Goal: Information Seeking & Learning: Learn about a topic

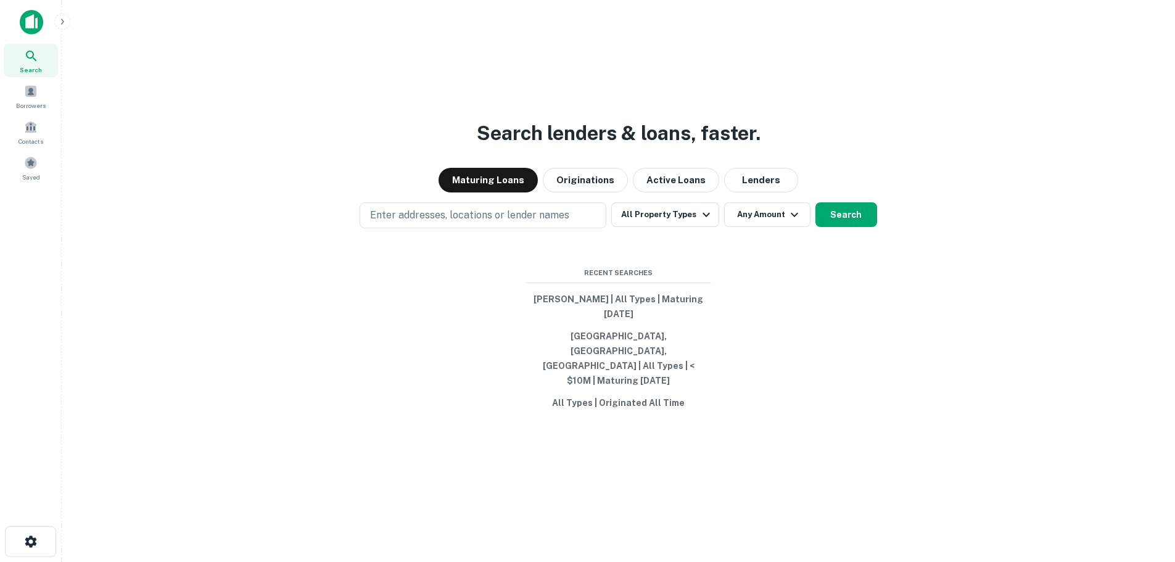
click at [31, 65] on span "Search" at bounding box center [31, 70] width 22 height 10
click at [30, 89] on span at bounding box center [31, 91] width 14 height 14
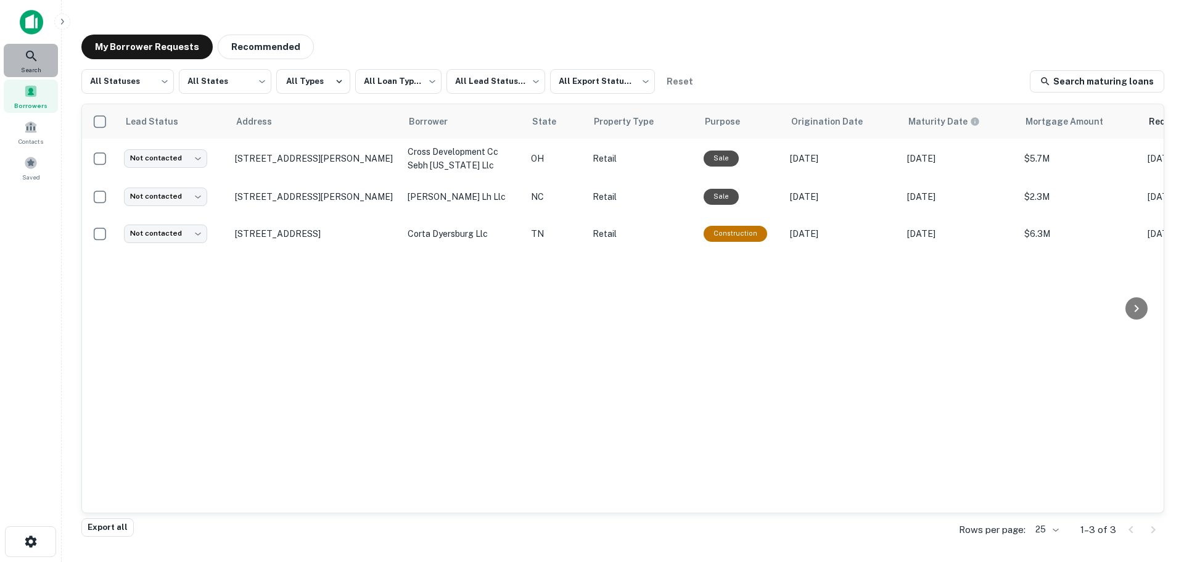
click at [23, 51] on div "Search" at bounding box center [31, 60] width 54 height 33
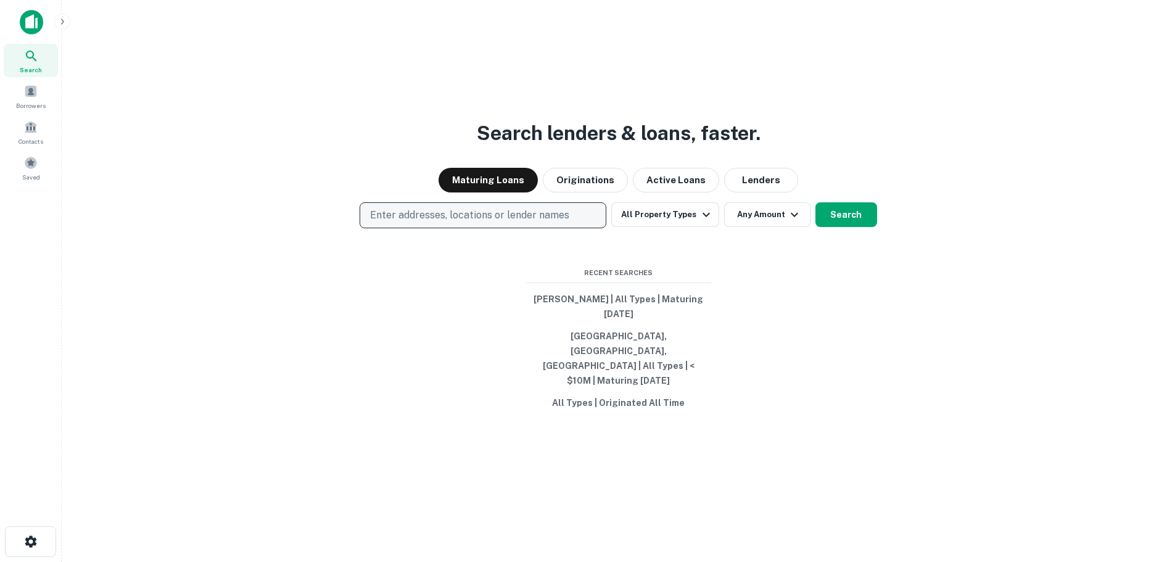
click at [487, 223] on p "Enter addresses, locations or lender names" at bounding box center [469, 215] width 199 height 15
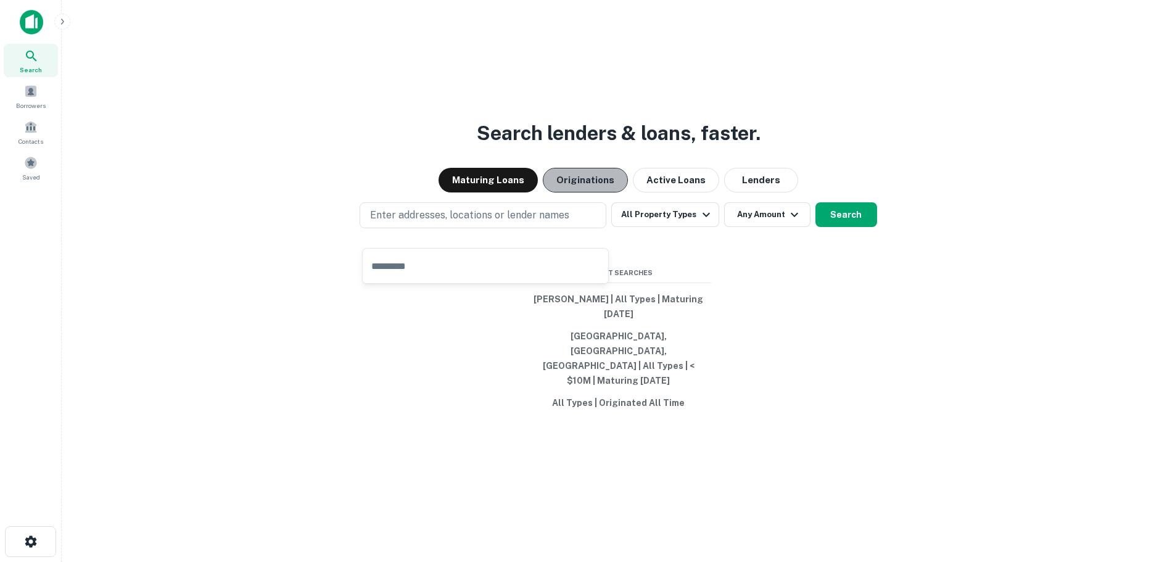
click at [574, 192] on button "Originations" at bounding box center [585, 180] width 85 height 25
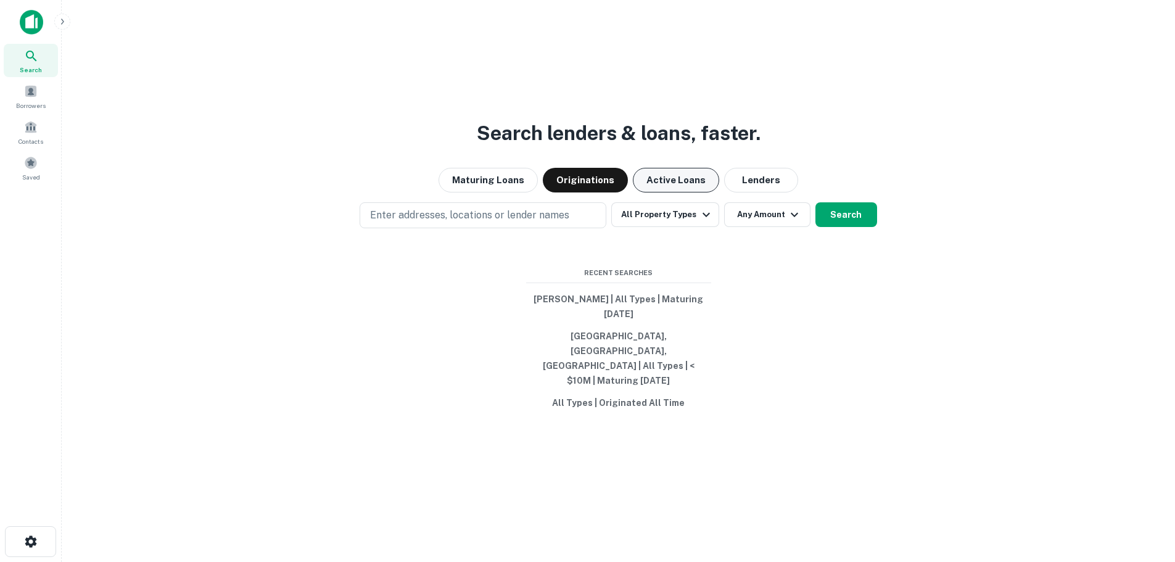
click at [659, 192] on button "Active Loans" at bounding box center [676, 180] width 86 height 25
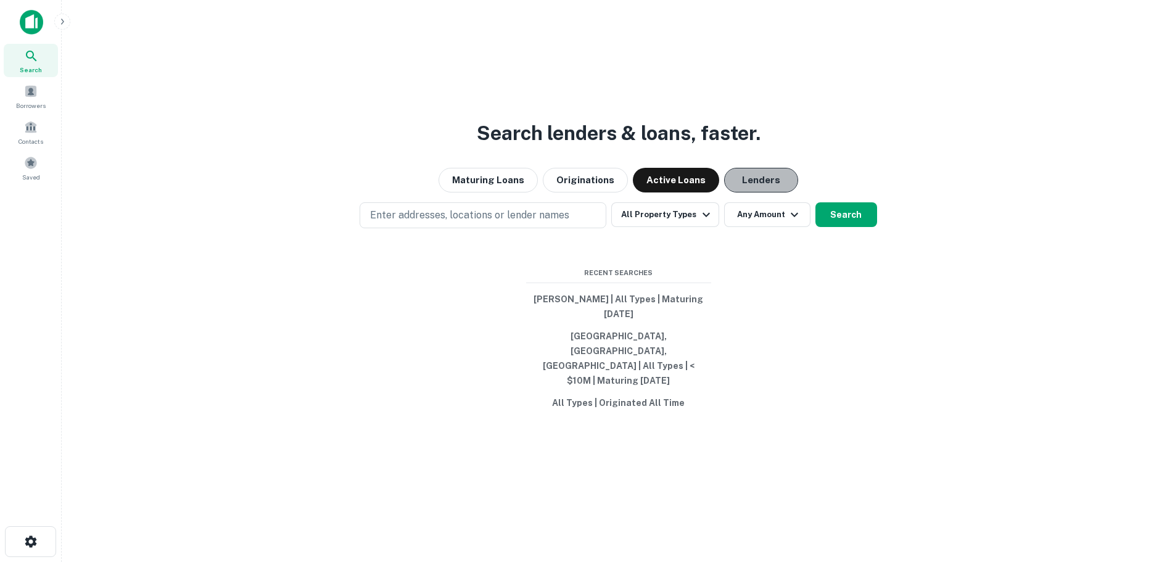
click at [750, 192] on button "Lenders" at bounding box center [761, 180] width 74 height 25
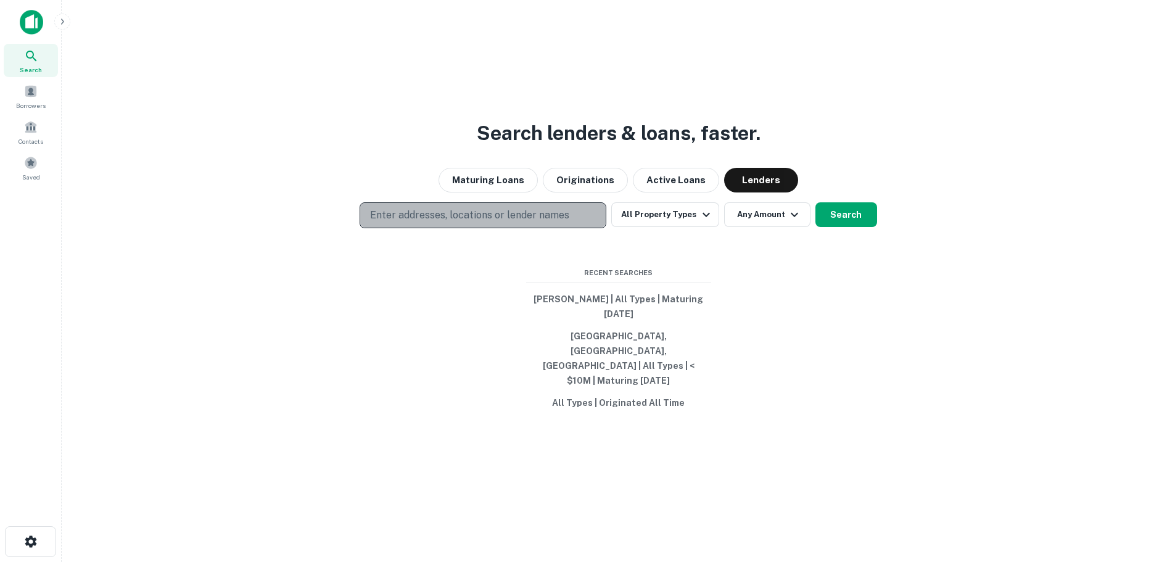
click at [462, 223] on p "Enter addresses, locations or lender names" at bounding box center [469, 215] width 199 height 15
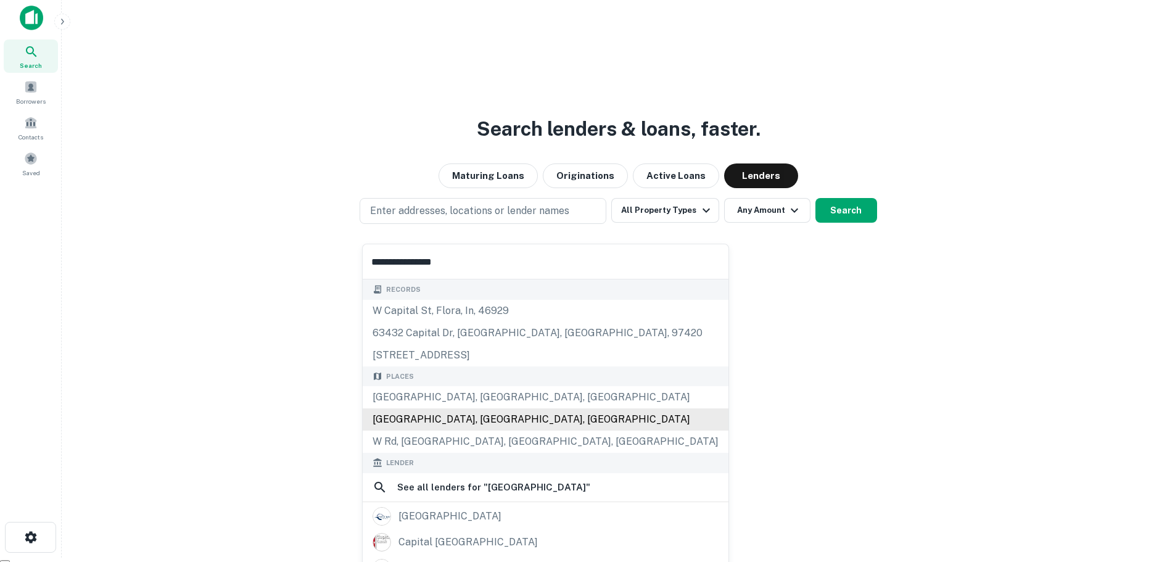
scroll to position [31, 0]
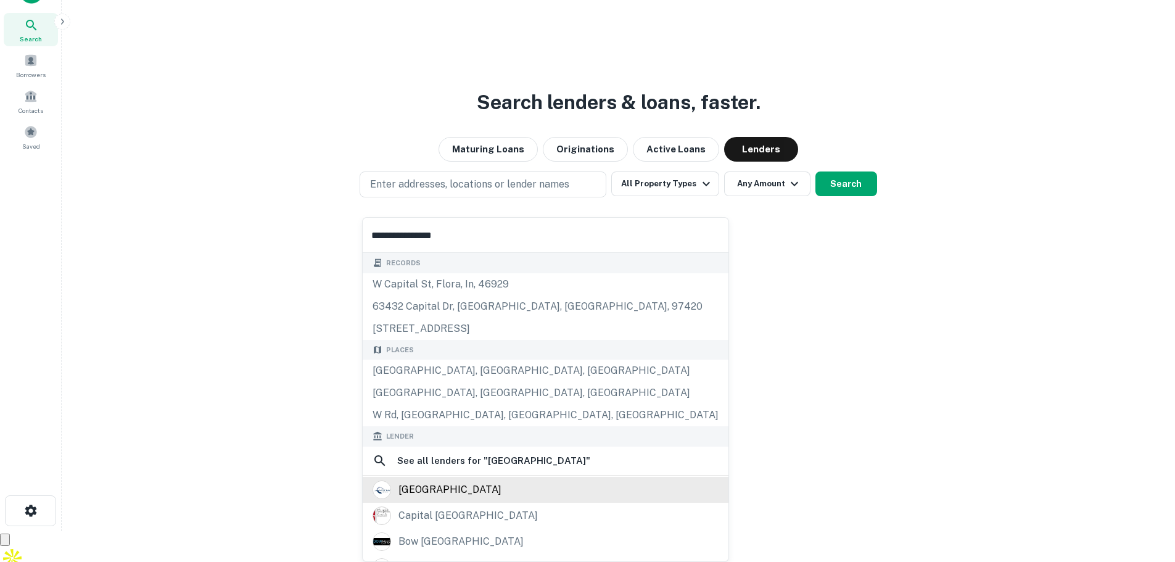
type input "**********"
click at [456, 490] on div "west bay capital" at bounding box center [449, 489] width 103 height 18
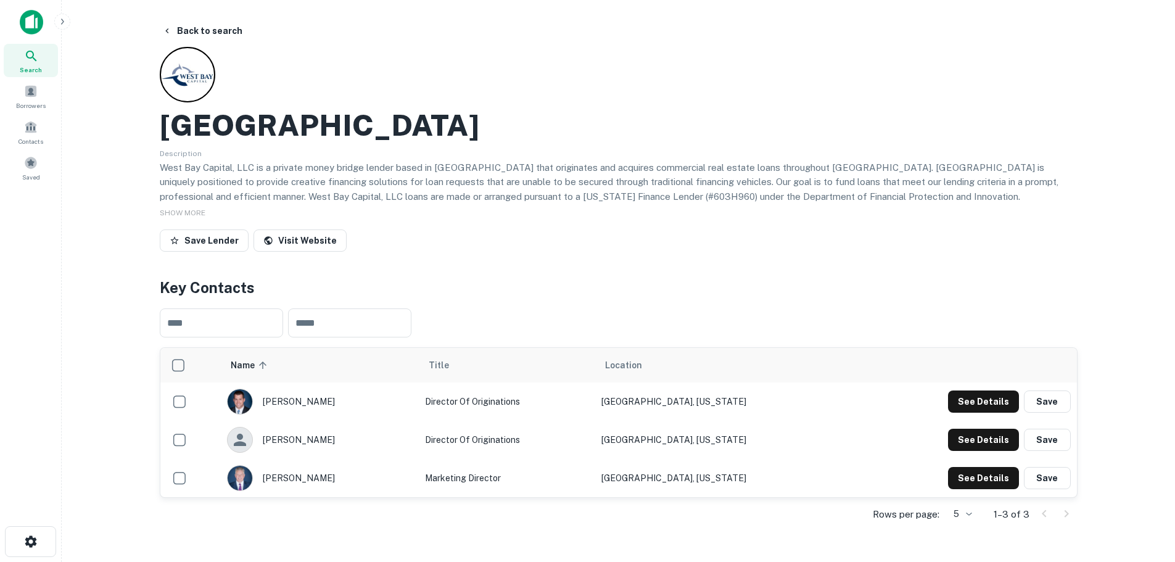
click at [301, 240] on link "Visit Website" at bounding box center [299, 240] width 93 height 22
click at [553, 215] on div "SHOW MORE" at bounding box center [619, 212] width 918 height 15
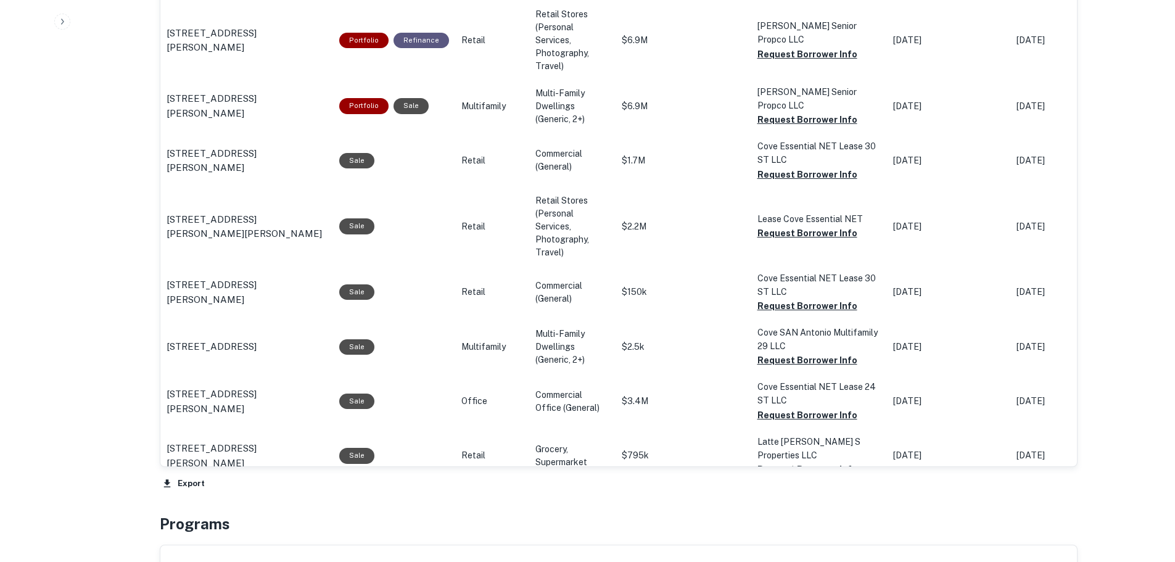
scroll to position [863, 0]
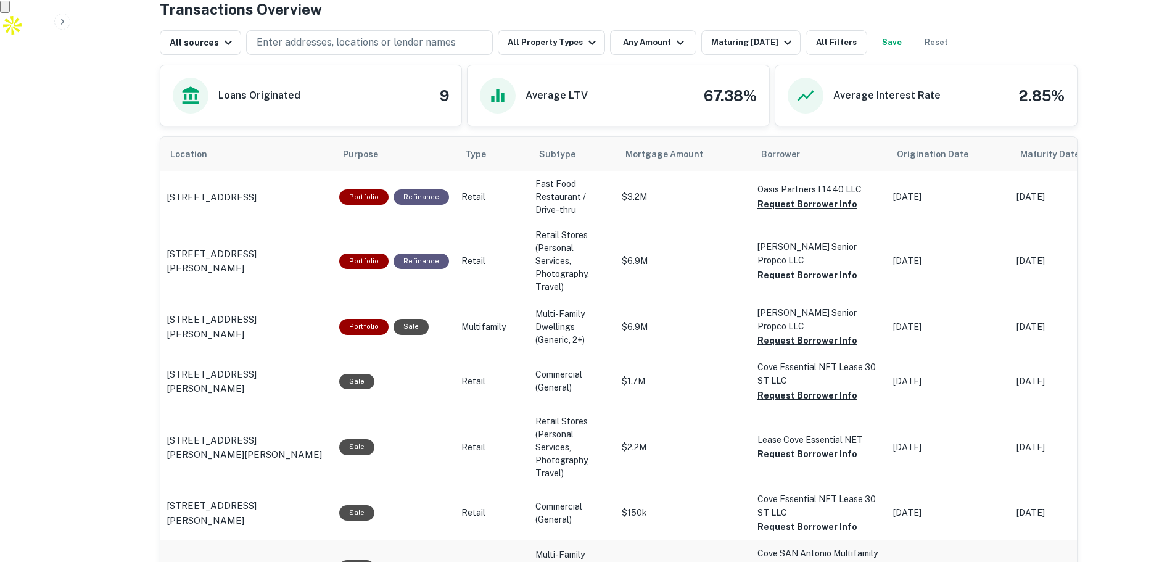
scroll to position [555, 0]
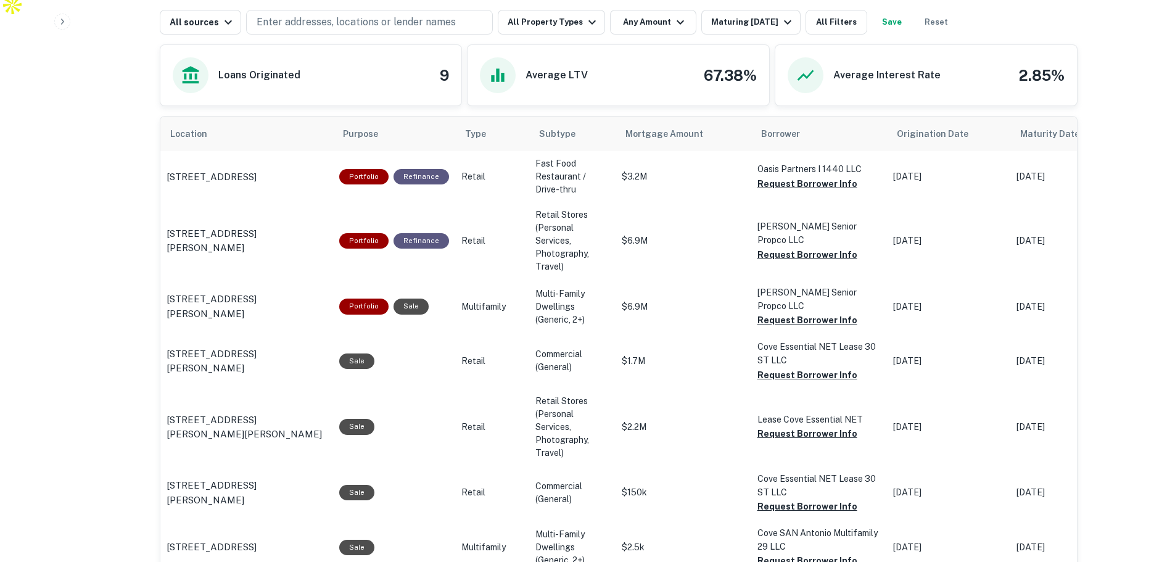
scroll to position [356, 0]
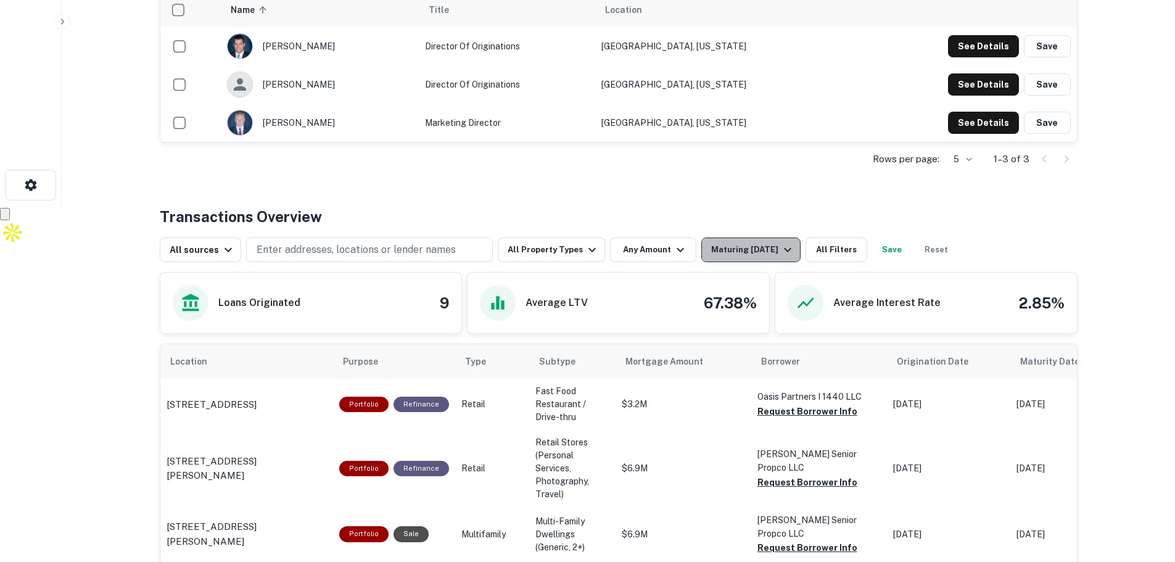
click at [780, 244] on icon "button" at bounding box center [787, 249] width 15 height 15
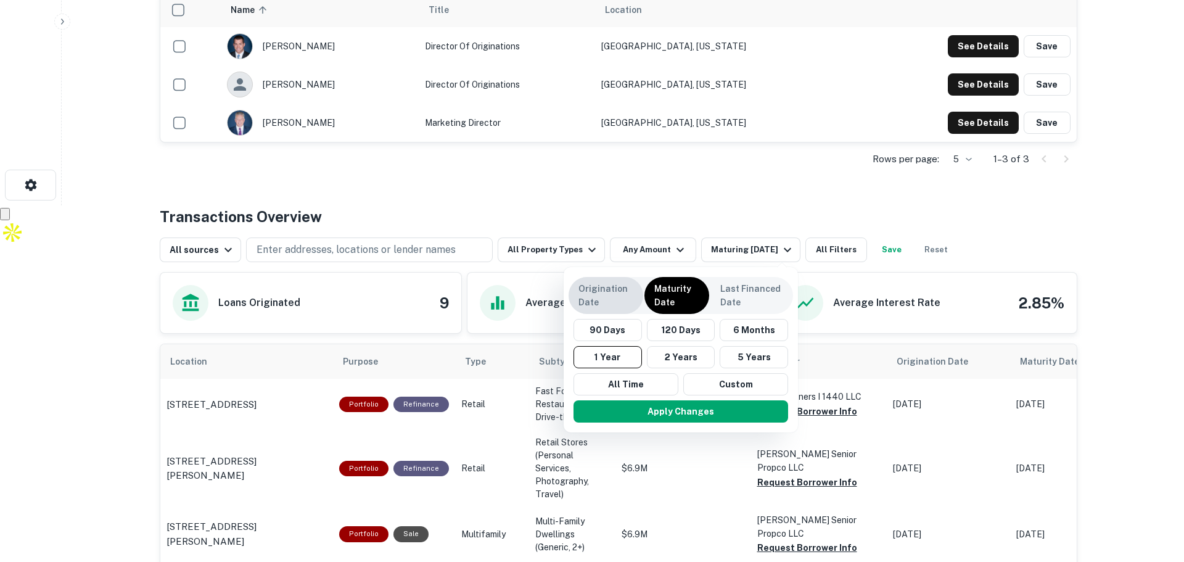
click at [603, 294] on p "Origination Date" at bounding box center [605, 295] width 55 height 27
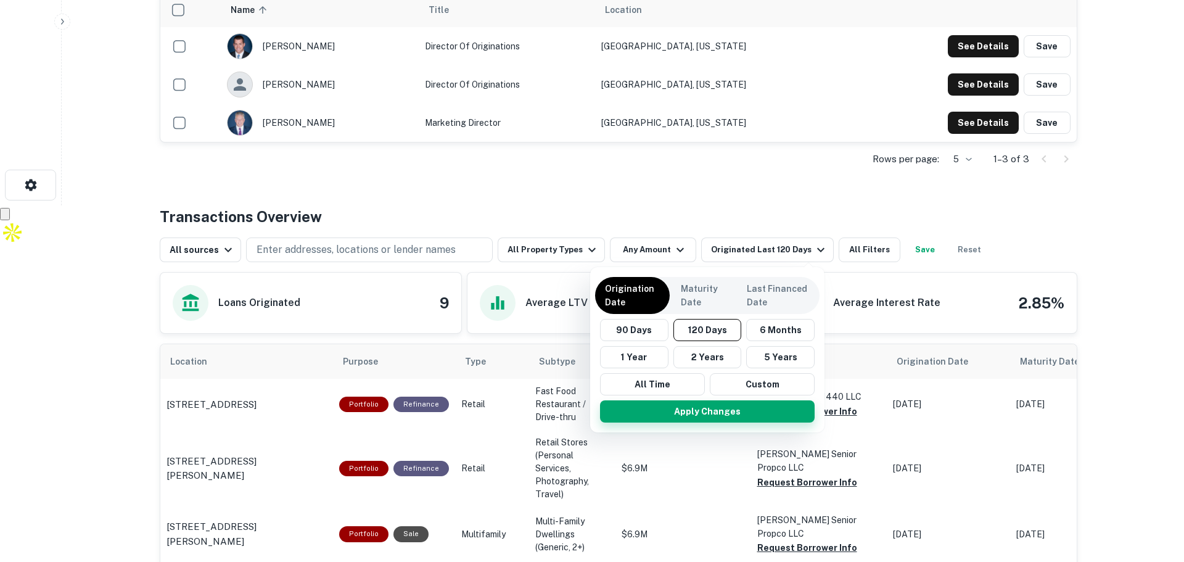
click at [654, 406] on button "Apply Changes" at bounding box center [707, 411] width 215 height 22
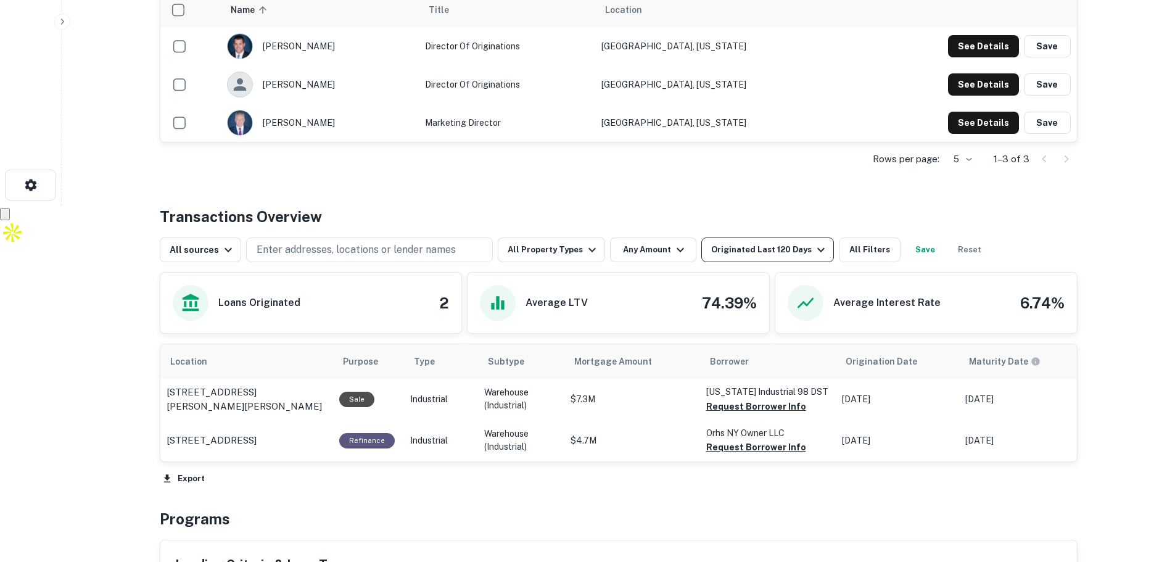
click at [775, 244] on div "Originated Last 120 Days" at bounding box center [769, 249] width 117 height 15
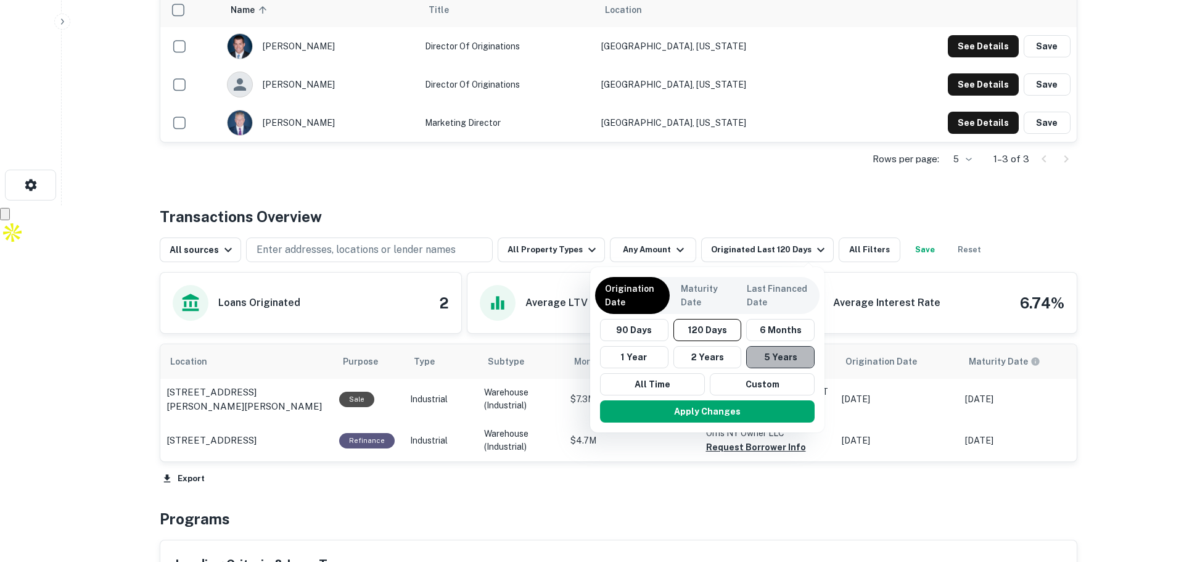
click at [768, 354] on button "5 Years" at bounding box center [780, 357] width 68 height 22
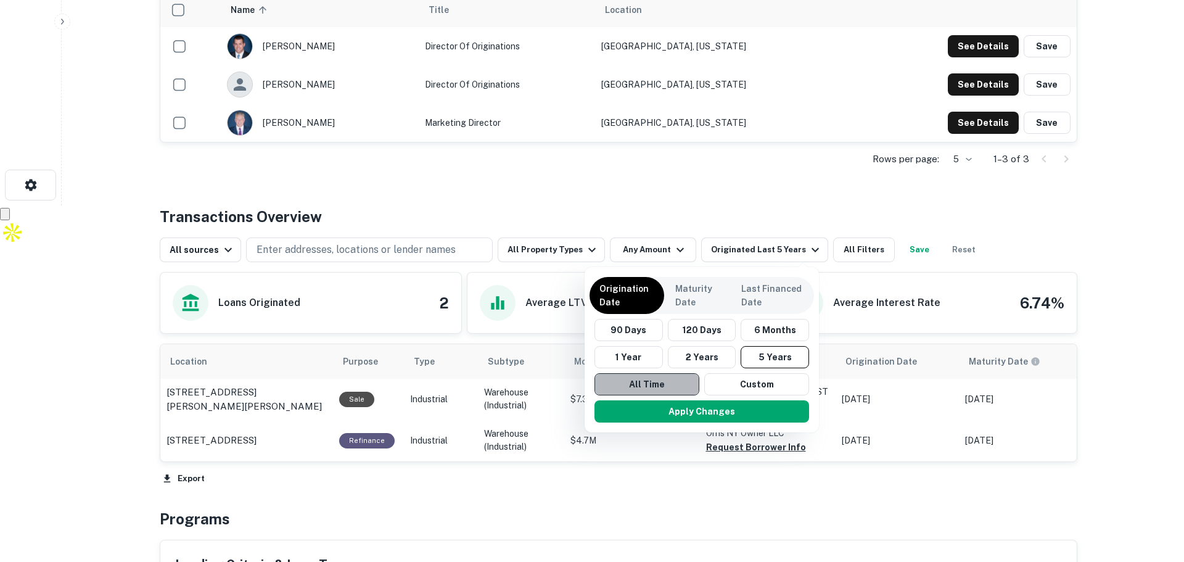
click at [665, 379] on button "All Time" at bounding box center [646, 384] width 105 height 22
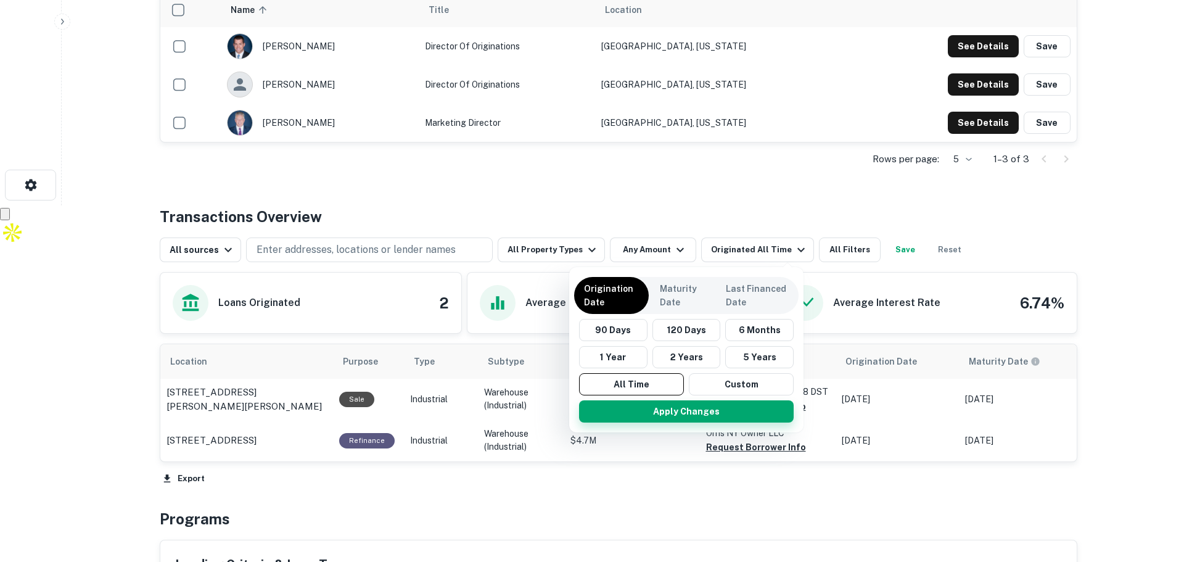
click at [659, 414] on button "Apply Changes" at bounding box center [686, 411] width 215 height 22
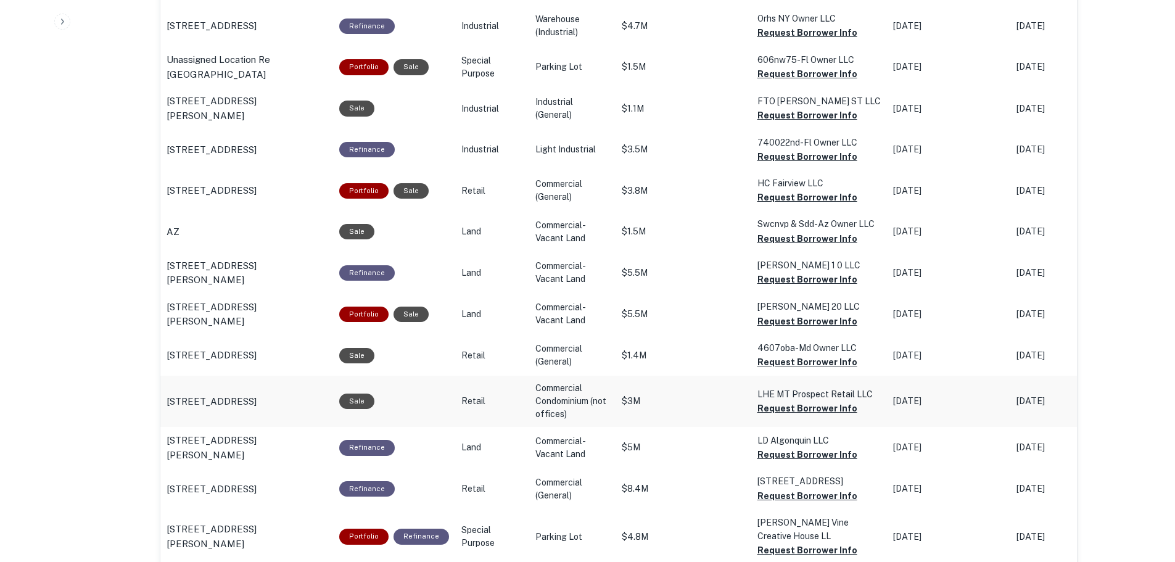
scroll to position [788, 0]
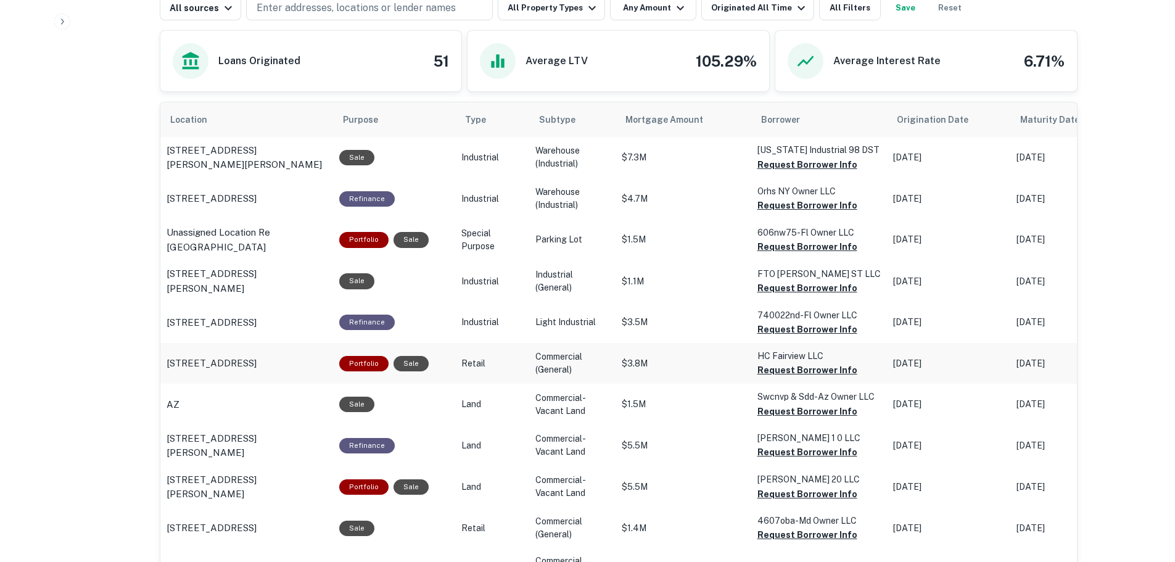
scroll to position [603, 0]
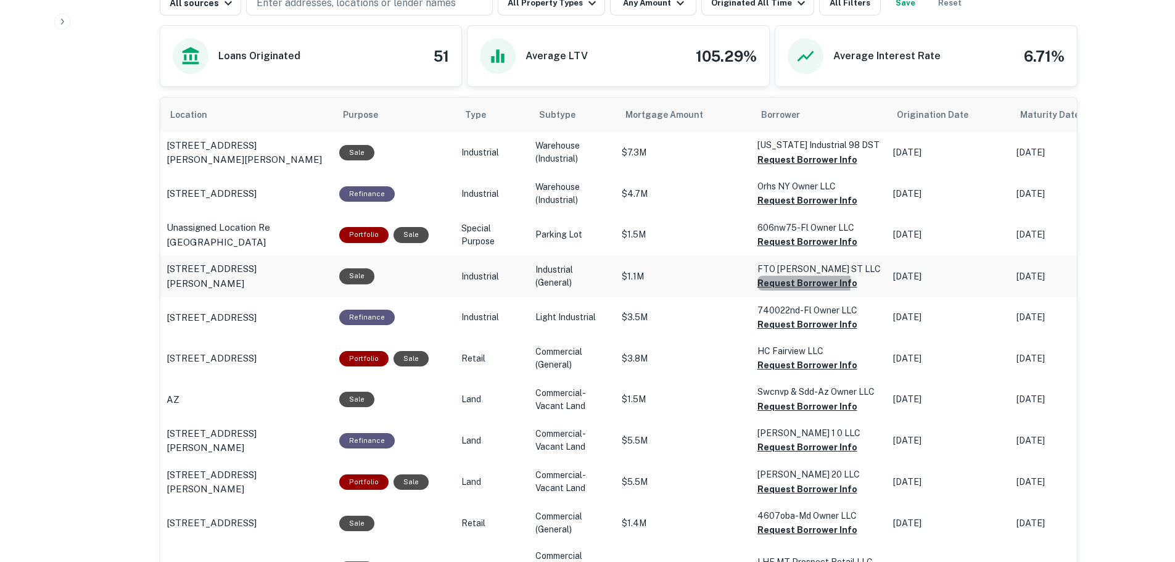
click at [781, 284] on button "Request Borrower Info" at bounding box center [807, 283] width 100 height 15
click at [1116, 30] on link "View Request" at bounding box center [1098, 28] width 63 height 12
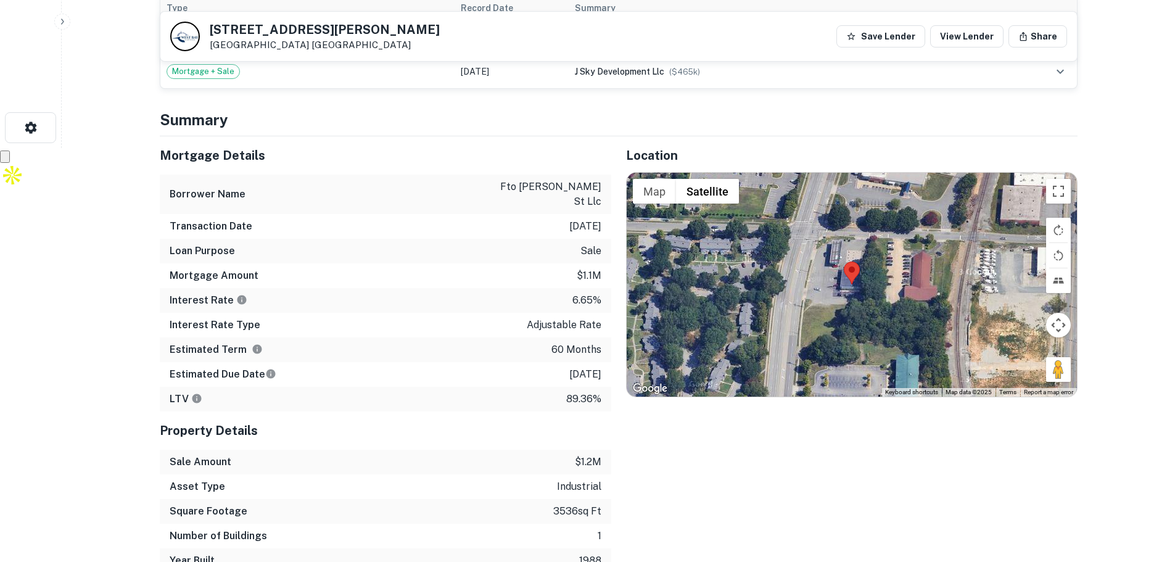
drag, startPoint x: 105, startPoint y: 390, endPoint x: 118, endPoint y: 240, distance: 150.4
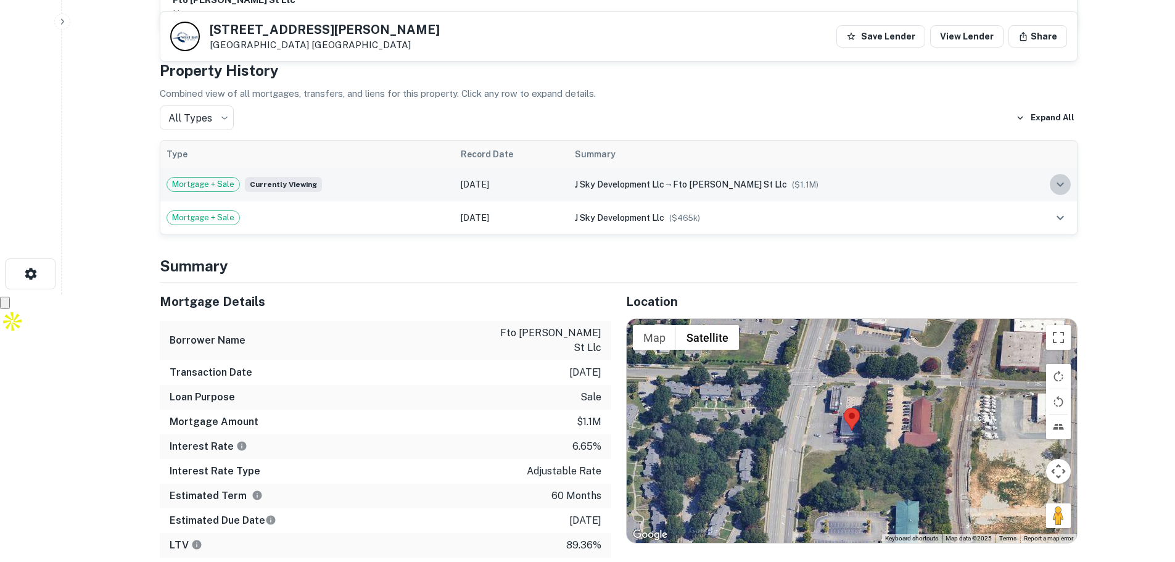
click at [1066, 185] on icon "expand row" at bounding box center [1060, 184] width 15 height 15
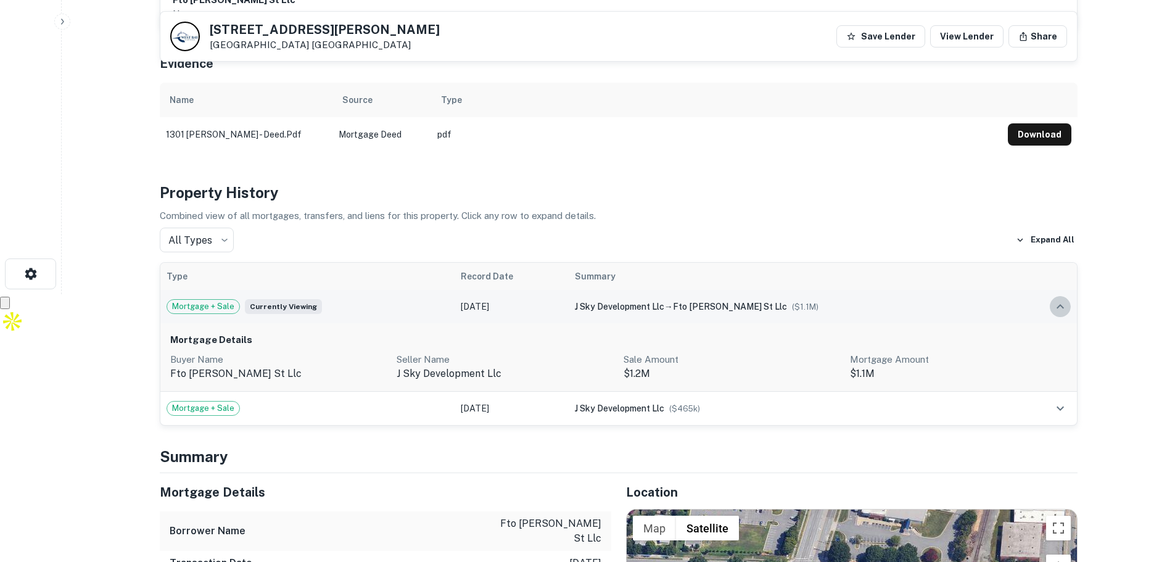
click at [1061, 306] on icon "expand row" at bounding box center [1059, 306] width 7 height 4
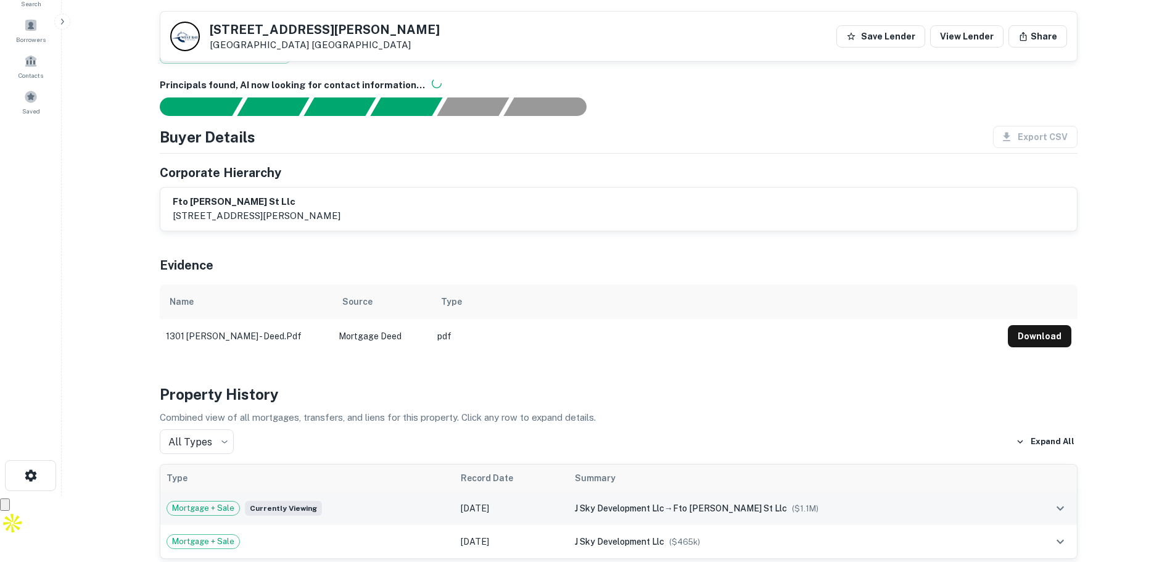
scroll to position [0, 0]
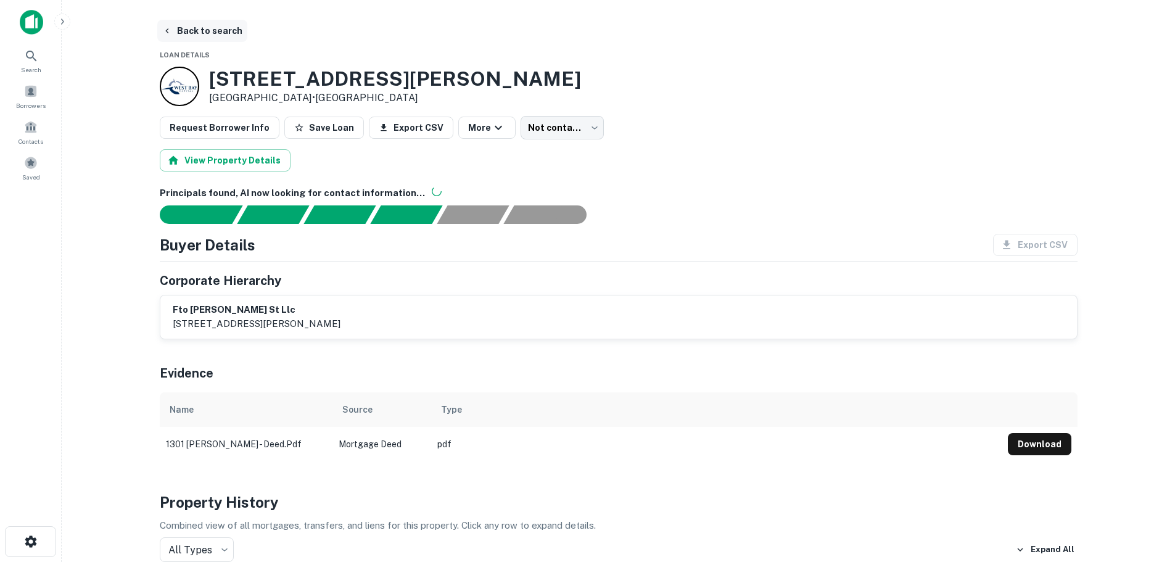
click at [209, 25] on button "Back to search" at bounding box center [202, 31] width 90 height 22
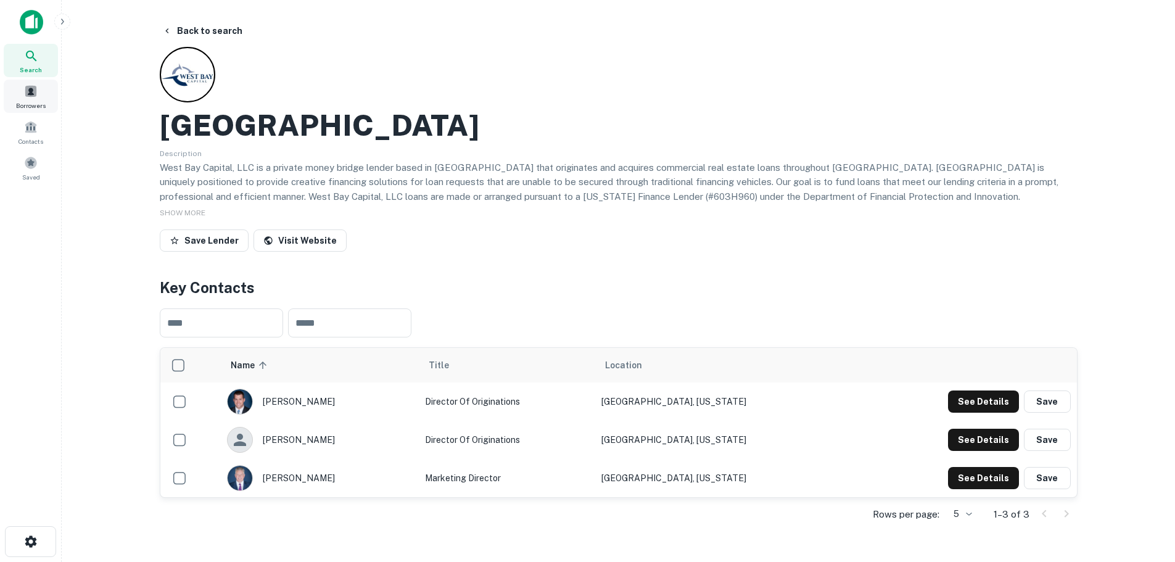
click at [32, 95] on span at bounding box center [31, 91] width 14 height 14
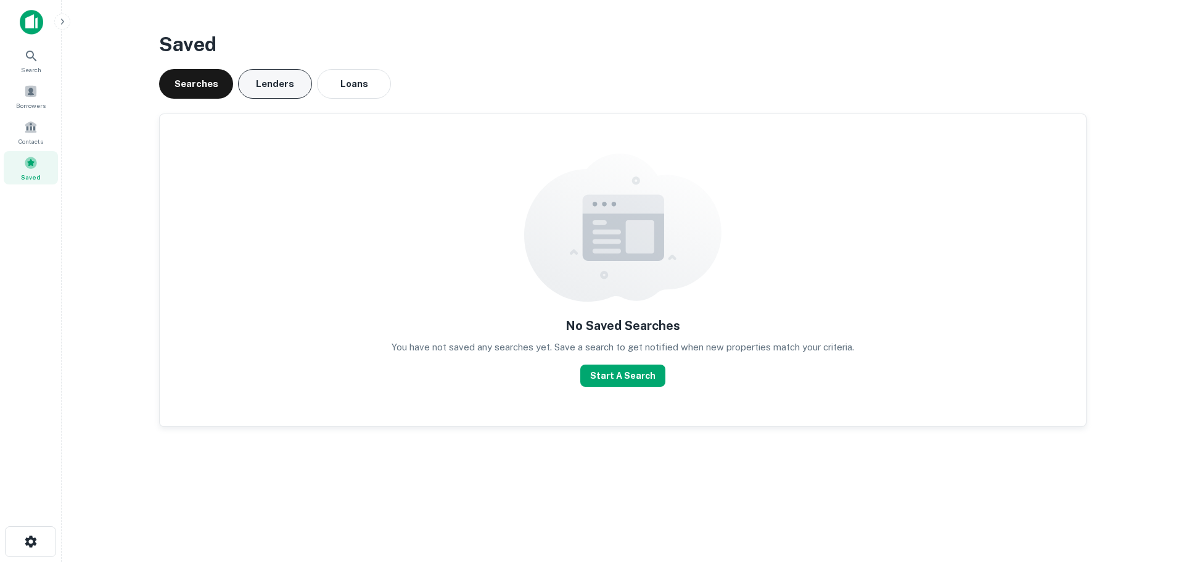
click at [308, 74] on button "Lenders" at bounding box center [275, 84] width 74 height 30
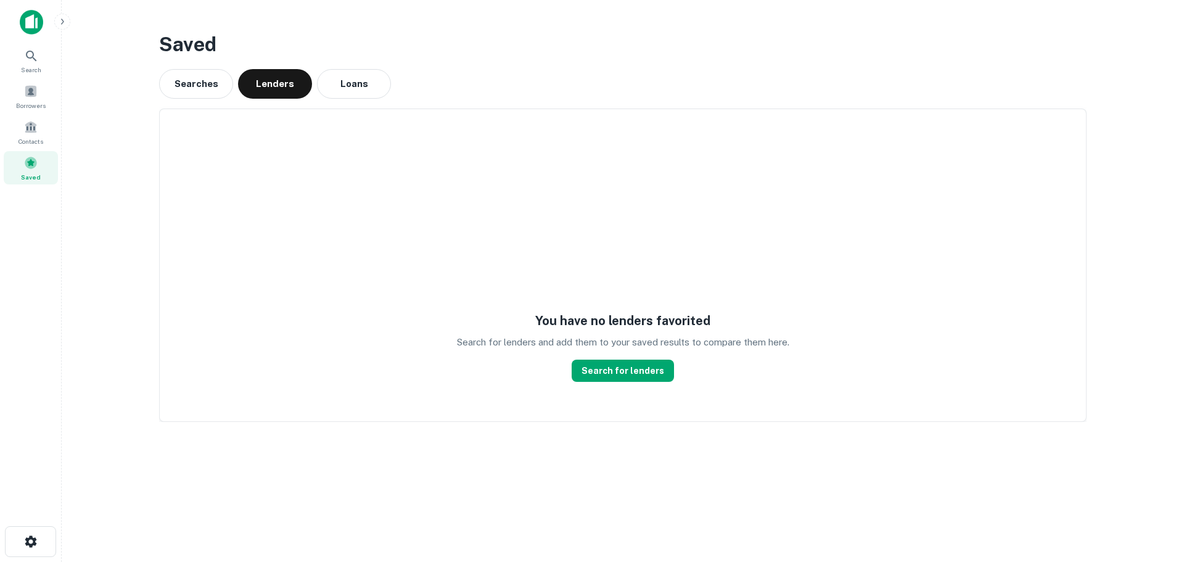
click at [349, 84] on button "Loans" at bounding box center [354, 84] width 74 height 30
click at [194, 87] on button "Searches" at bounding box center [196, 84] width 74 height 30
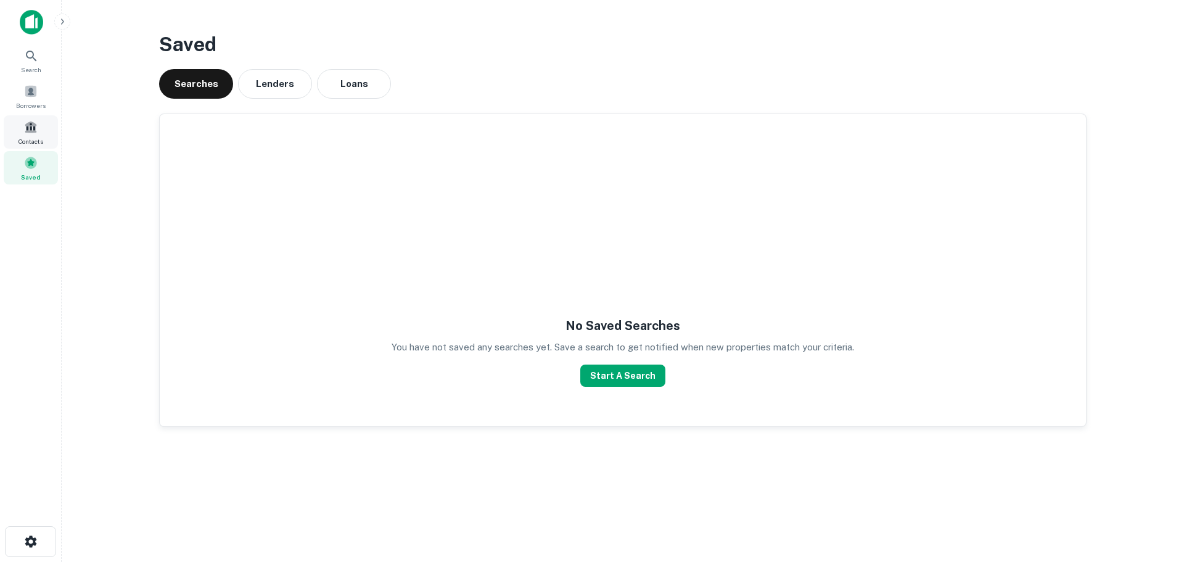
click at [21, 126] on div "Contacts" at bounding box center [31, 131] width 54 height 33
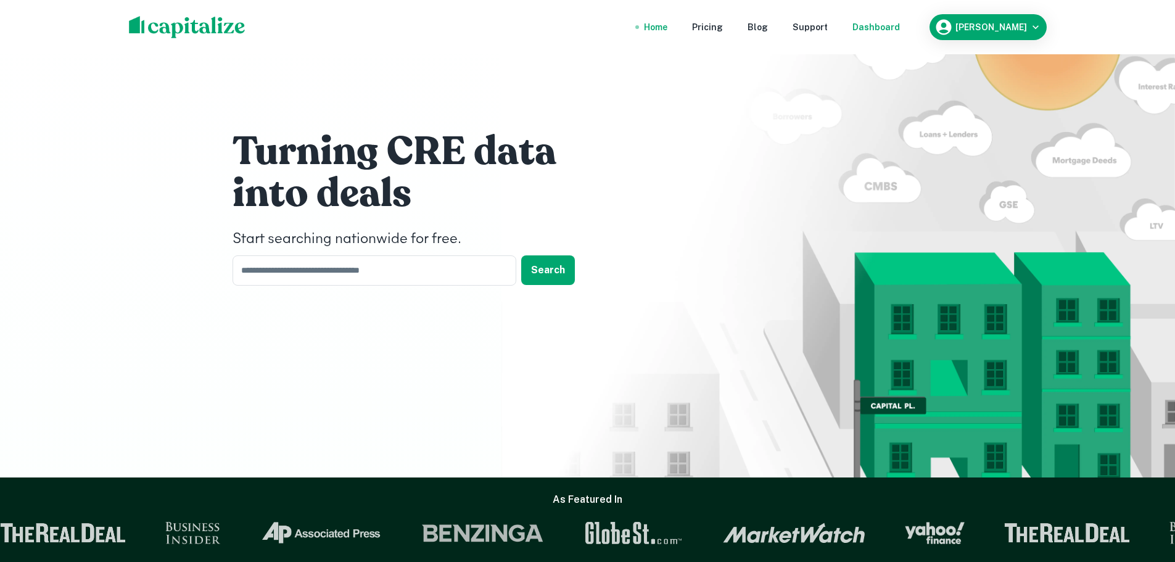
click at [900, 27] on div "Dashboard" at bounding box center [875, 27] width 47 height 14
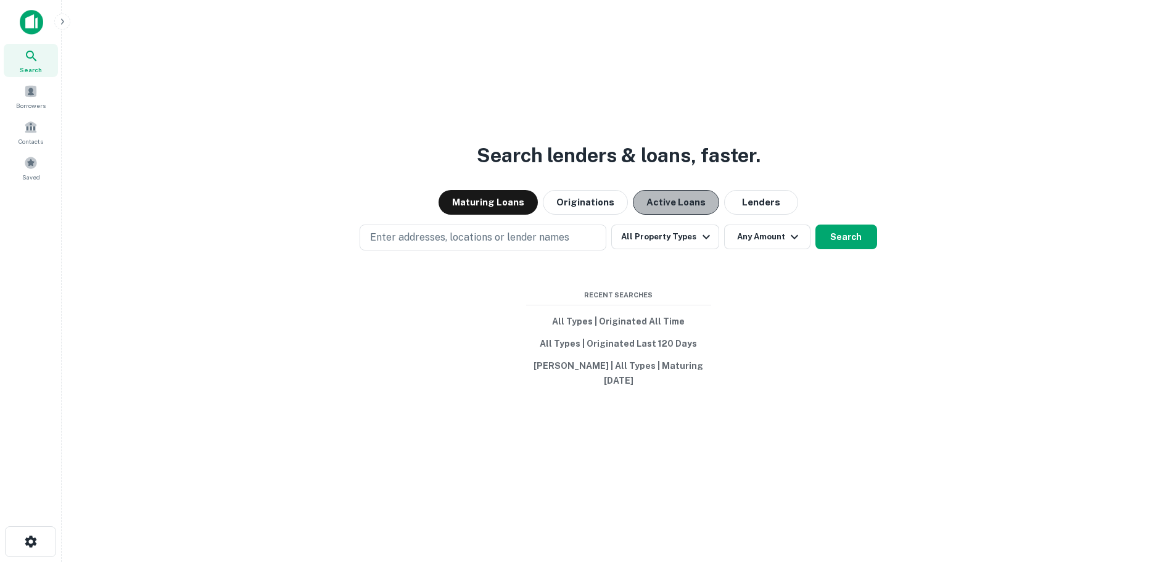
click at [677, 208] on button "Active Loans" at bounding box center [676, 202] width 86 height 25
click at [510, 203] on button "Maturing Loans" at bounding box center [487, 202] width 99 height 25
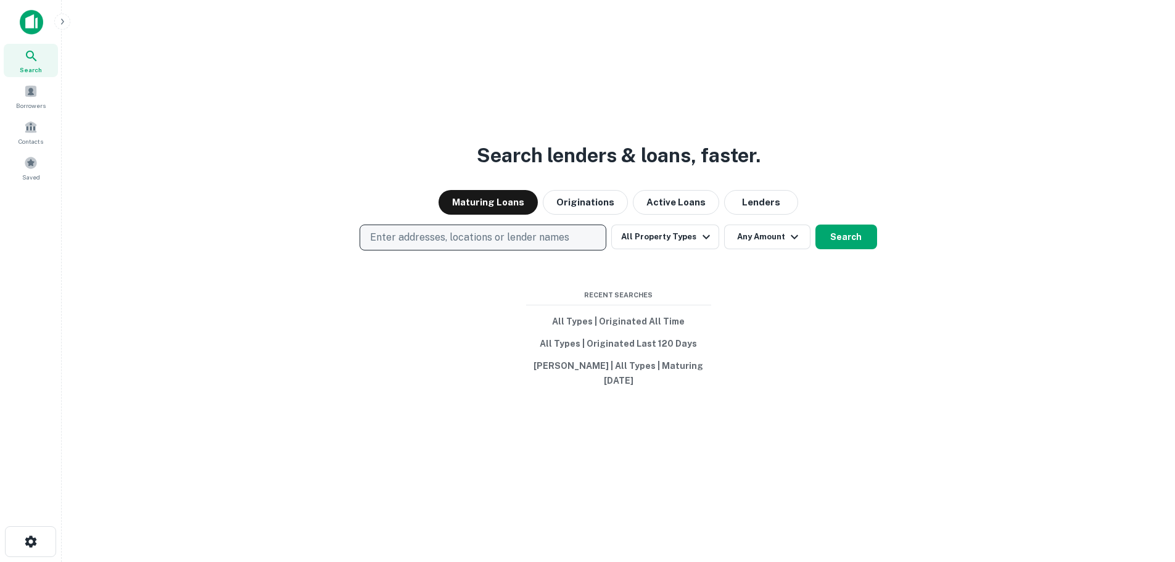
click at [512, 232] on p "Enter addresses, locations or lender names" at bounding box center [469, 237] width 199 height 15
click at [622, 125] on div "Search lenders & loans, faster. Maturing Loans Originations Active Loans Lender…" at bounding box center [618, 311] width 1093 height 562
drag, startPoint x: 573, startPoint y: 202, endPoint x: 581, endPoint y: 202, distance: 8.0
click at [573, 202] on button "Originations" at bounding box center [585, 202] width 85 height 25
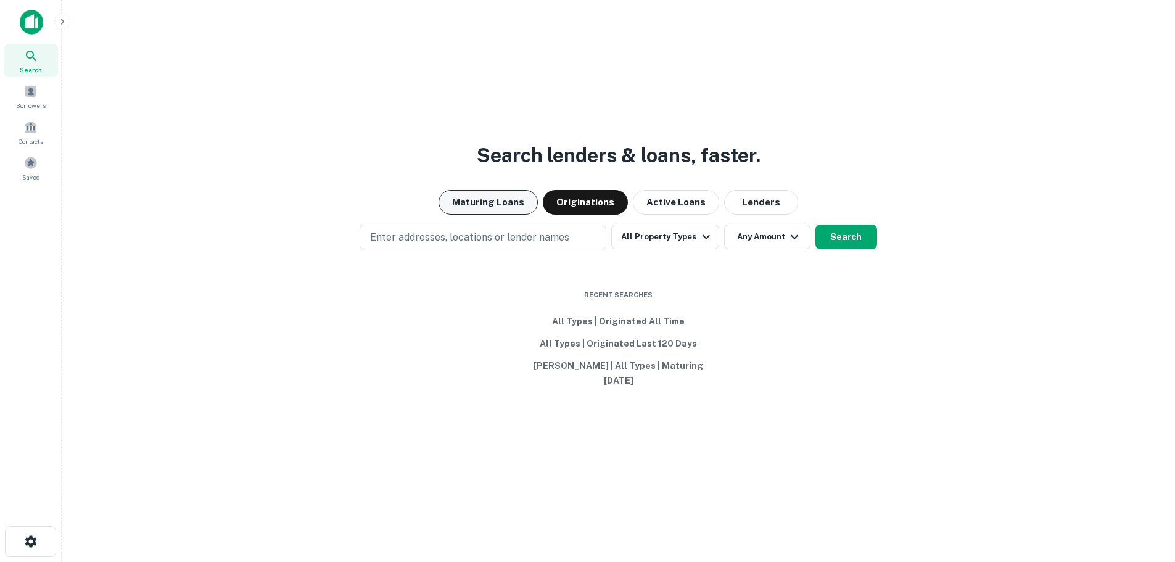
click at [528, 205] on button "Maturing Loans" at bounding box center [487, 202] width 99 height 25
click at [704, 244] on icon "button" at bounding box center [706, 236] width 15 height 15
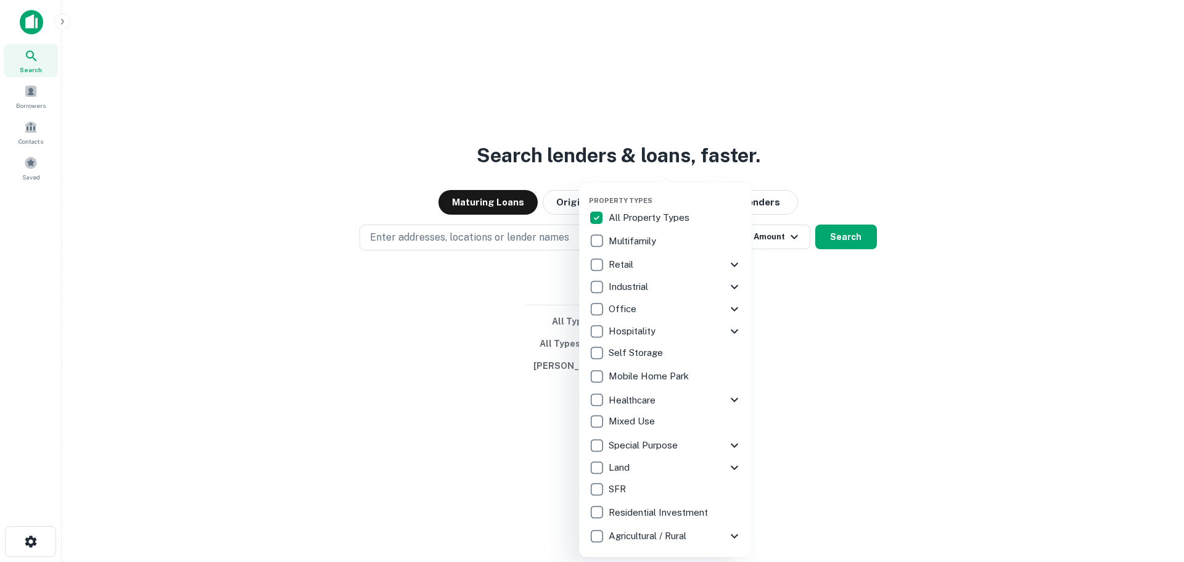
click at [617, 263] on p "Retail" at bounding box center [622, 264] width 27 height 15
click at [837, 310] on div at bounding box center [592, 281] width 1184 height 562
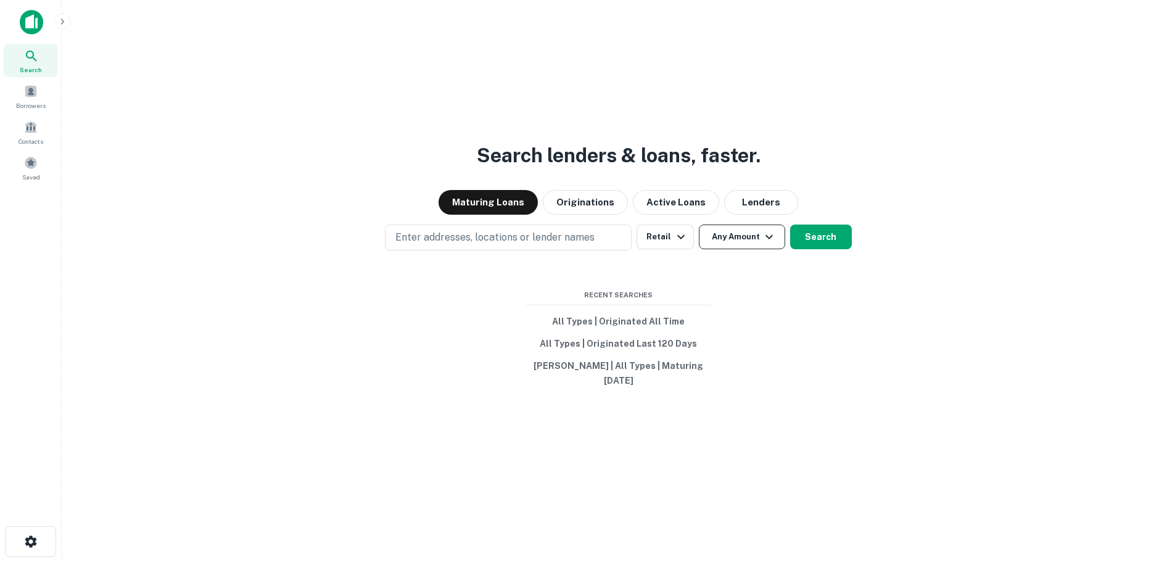
click at [725, 247] on button "Any Amount" at bounding box center [742, 236] width 86 height 25
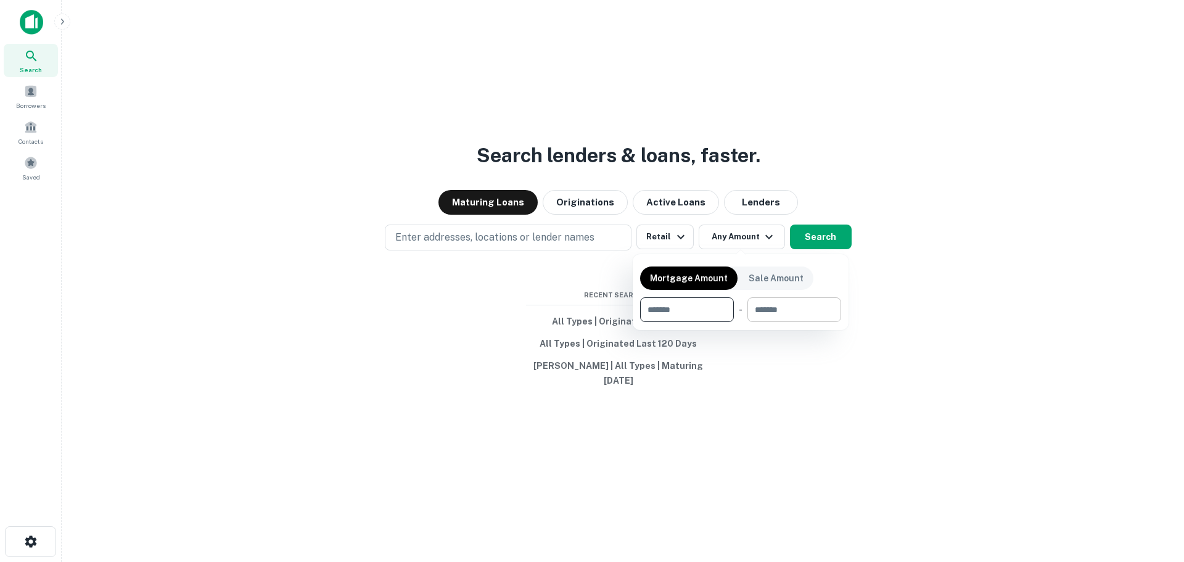
click at [778, 308] on input "number" at bounding box center [789, 309] width 85 height 25
type input "*******"
click at [961, 315] on div at bounding box center [592, 281] width 1184 height 562
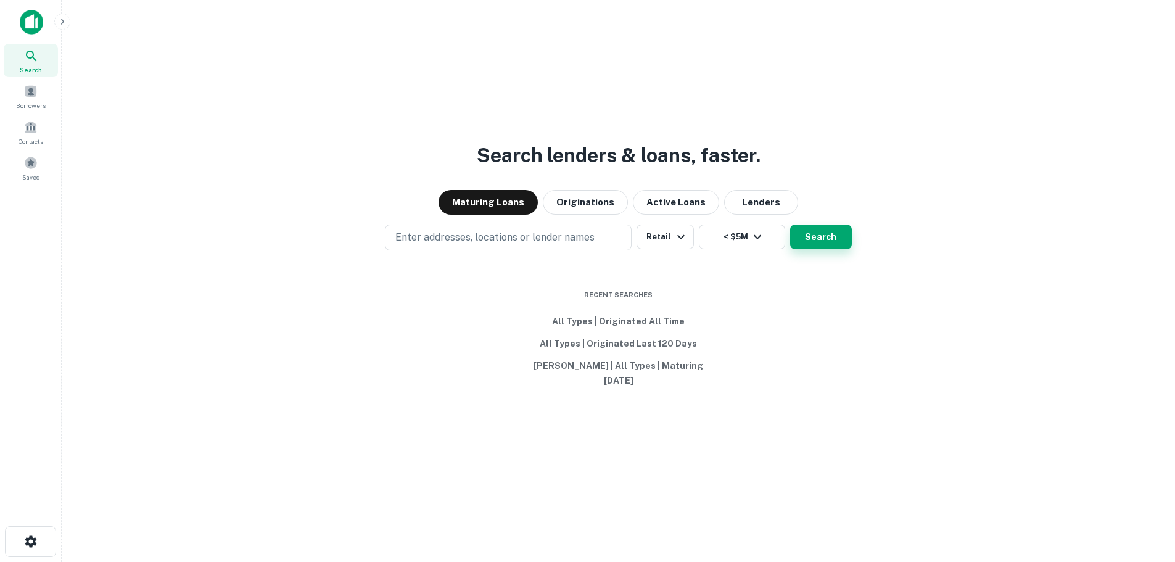
click at [840, 234] on button "Search" at bounding box center [821, 236] width 62 height 25
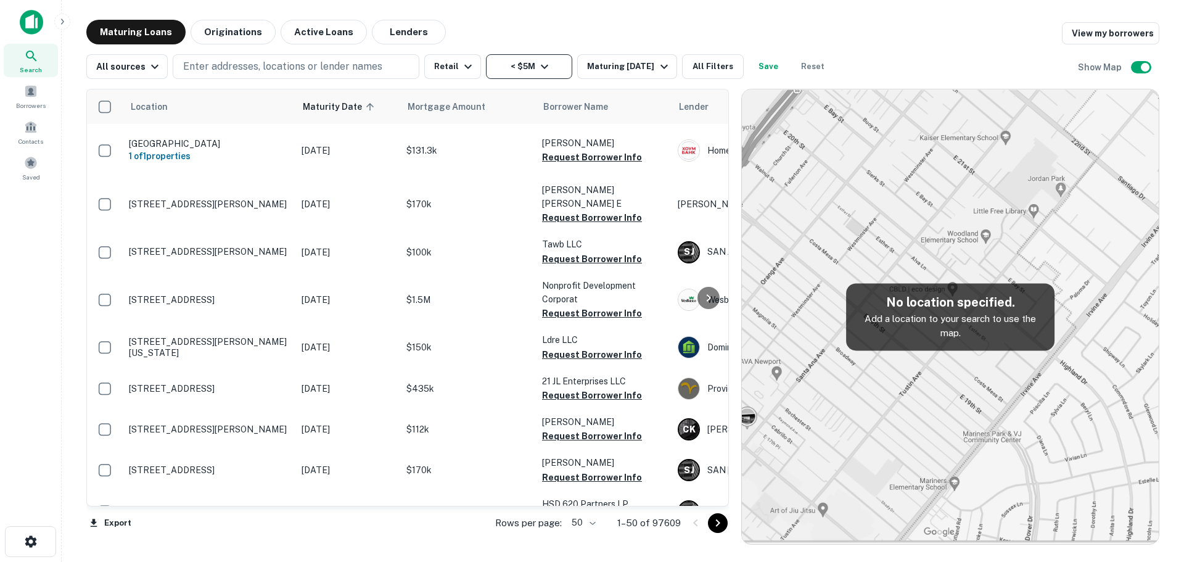
click at [540, 55] on button "< $5M" at bounding box center [529, 66] width 86 height 25
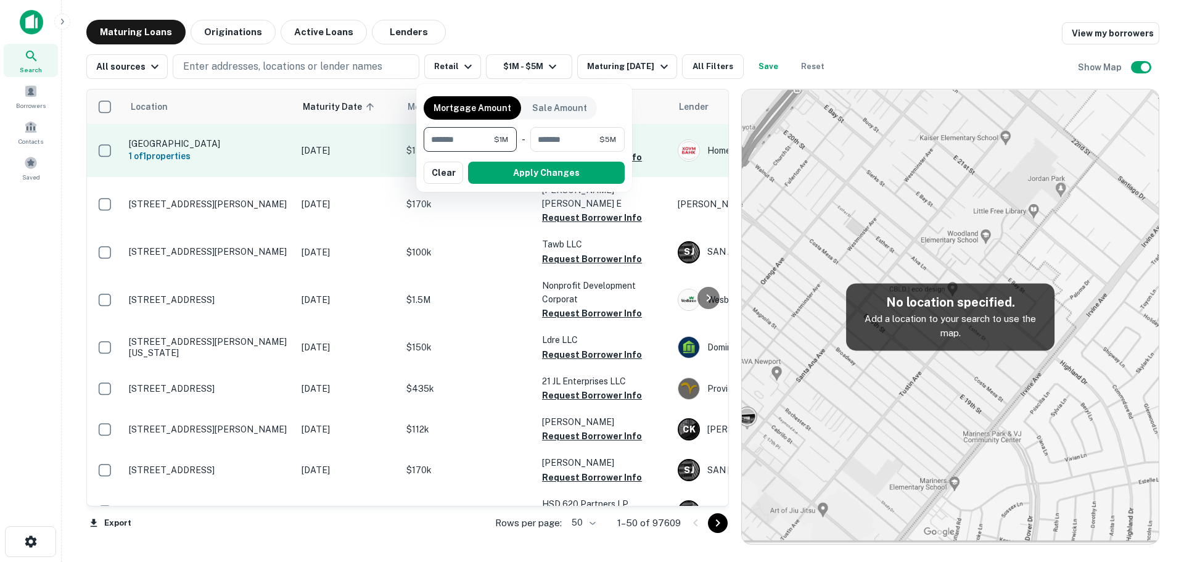
type input "*******"
click at [533, 171] on button "Apply Changes" at bounding box center [546, 173] width 157 height 22
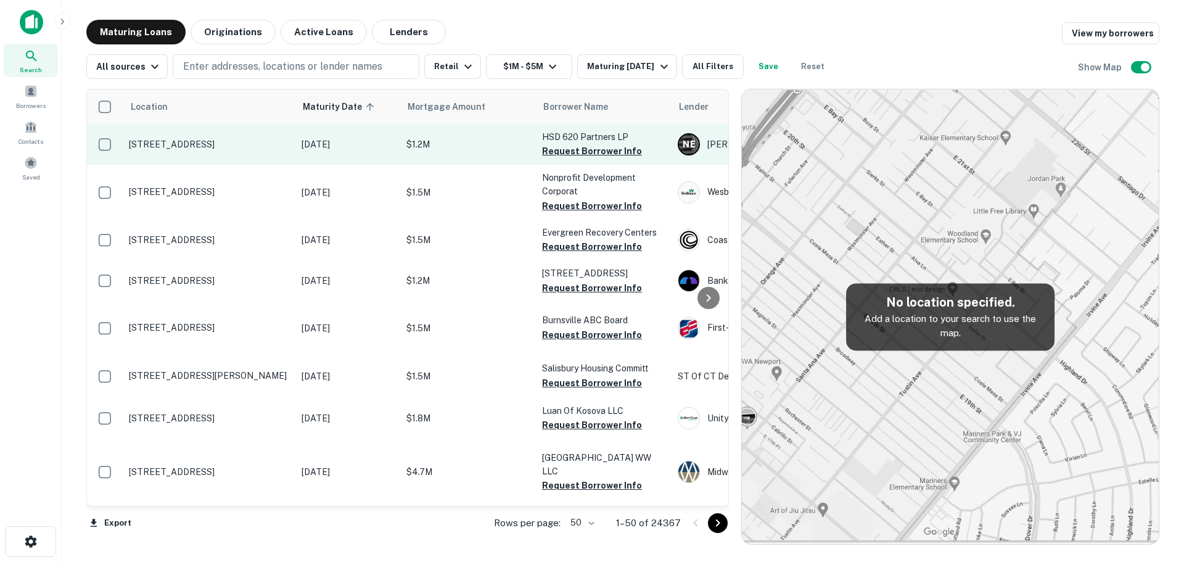
click at [236, 145] on p "9900 Ranch Rd 620 Austin, TX 78726" at bounding box center [209, 144] width 160 height 11
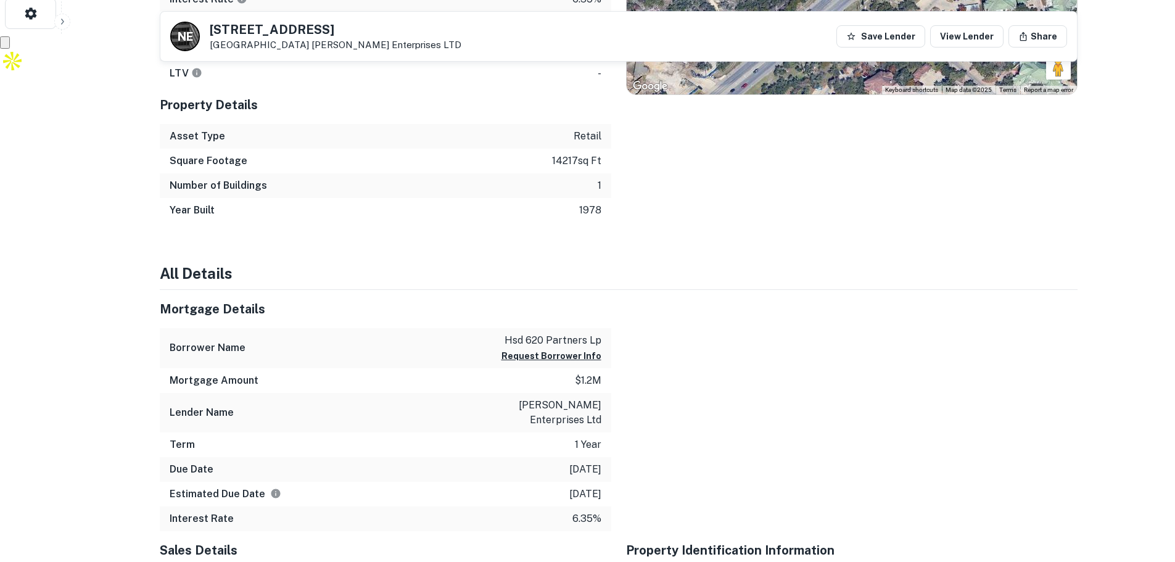
scroll to position [775, 0]
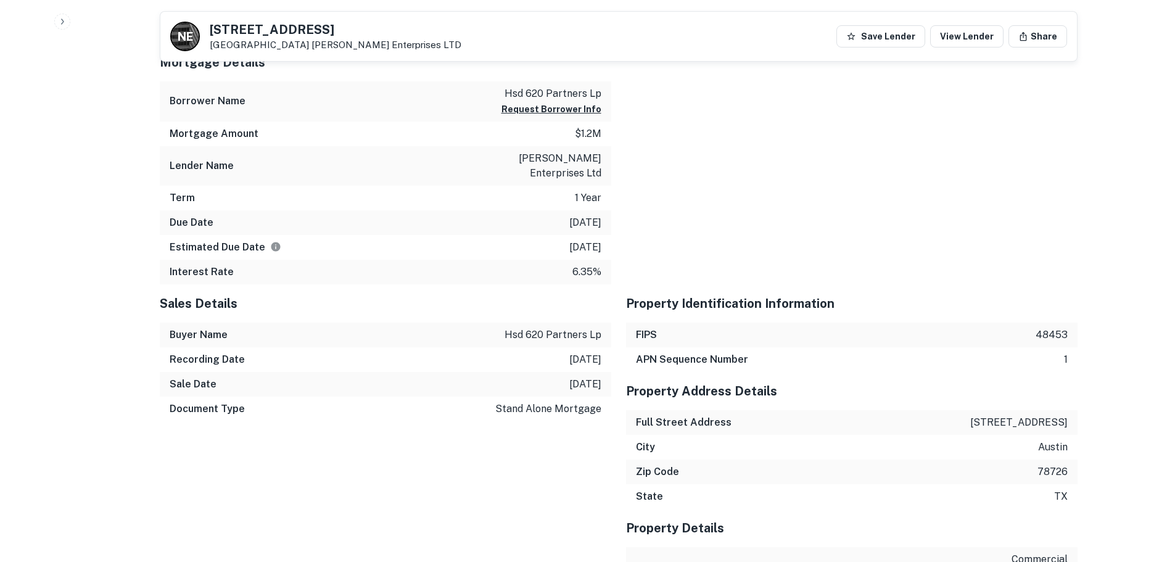
drag, startPoint x: 549, startPoint y: 429, endPoint x: 556, endPoint y: 419, distance: 12.5
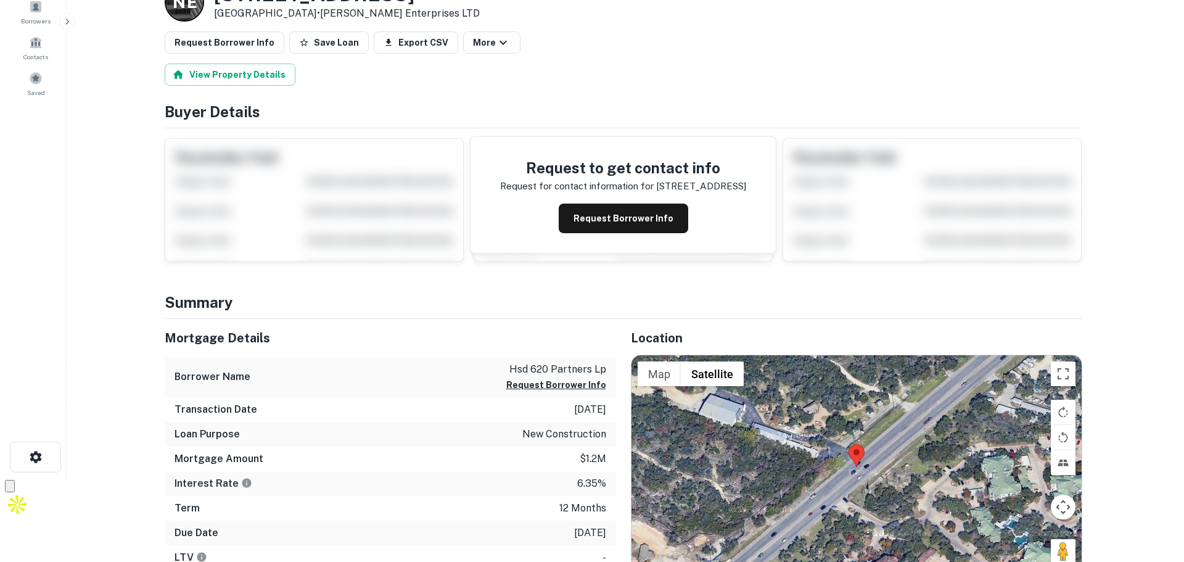
scroll to position [0, 0]
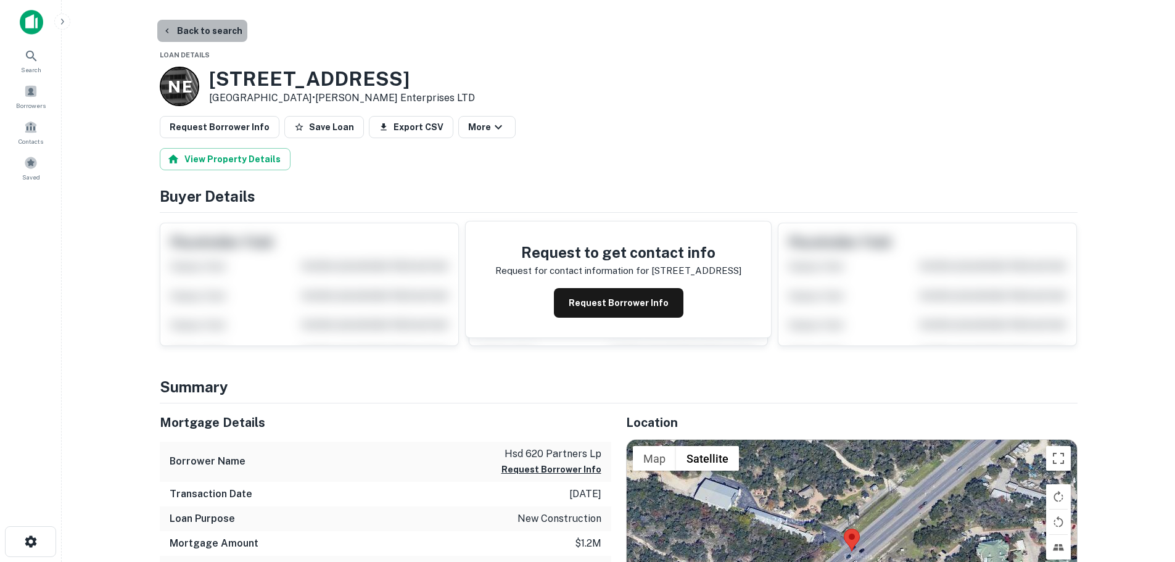
click at [204, 28] on button "Back to search" at bounding box center [202, 31] width 90 height 22
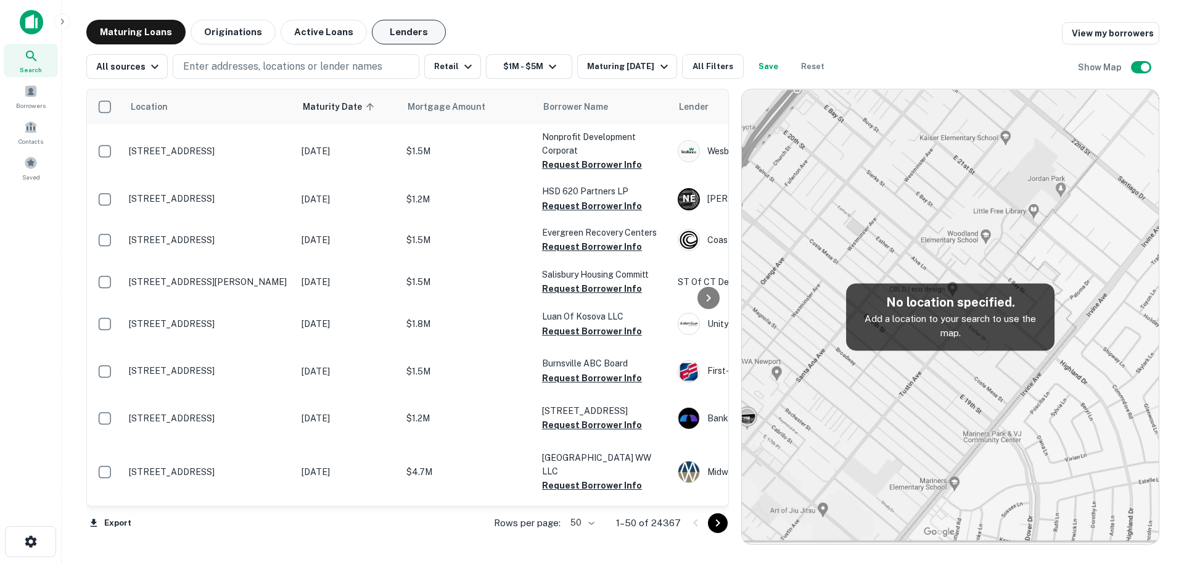
drag, startPoint x: 439, startPoint y: 30, endPoint x: 424, endPoint y: 30, distance: 14.8
click at [439, 30] on div "Maturing Loans Originations Active Loans Lenders View my borrowers" at bounding box center [622, 32] width 1073 height 25
click at [411, 29] on button "Lenders" at bounding box center [409, 32] width 74 height 25
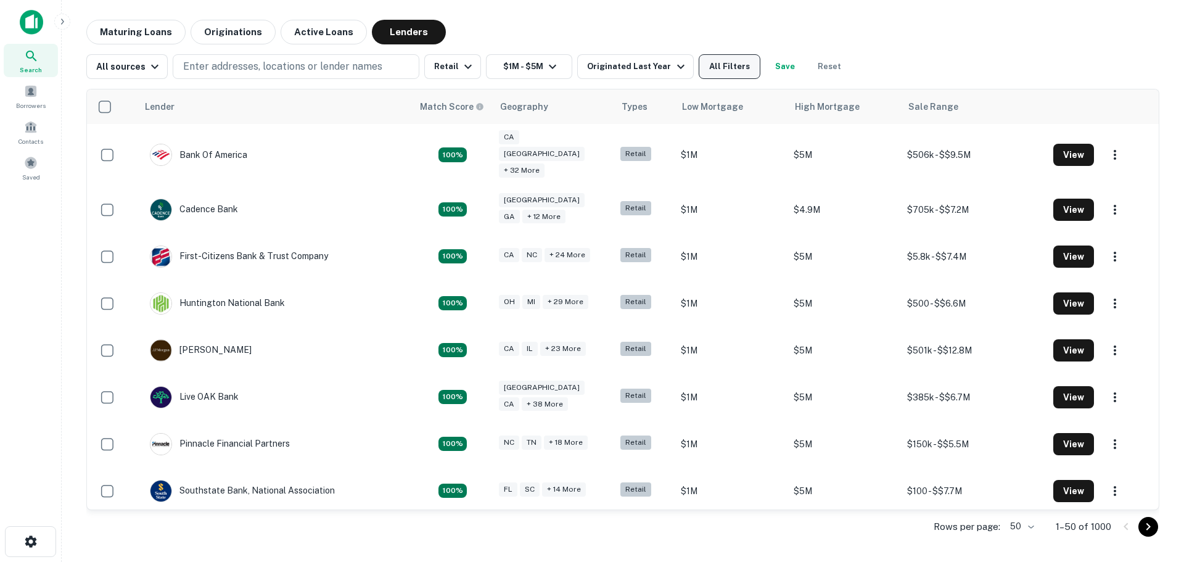
click at [710, 62] on button "All Filters" at bounding box center [730, 66] width 62 height 25
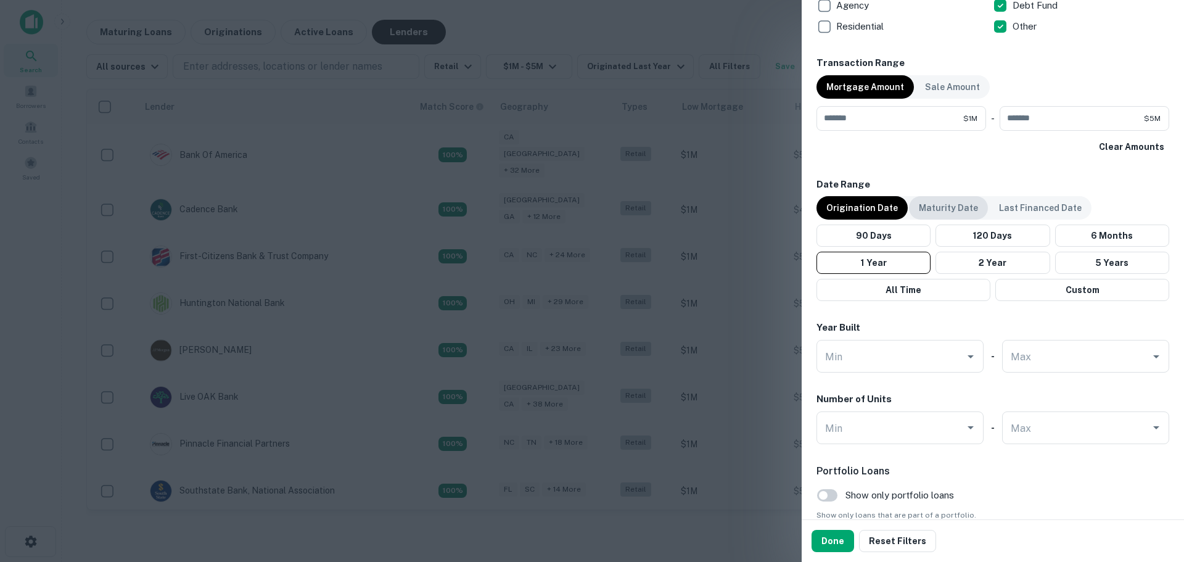
scroll to position [863, 0]
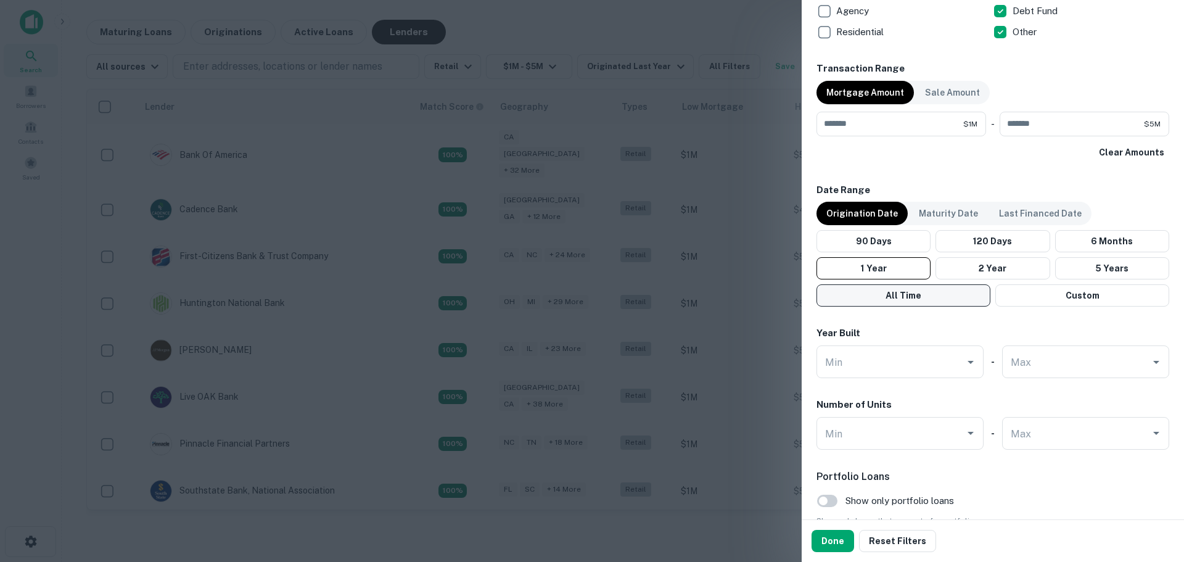
click at [933, 295] on button "All Time" at bounding box center [903, 295] width 174 height 22
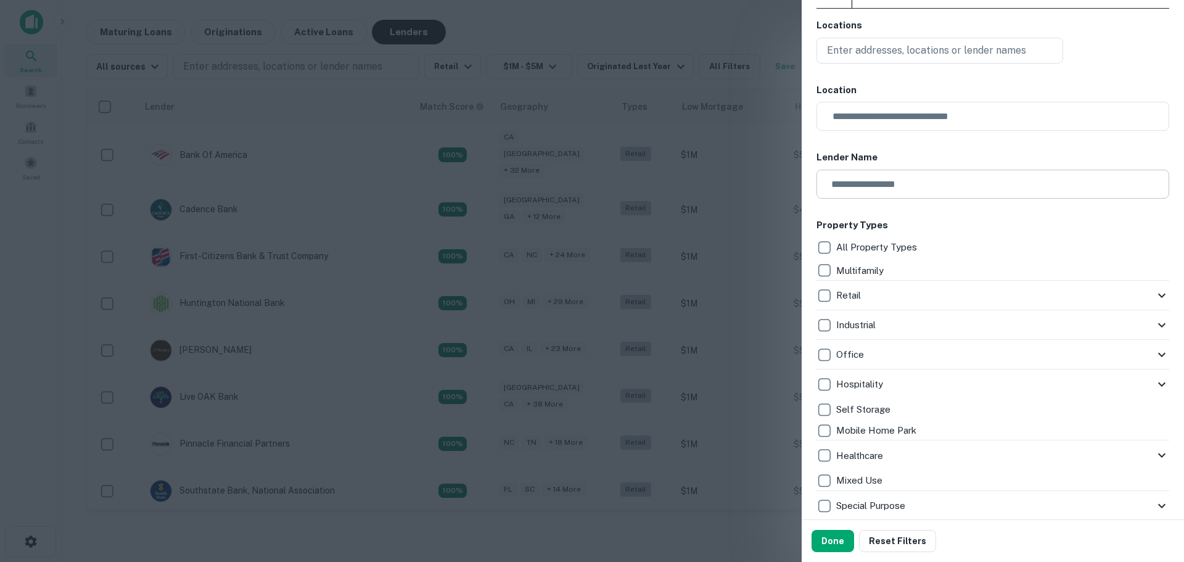
scroll to position [62, 0]
click at [890, 300] on div "Retail" at bounding box center [985, 296] width 338 height 21
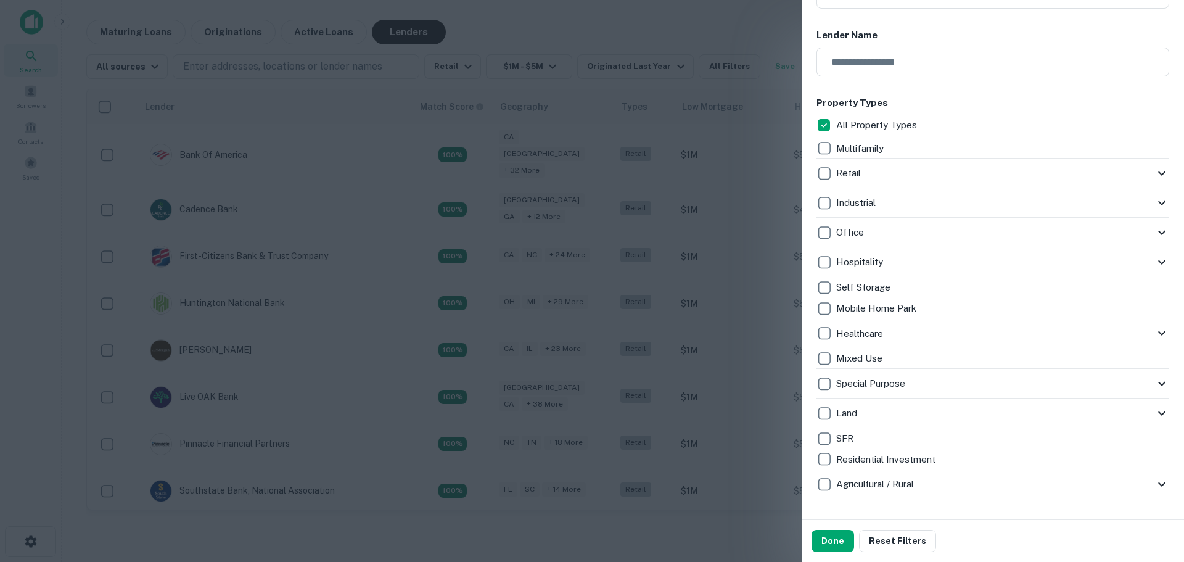
scroll to position [185, 0]
click at [1158, 167] on icon at bounding box center [1161, 172] width 15 height 15
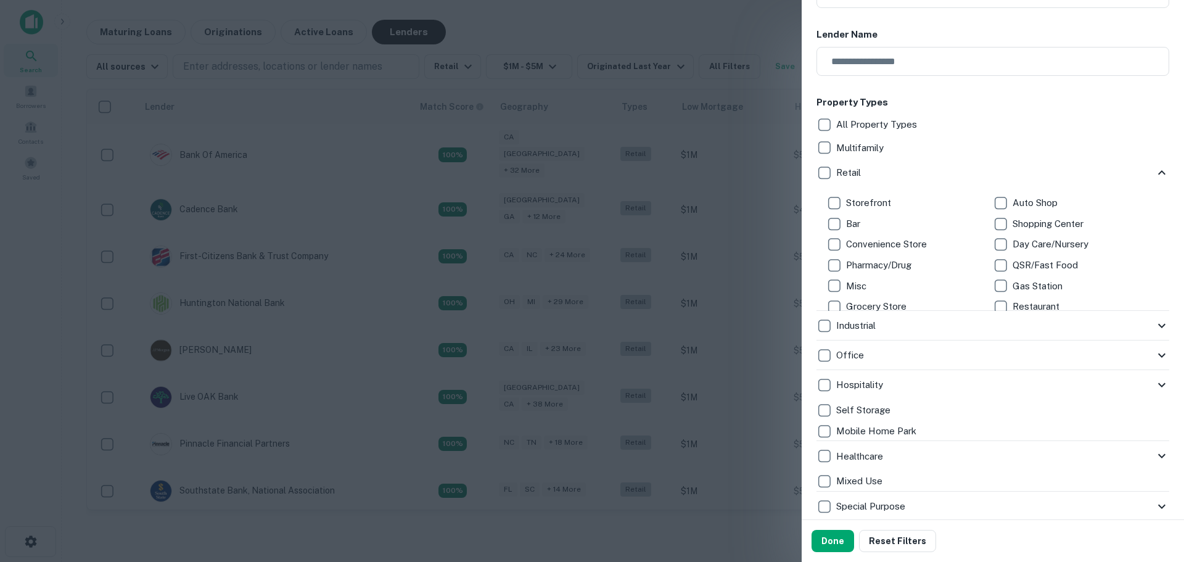
click at [995, 116] on div "All Property Types" at bounding box center [992, 124] width 353 height 21
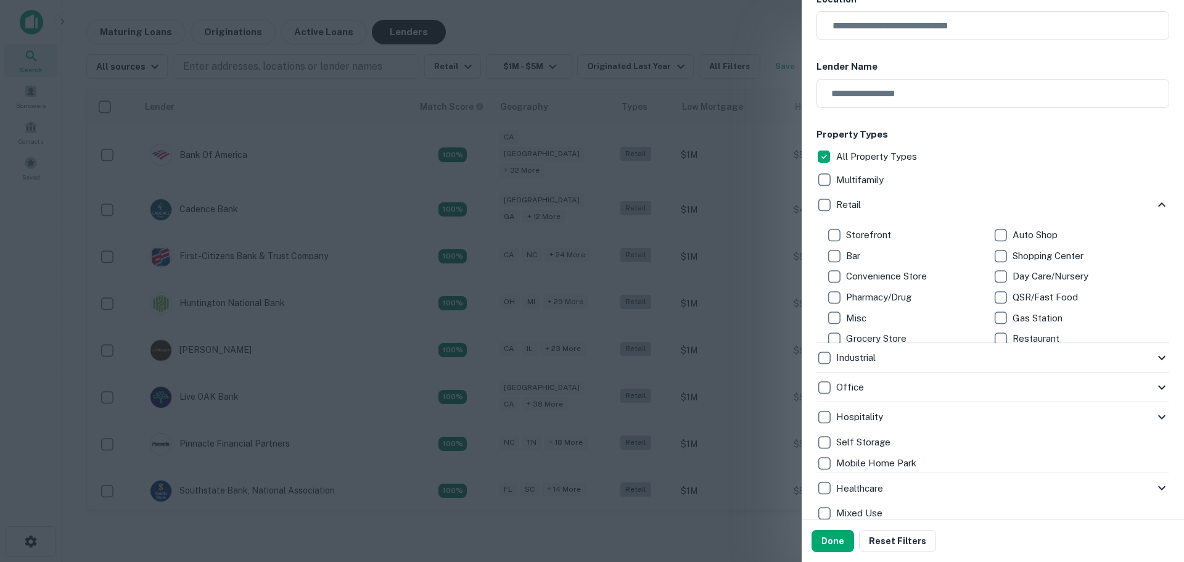
scroll to position [123, 0]
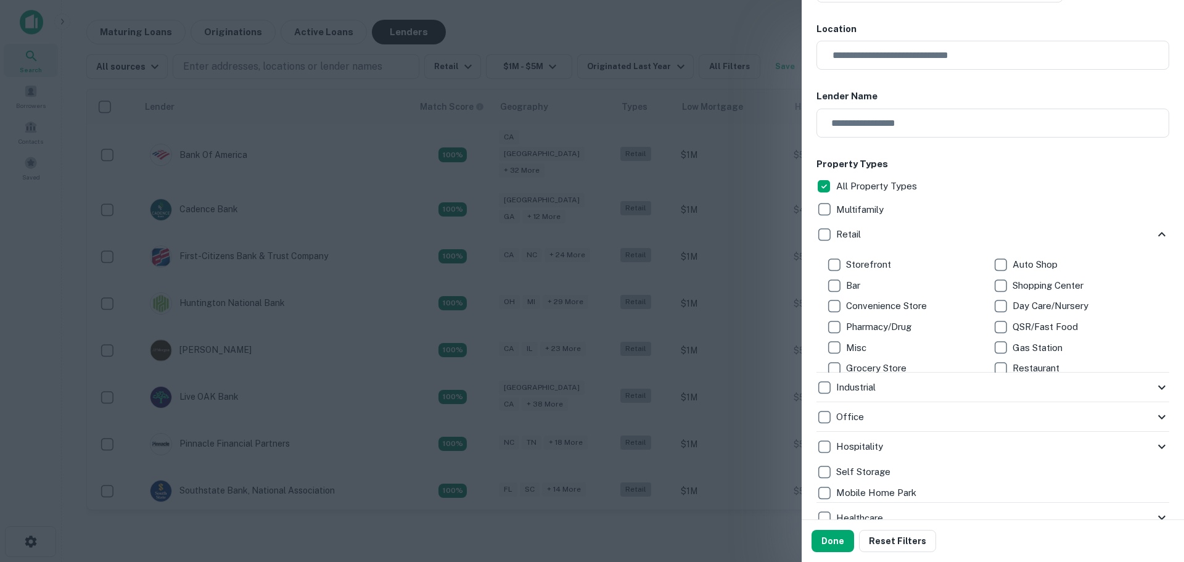
click at [1016, 163] on h6 "Property Types" at bounding box center [992, 164] width 353 height 14
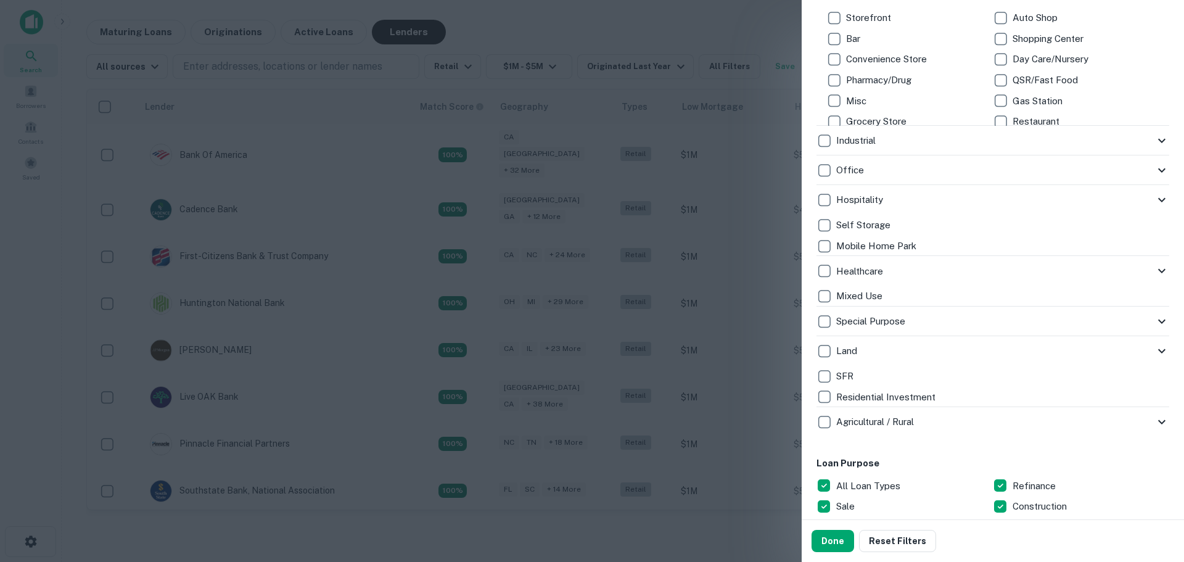
scroll to position [493, 0]
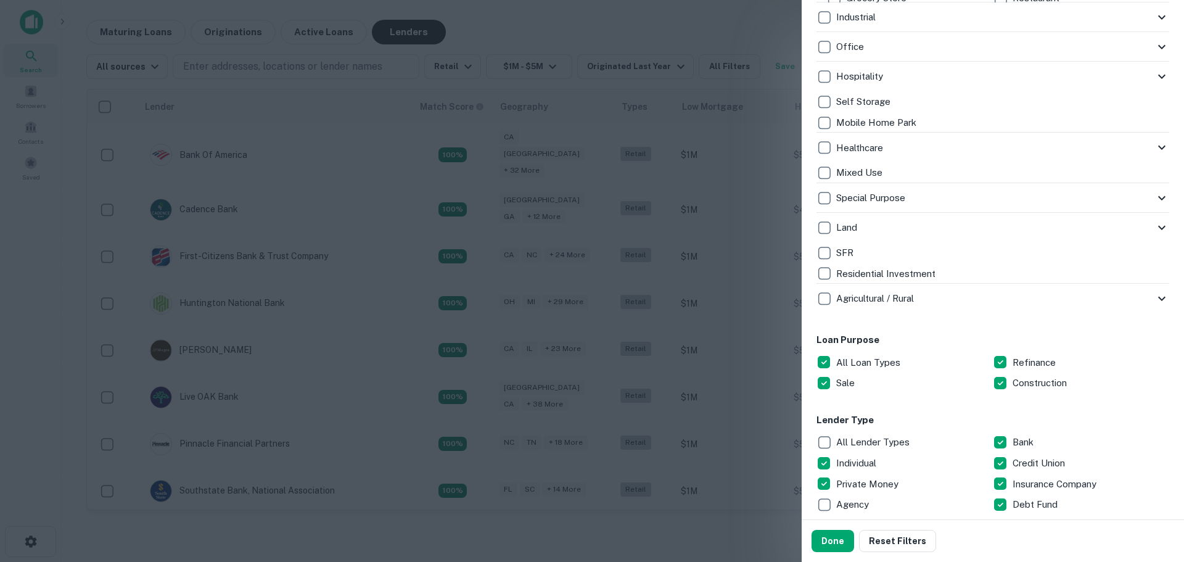
click at [863, 292] on p "Agricultural / Rural" at bounding box center [876, 298] width 80 height 15
click at [847, 294] on p "Agricultural / Rural" at bounding box center [876, 298] width 80 height 15
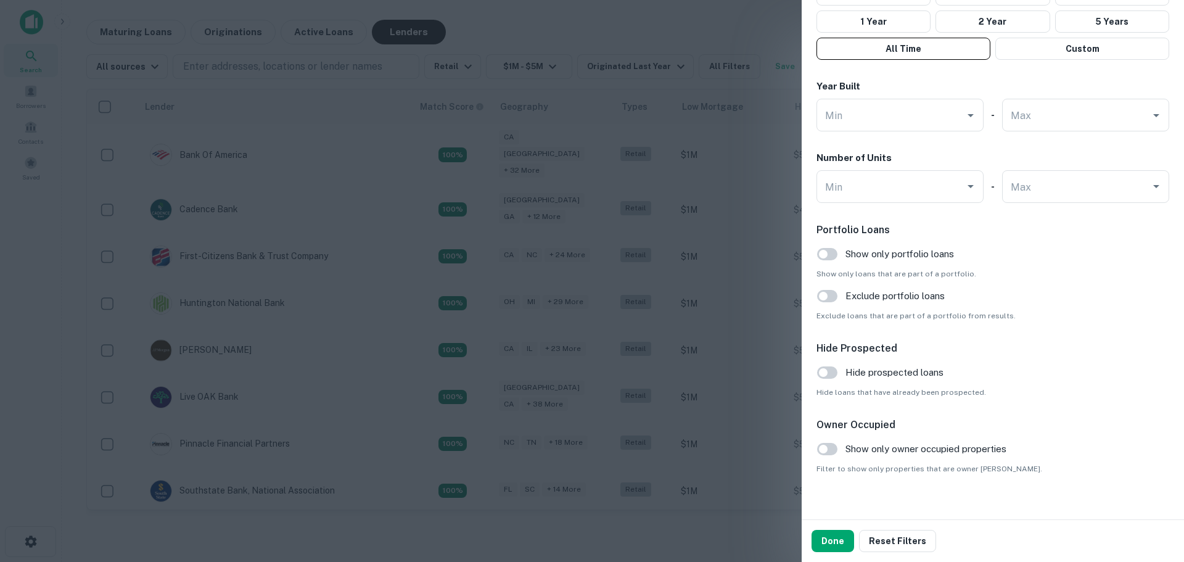
scroll to position [1247, 0]
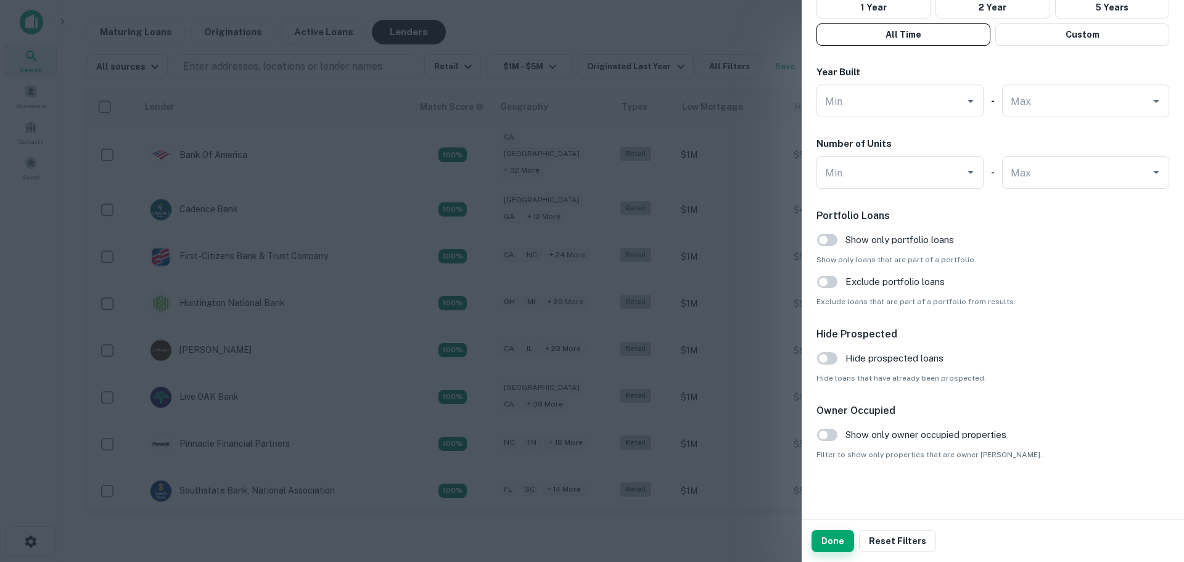
click at [833, 537] on button "Done" at bounding box center [833, 541] width 43 height 22
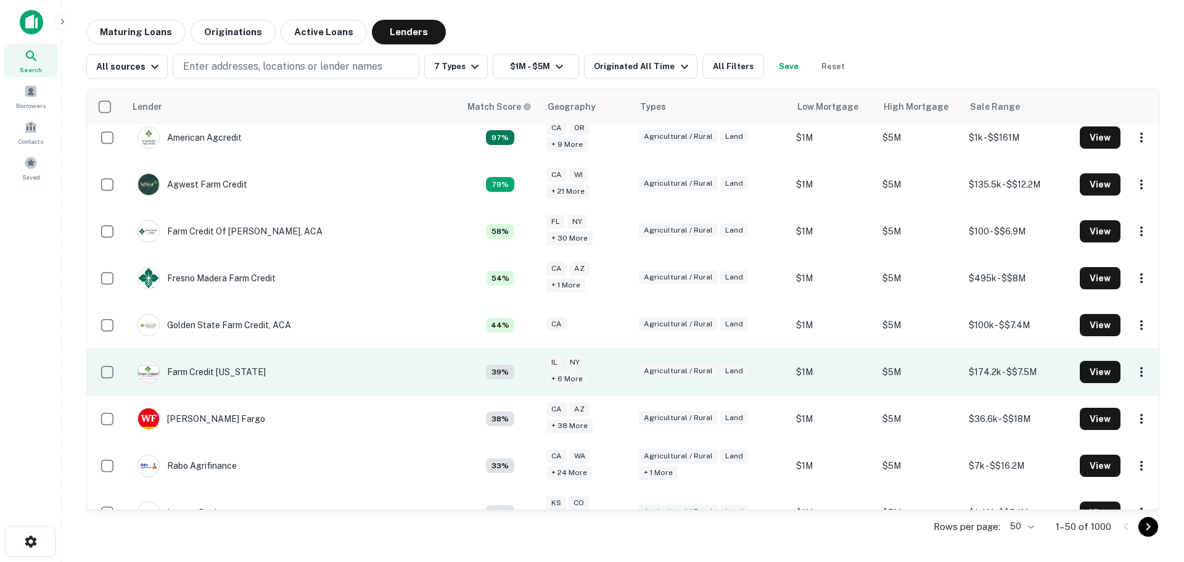
scroll to position [108, 0]
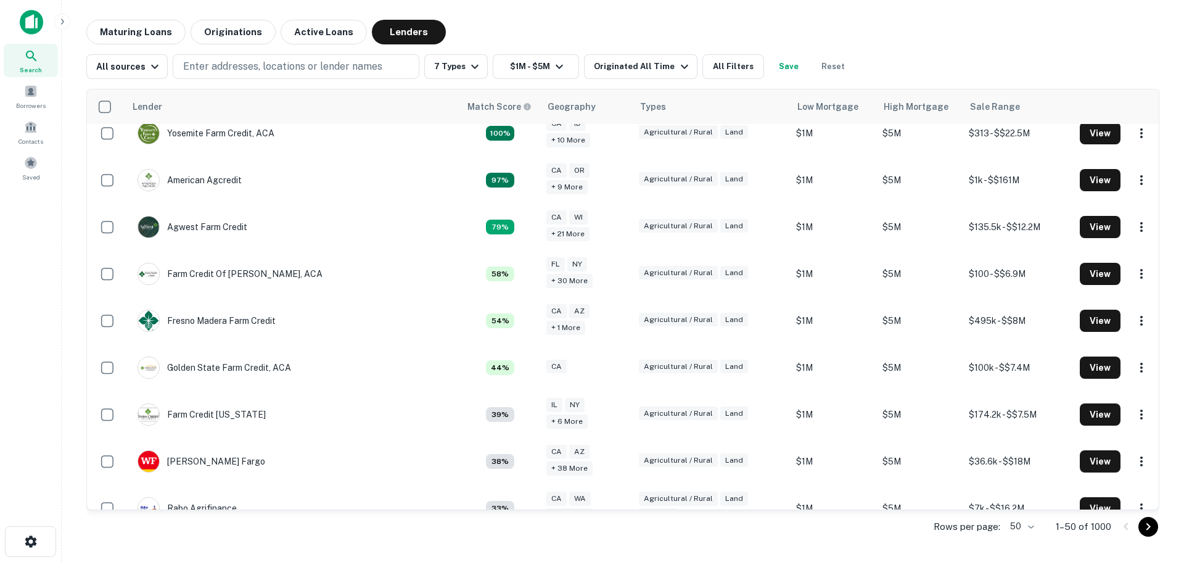
click at [1030, 527] on body "Search Borrowers Contacts Saved Maturing Loans Originations Active Loans Lender…" at bounding box center [592, 281] width 1184 height 562
click at [1020, 535] on li "1000" at bounding box center [1022, 536] width 42 height 22
type input "****"
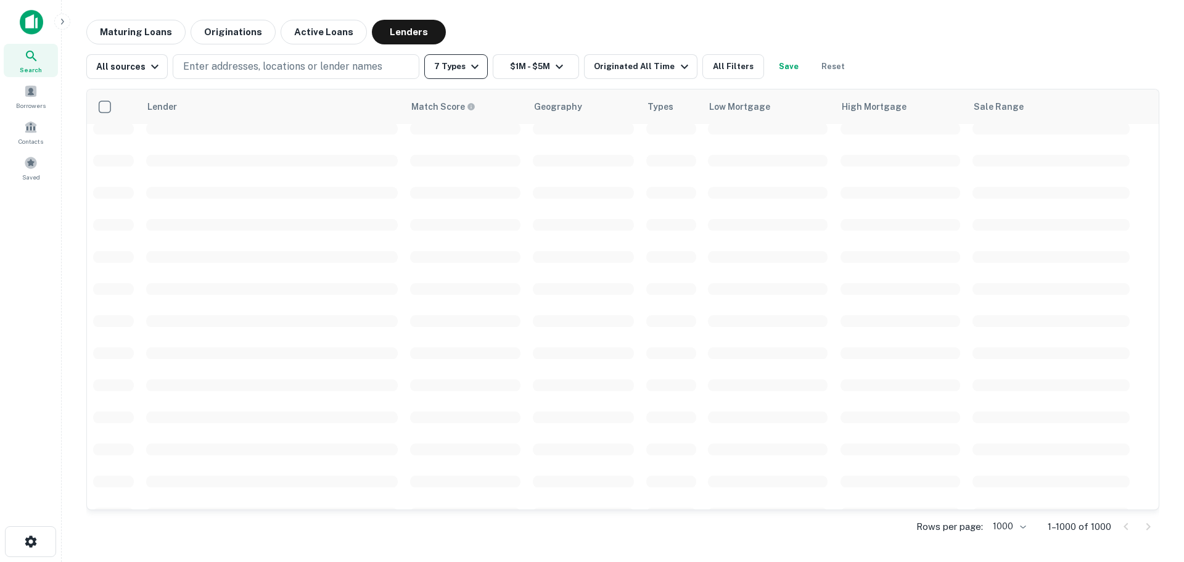
click at [474, 64] on icon "button" at bounding box center [474, 66] width 15 height 15
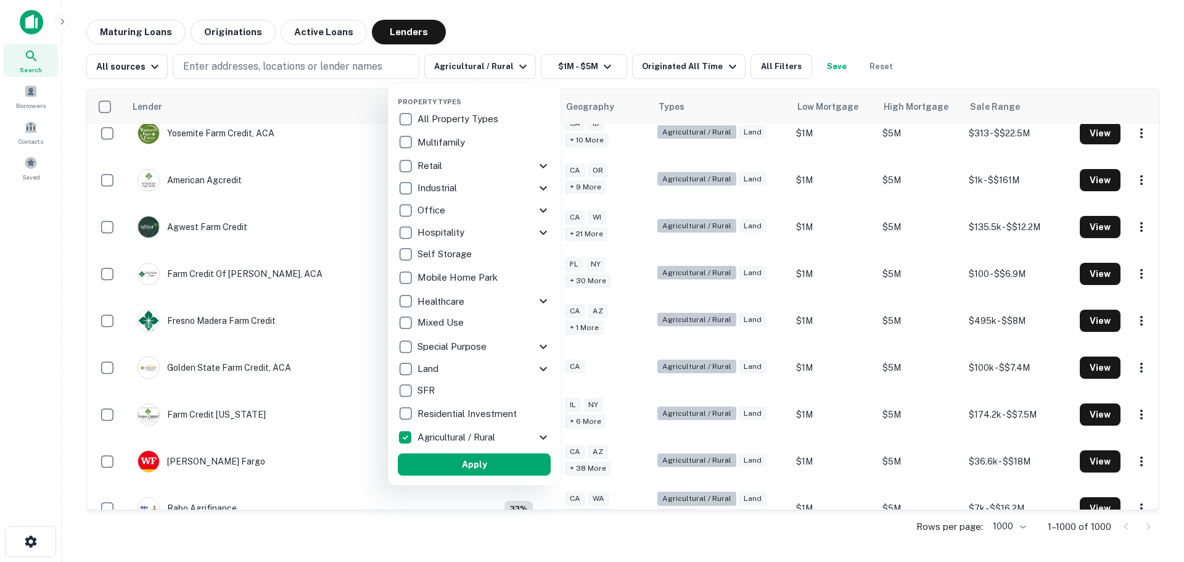
click at [382, 433] on div at bounding box center [592, 281] width 1184 height 562
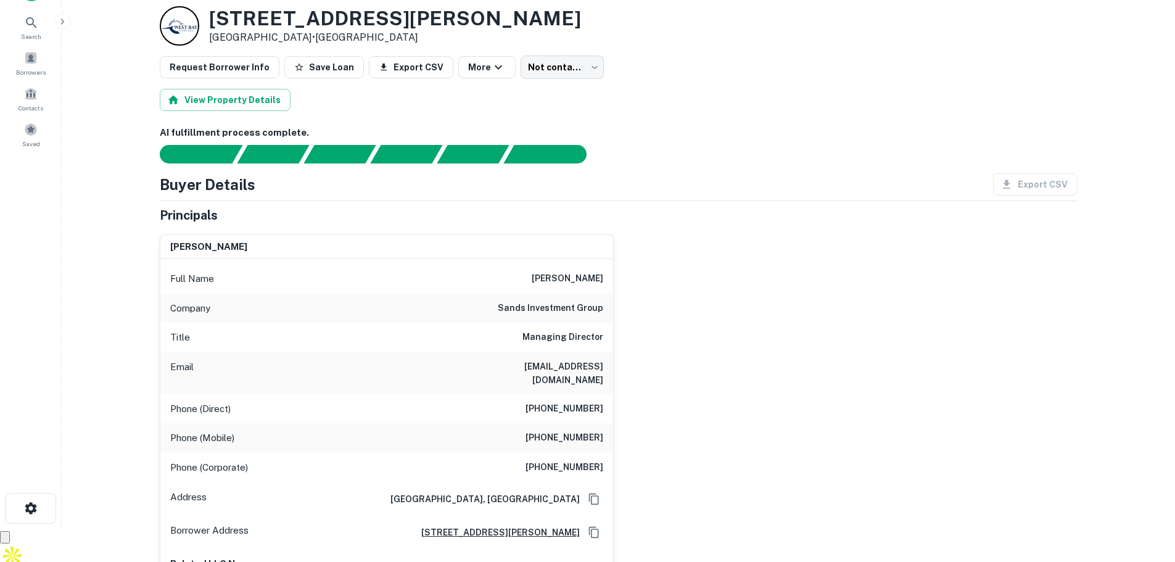
scroll to position [62, 0]
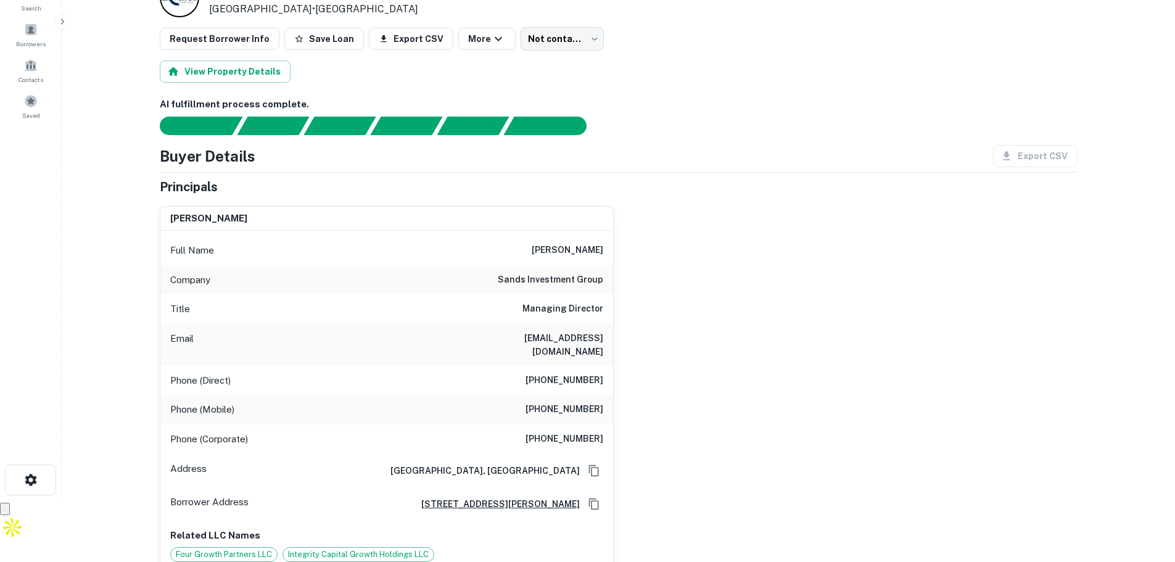
click at [455, 487] on div "Borrower Address [STREET_ADDRESS][PERSON_NAME]" at bounding box center [386, 503] width 453 height 33
click at [430, 497] on h6 "[STREET_ADDRESS][PERSON_NAME]" at bounding box center [495, 504] width 168 height 14
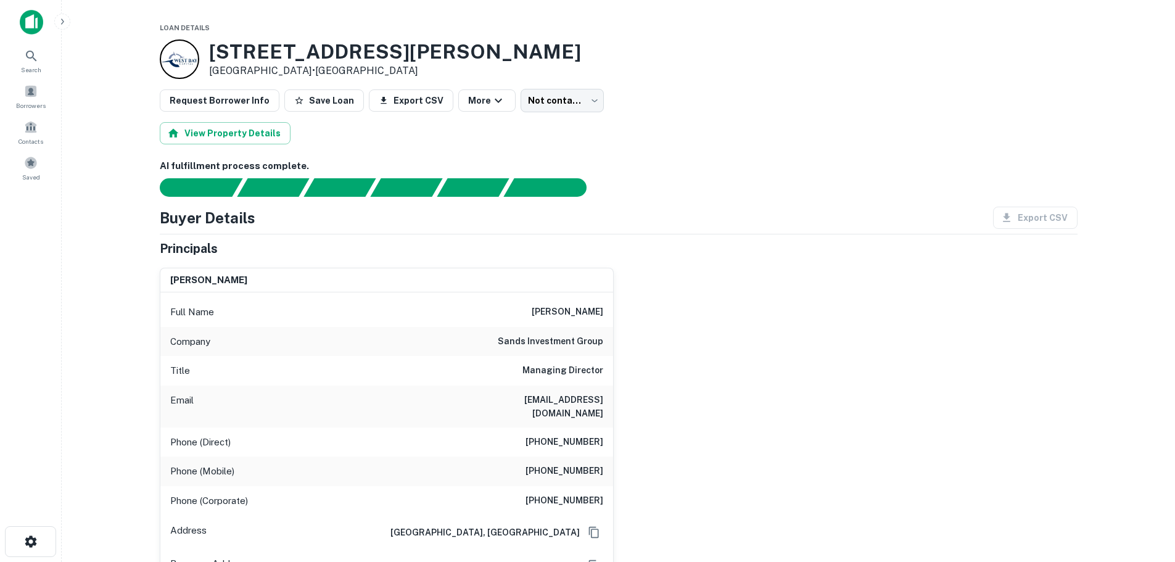
click at [28, 19] on img at bounding box center [31, 22] width 23 height 25
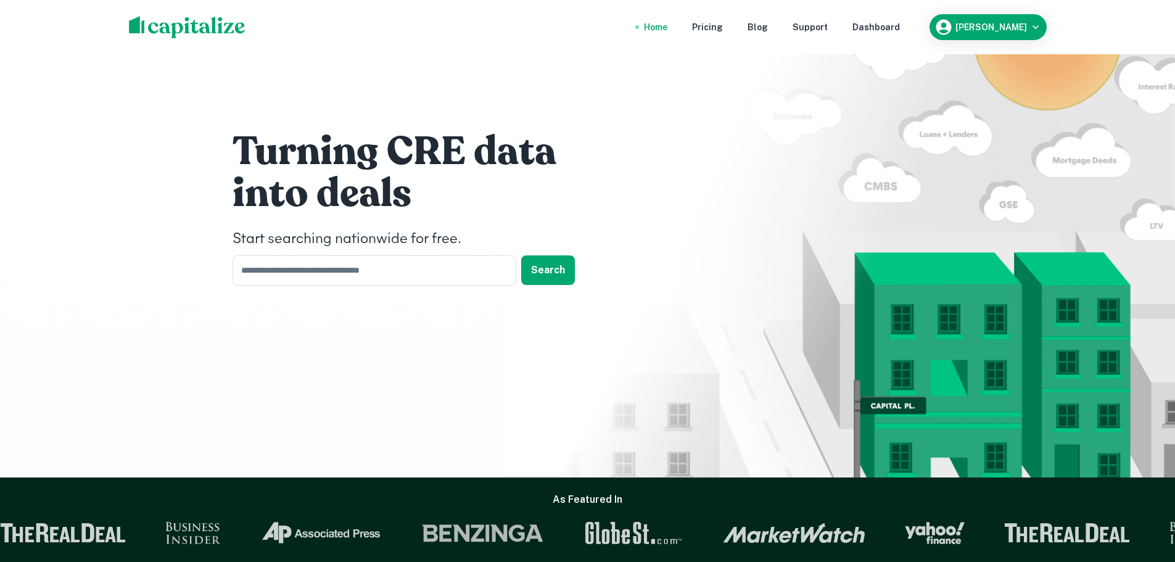
click at [168, 18] on img at bounding box center [187, 27] width 117 height 22
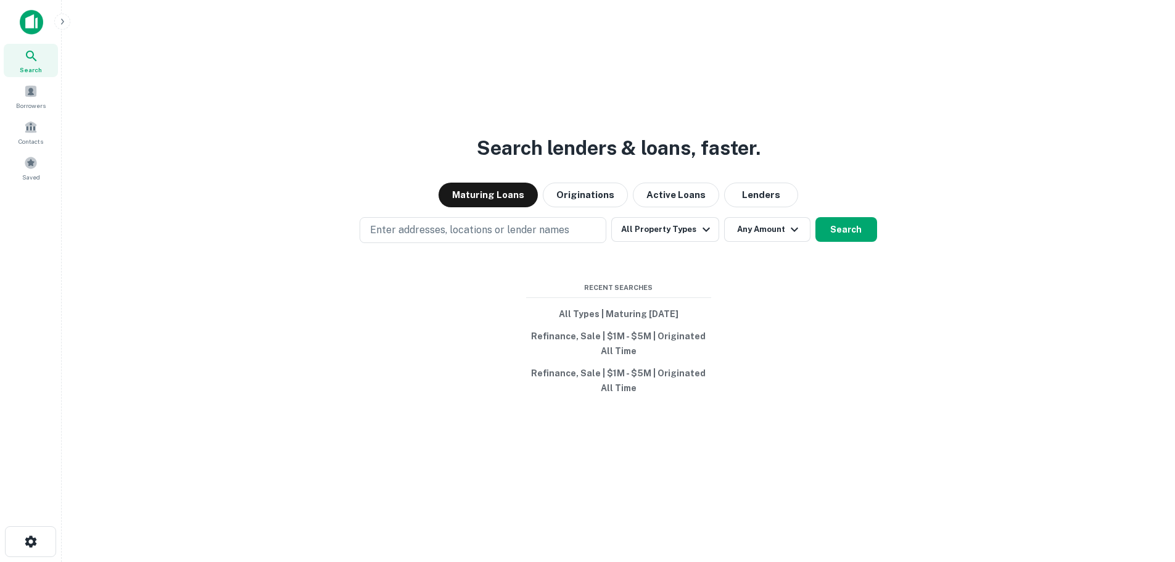
drag, startPoint x: 0, startPoint y: 0, endPoint x: 408, endPoint y: 314, distance: 514.8
click at [408, 314] on div "Search lenders & loans, faster. Maturing Loans Originations Active Loans Lender…" at bounding box center [618, 311] width 1093 height 562
drag, startPoint x: 670, startPoint y: 192, endPoint x: 656, endPoint y: 192, distance: 13.6
click at [670, 192] on button "Active Loans" at bounding box center [676, 195] width 86 height 25
click at [493, 199] on button "Maturing Loans" at bounding box center [487, 195] width 99 height 25
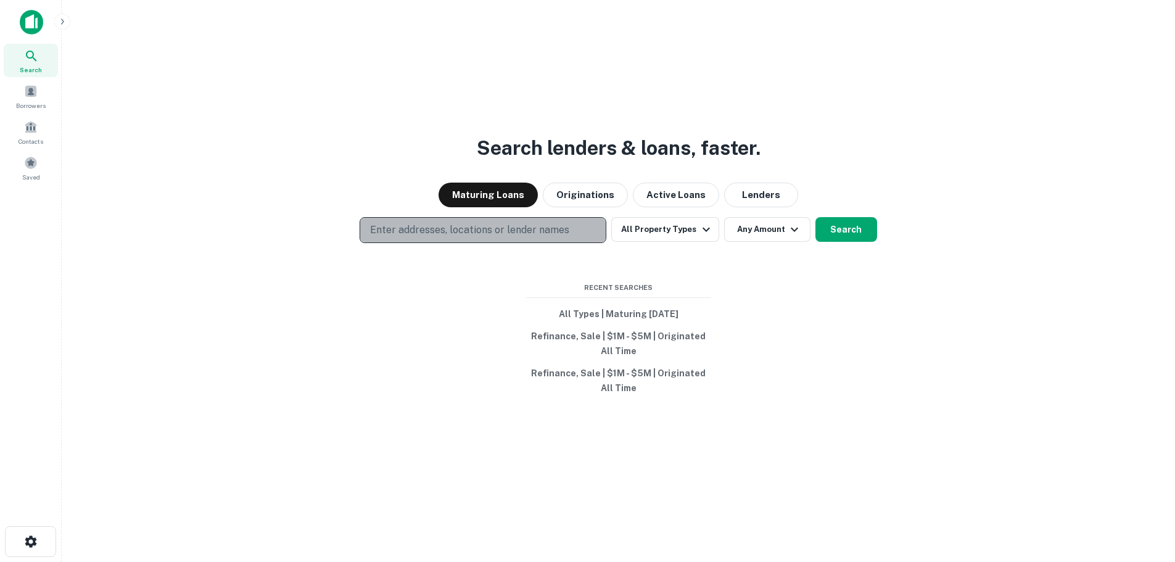
click at [462, 228] on p "Enter addresses, locations or lender names" at bounding box center [469, 230] width 199 height 15
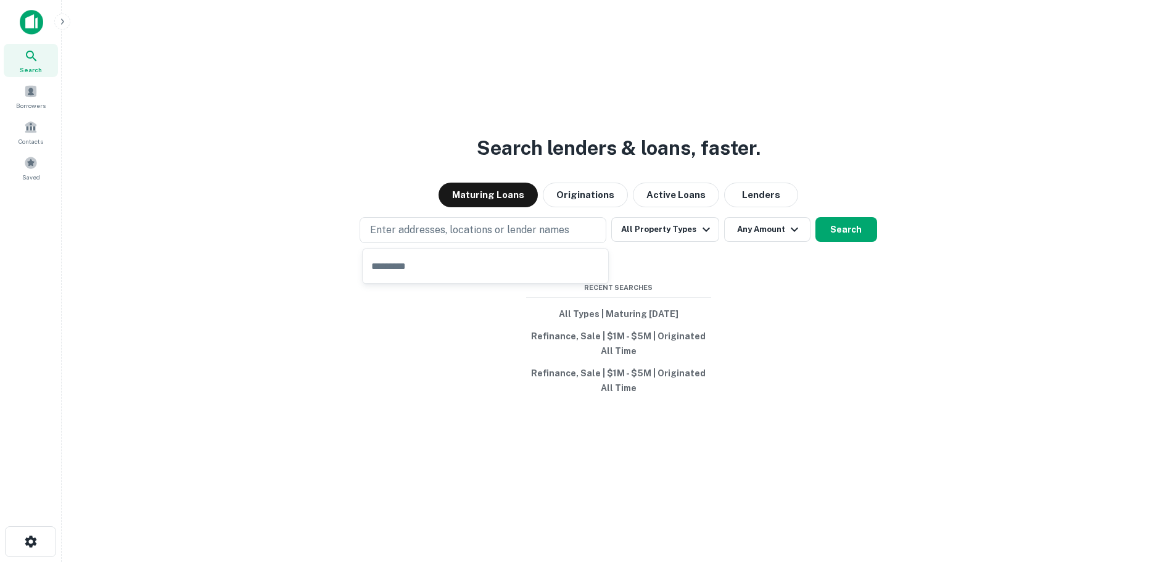
click at [237, 257] on div "Search lenders & loans, faster. Maturing Loans Originations Active Loans Lender…" at bounding box center [618, 311] width 1093 height 562
click at [668, 224] on button "All Property Types" at bounding box center [664, 229] width 107 height 25
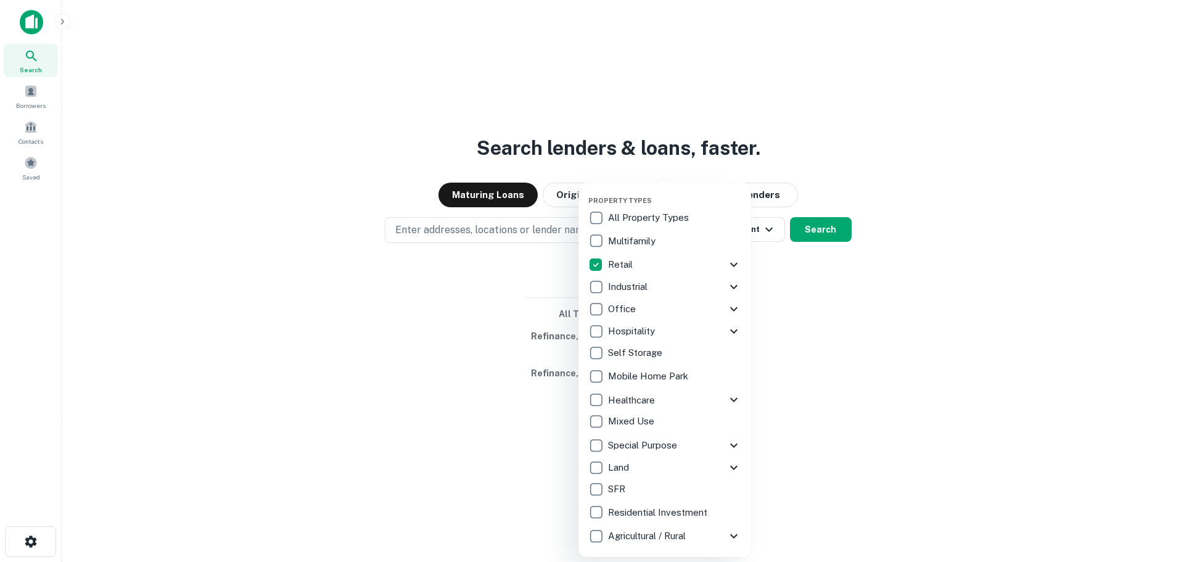
click at [814, 258] on div at bounding box center [592, 281] width 1184 height 562
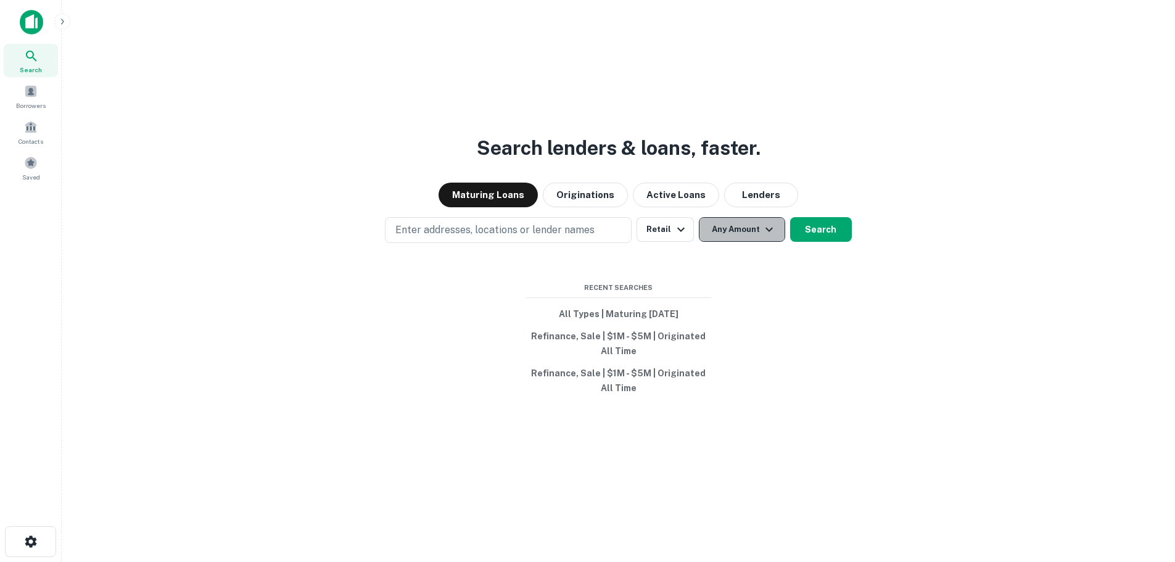
click at [762, 234] on icon "button" at bounding box center [769, 229] width 15 height 15
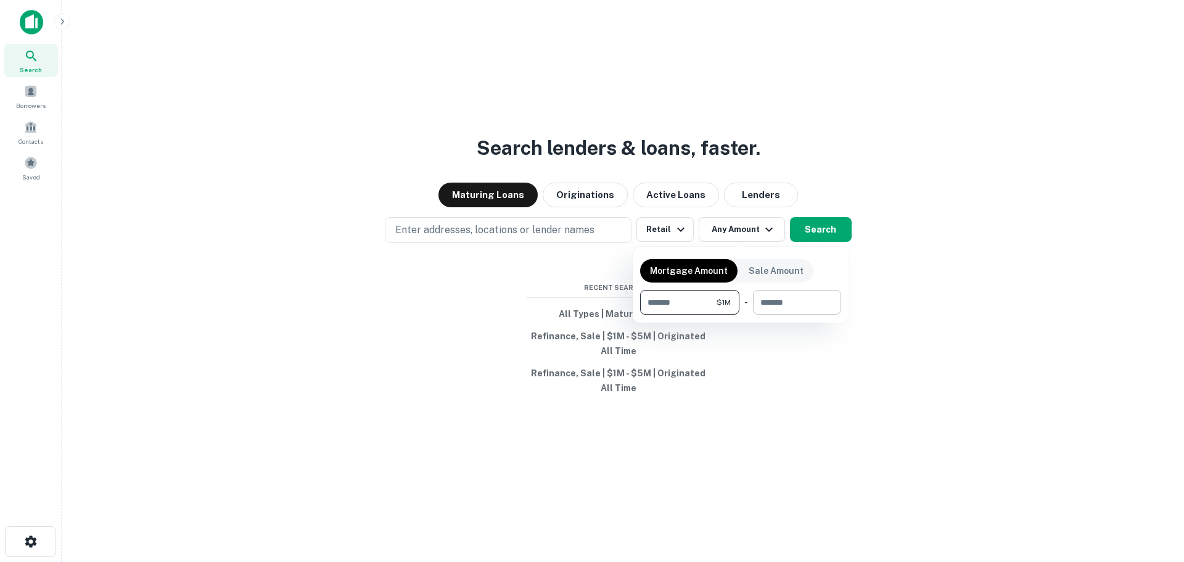
type input "*******"
click at [787, 311] on input "number" at bounding box center [793, 302] width 80 height 25
type input "*******"
click at [820, 227] on div at bounding box center [592, 281] width 1184 height 562
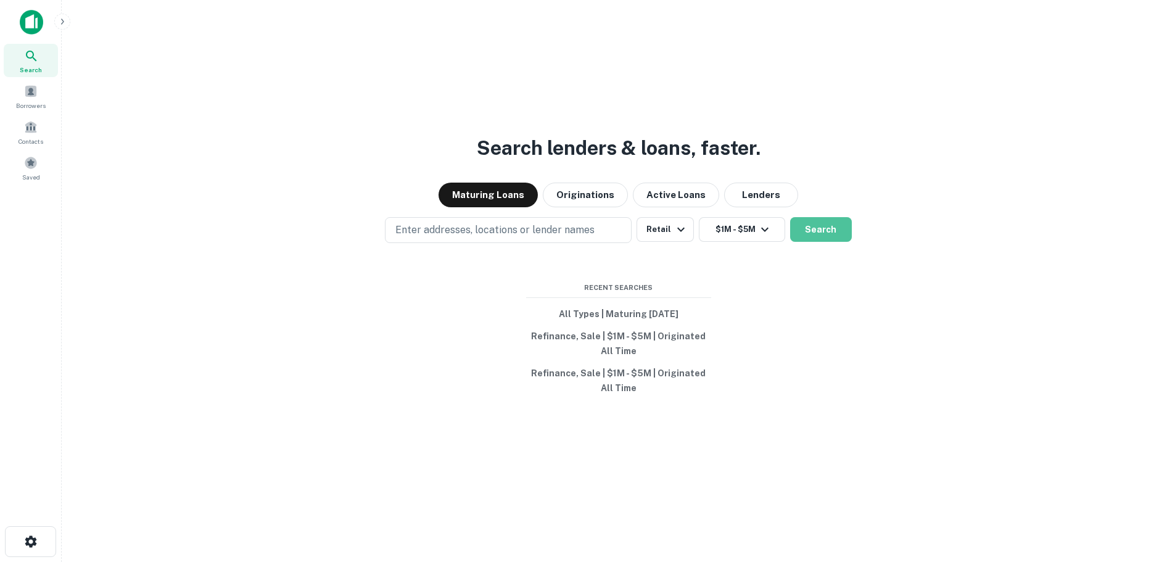
click at [820, 227] on button "Search" at bounding box center [821, 229] width 62 height 25
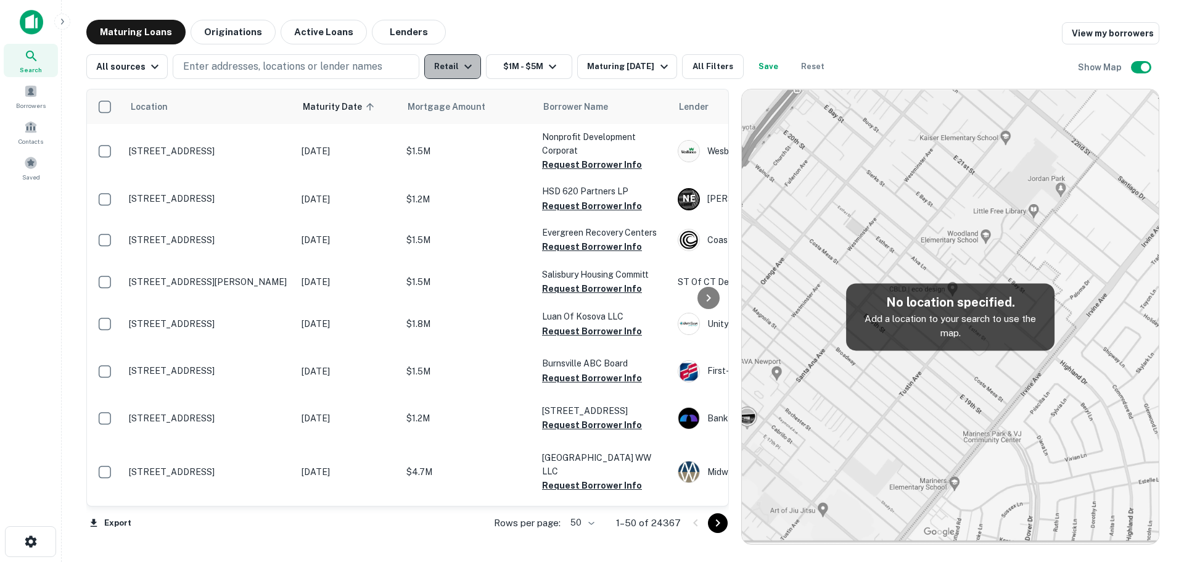
click at [453, 67] on button "Retail" at bounding box center [452, 66] width 57 height 25
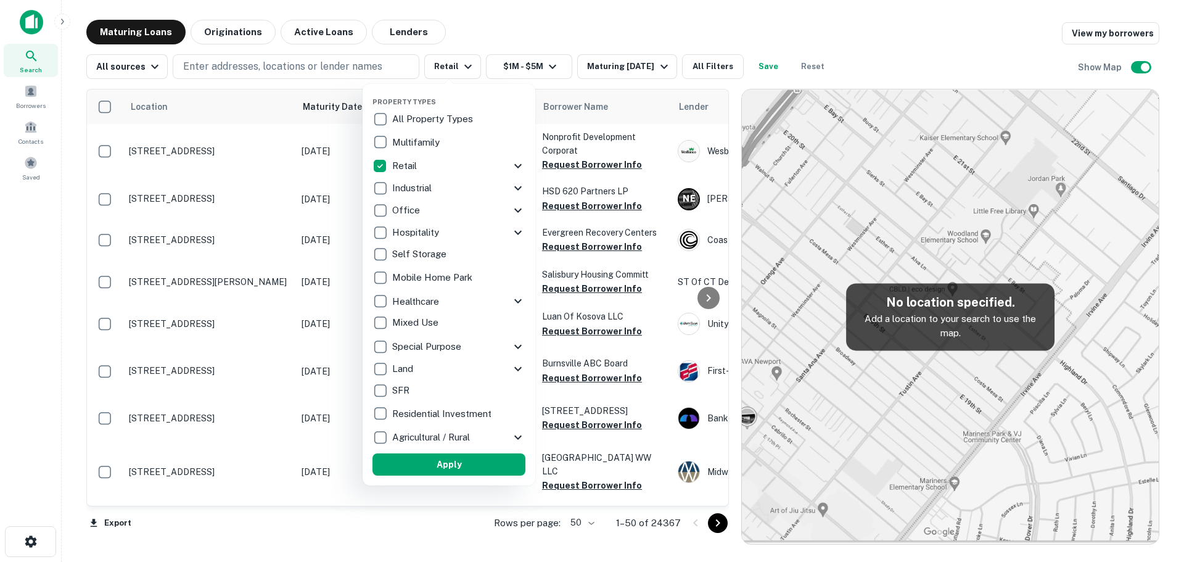
click at [475, 22] on div at bounding box center [592, 281] width 1184 height 562
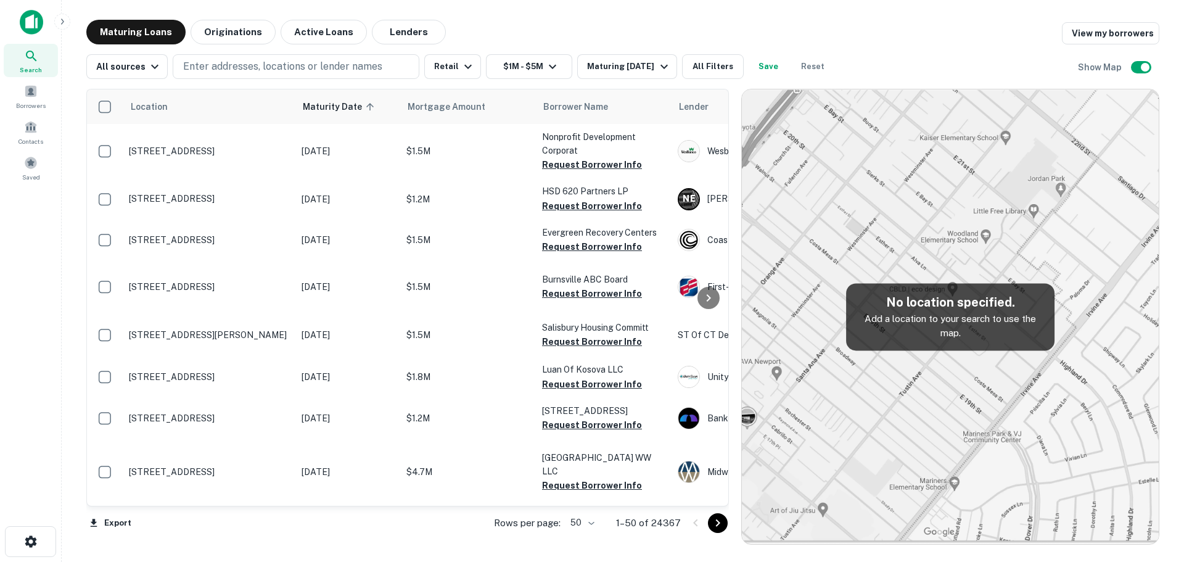
click at [909, 335] on p "Add a location to your search to use the map." at bounding box center [950, 325] width 189 height 29
click at [979, 326] on p "Add a location to your search to use the map." at bounding box center [950, 325] width 189 height 29
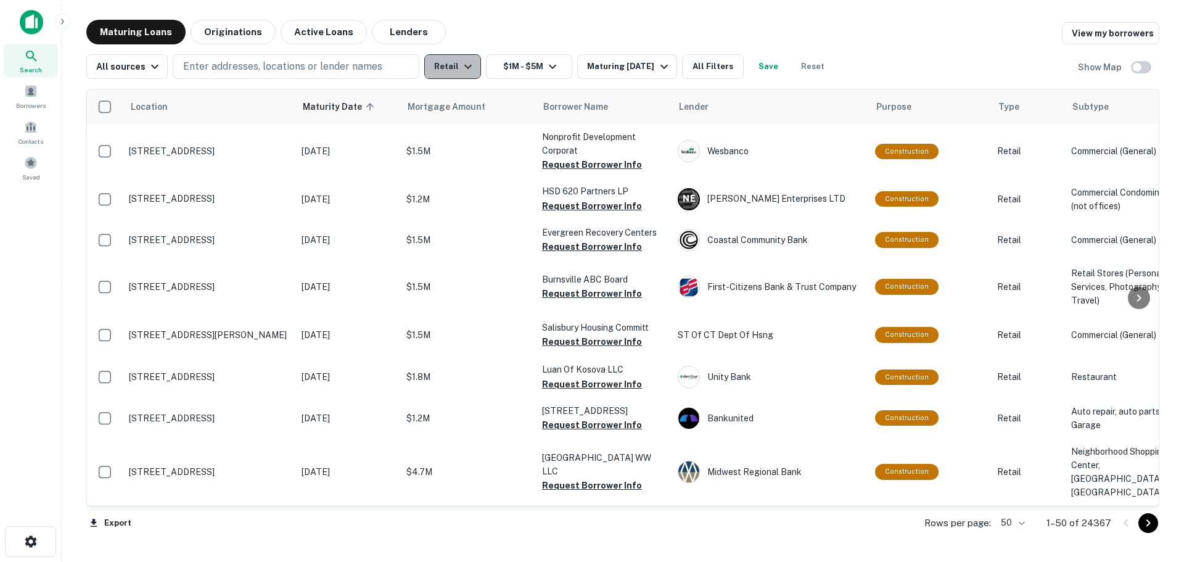
click at [461, 61] on icon "button" at bounding box center [468, 66] width 15 height 15
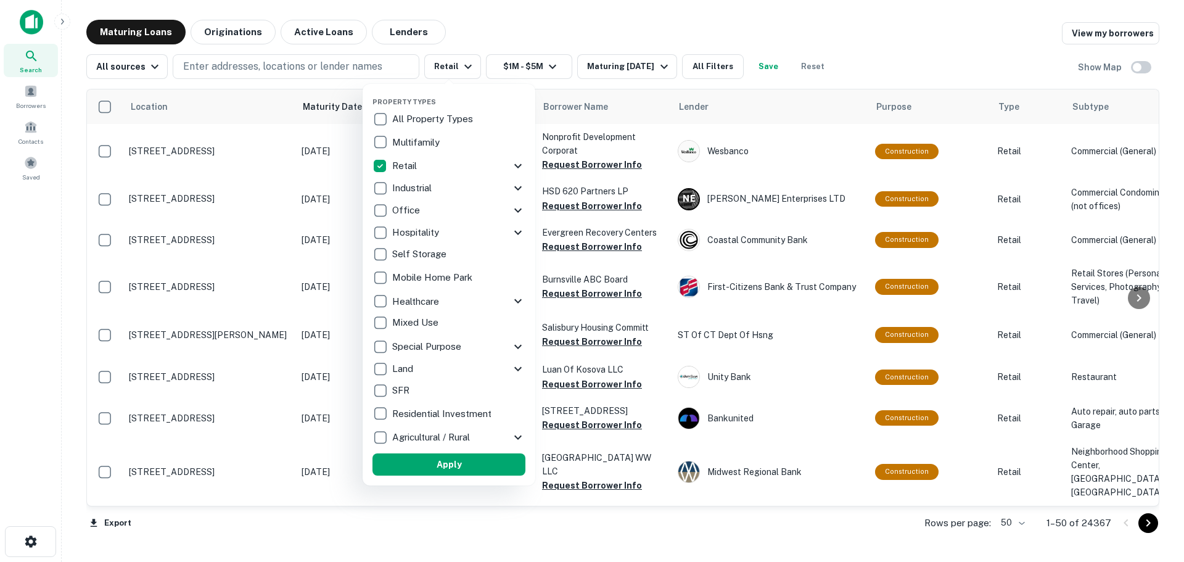
click at [485, 37] on div at bounding box center [592, 281] width 1184 height 562
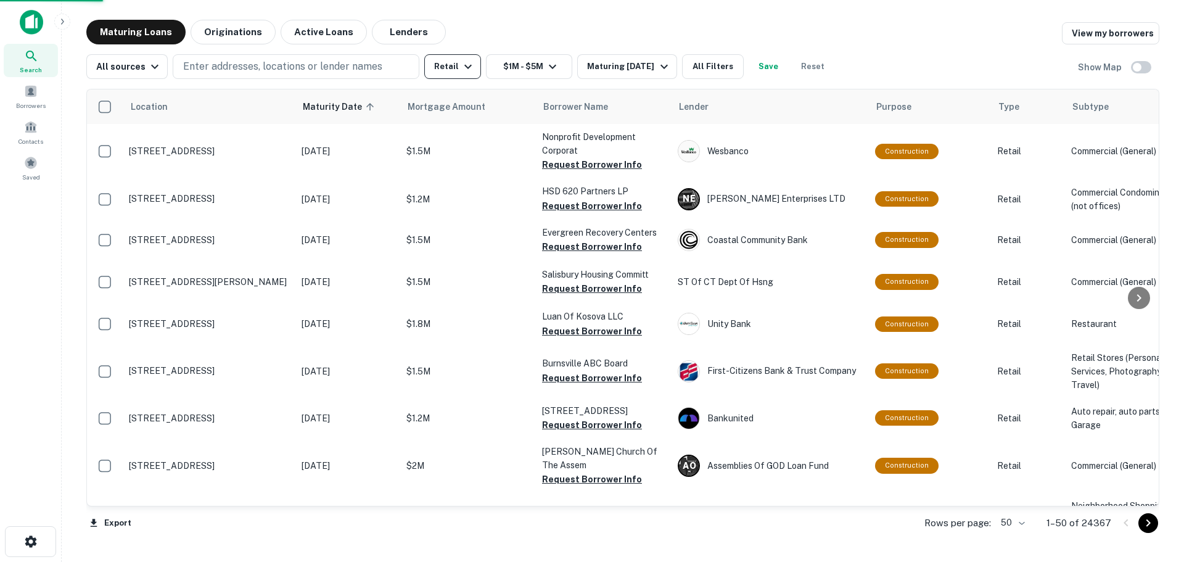
click at [454, 68] on button "Retail" at bounding box center [452, 66] width 57 height 25
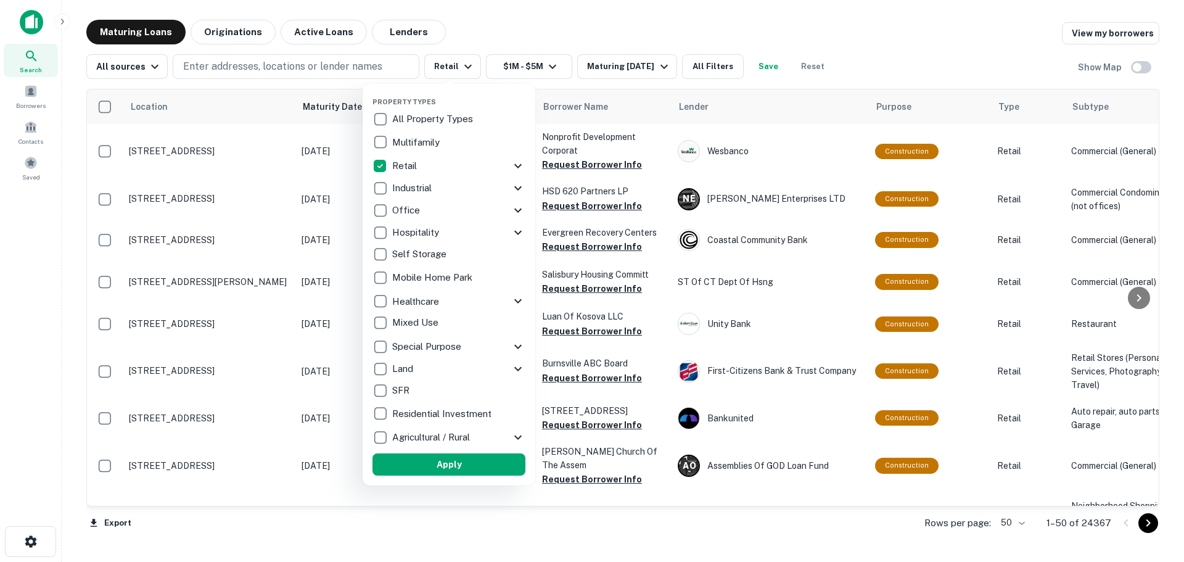
click at [585, 39] on div at bounding box center [592, 281] width 1184 height 562
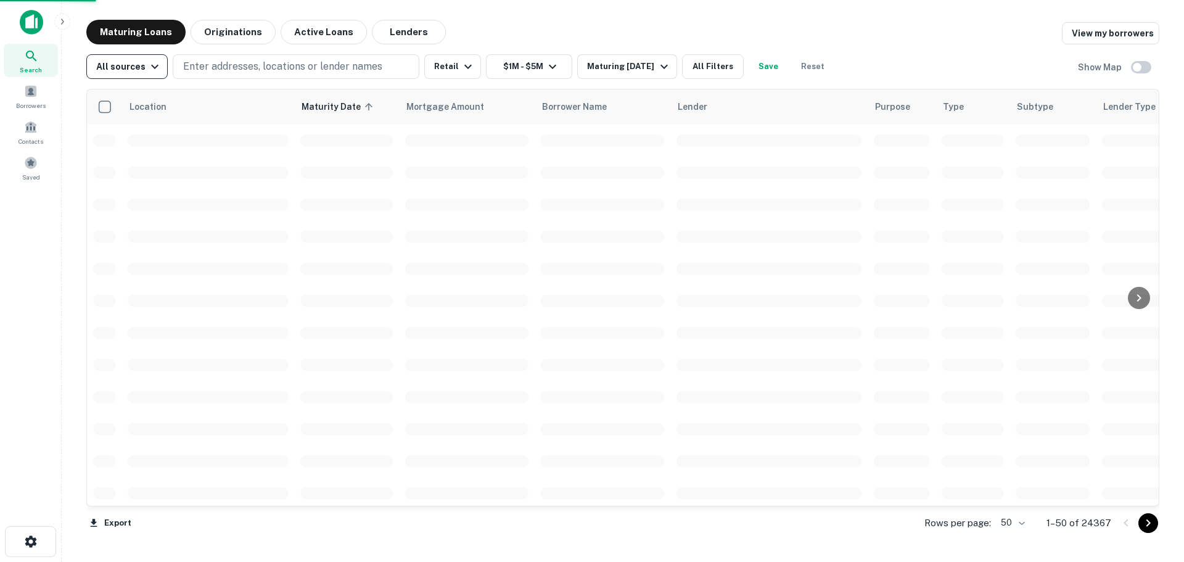
click at [147, 64] on icon "button" at bounding box center [154, 66] width 15 height 15
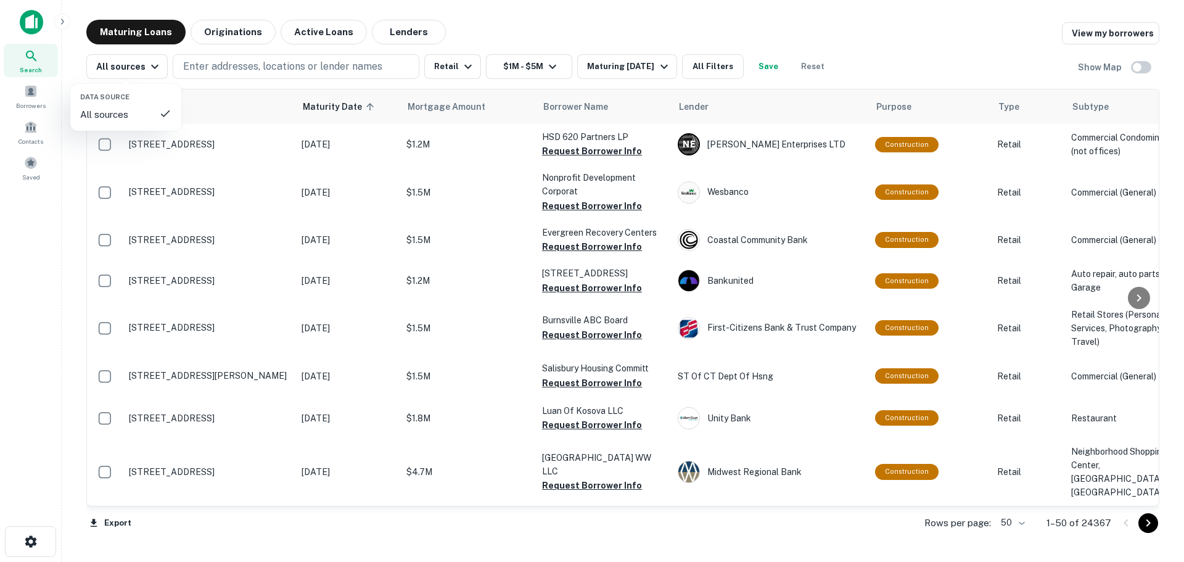
click at [520, 36] on div at bounding box center [592, 281] width 1184 height 562
click at [732, 110] on div "Lender" at bounding box center [770, 106] width 183 height 15
click at [683, 107] on icon at bounding box center [685, 106] width 12 height 15
click at [683, 105] on icon at bounding box center [685, 106] width 12 height 15
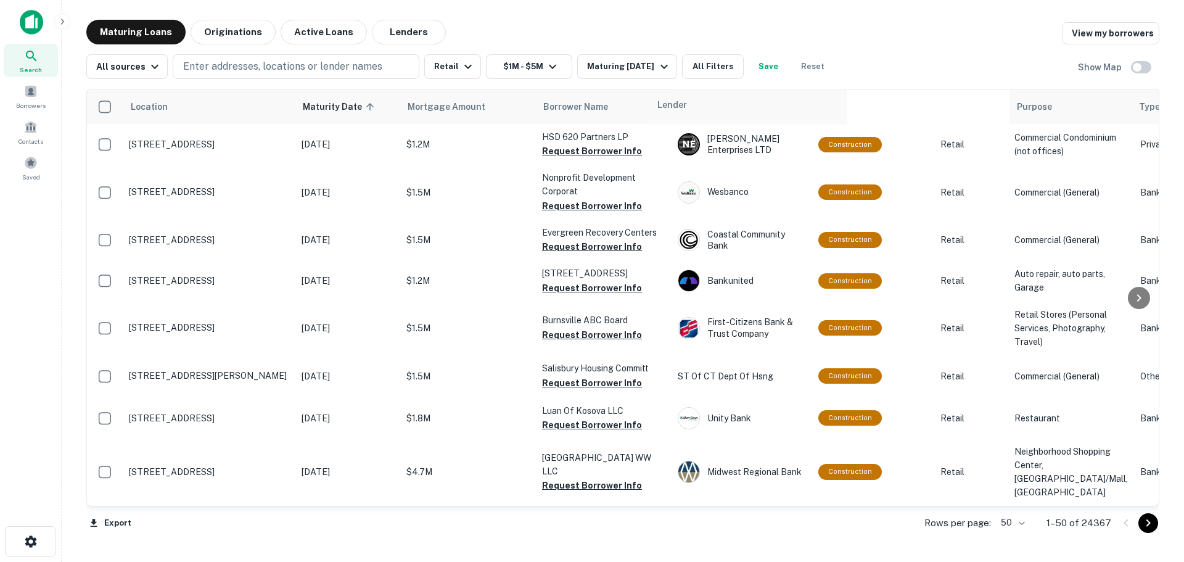
drag, startPoint x: 732, startPoint y: 109, endPoint x: 686, endPoint y: 108, distance: 45.6
click at [686, 108] on tr "Location Maturity Date sorted ascending Mortgage Amount Borrower Name Lender Pu…" at bounding box center [955, 106] width 1736 height 35
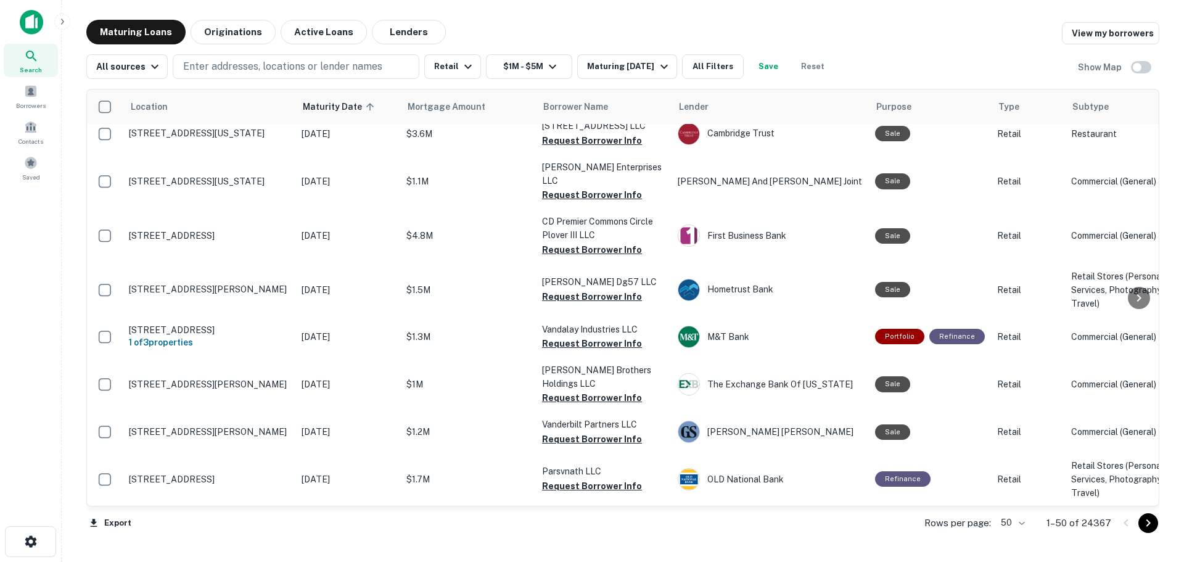
scroll to position [2099, 0]
click at [1016, 521] on body "Search Borrowers Contacts Saved Maturing Loans Originations Active Loans Lender…" at bounding box center [592, 281] width 1184 height 562
click at [1015, 540] on li "100" at bounding box center [1014, 536] width 36 height 22
type input "***"
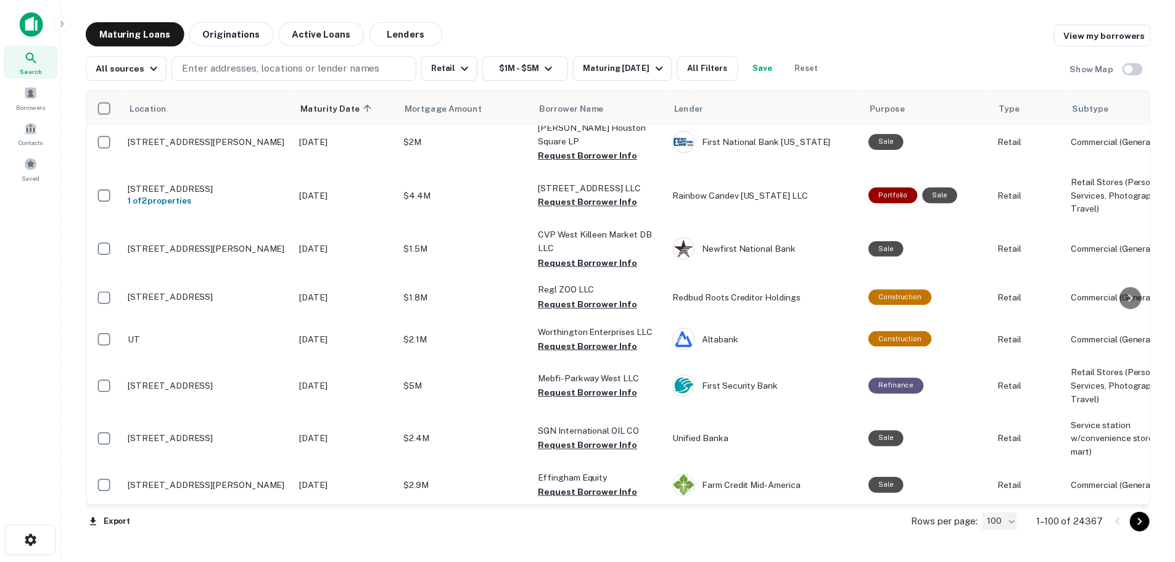
scroll to position [3885, 0]
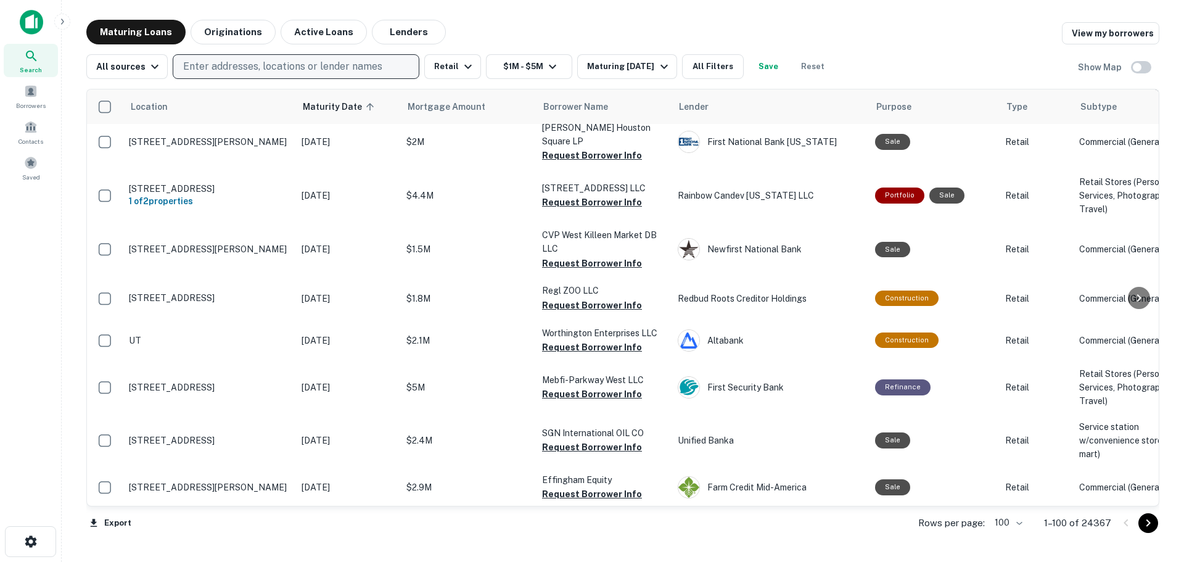
click at [285, 68] on p "Enter addresses, locations or lender names" at bounding box center [282, 66] width 199 height 15
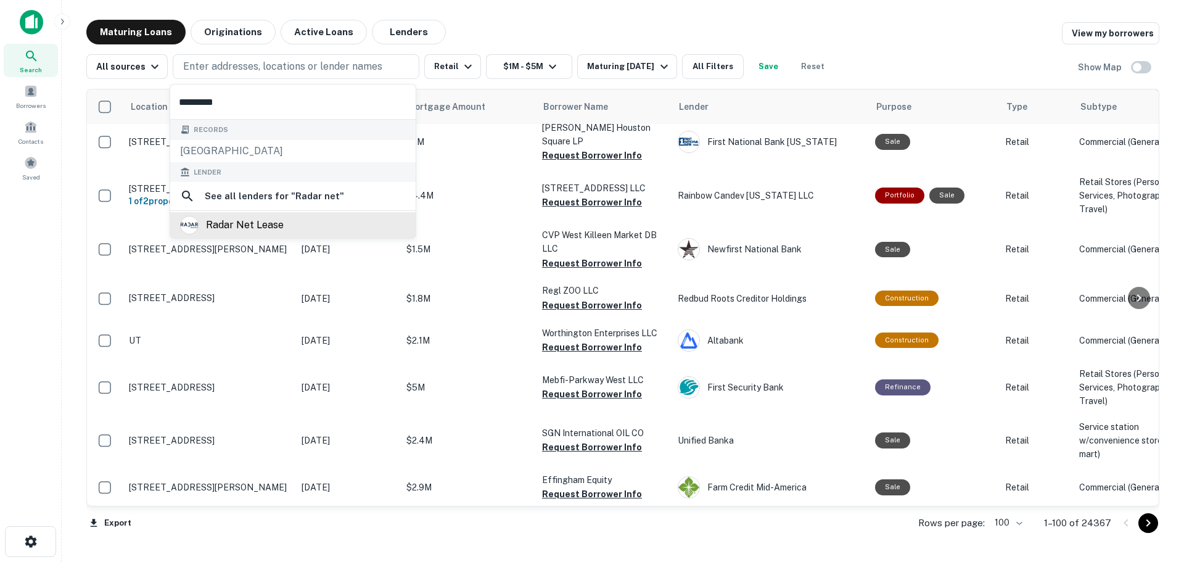
type input "*********"
click at [273, 229] on div "radar net lease" at bounding box center [245, 225] width 78 height 18
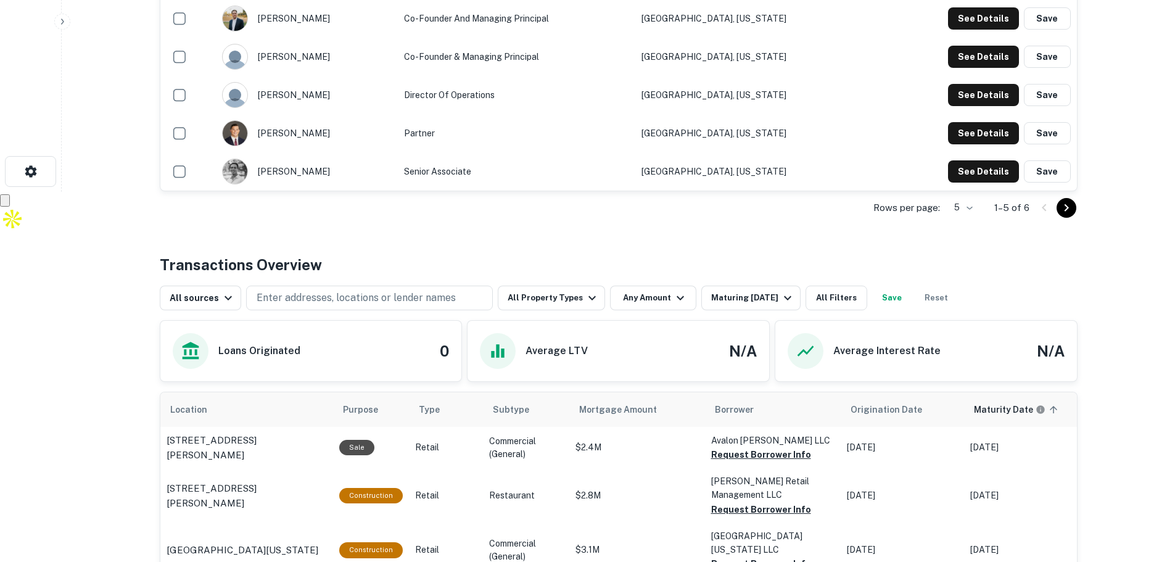
scroll to position [555, 0]
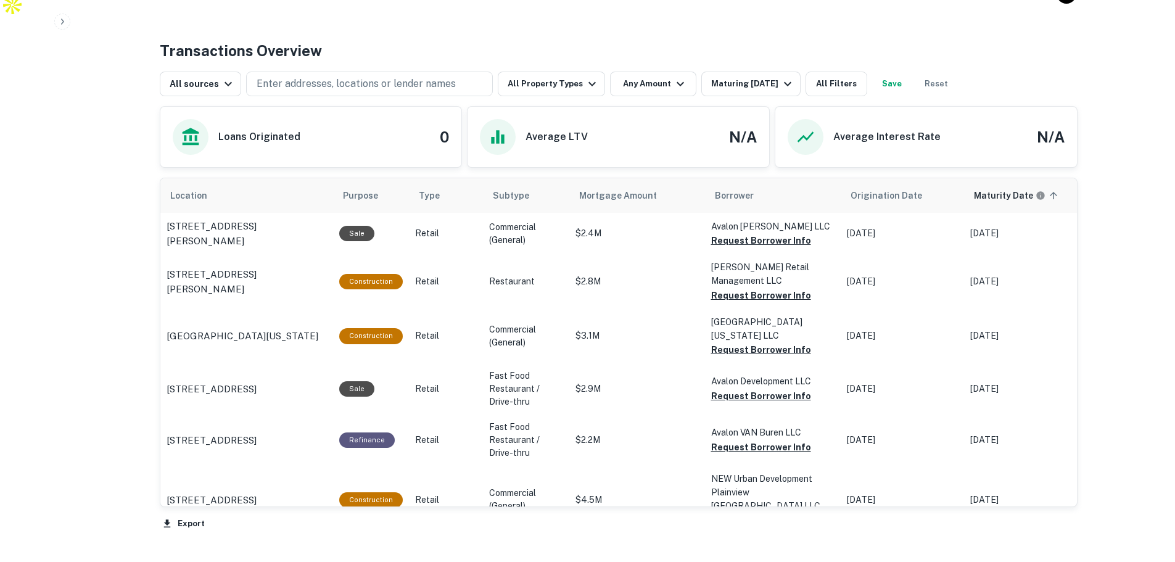
scroll to position [612, 0]
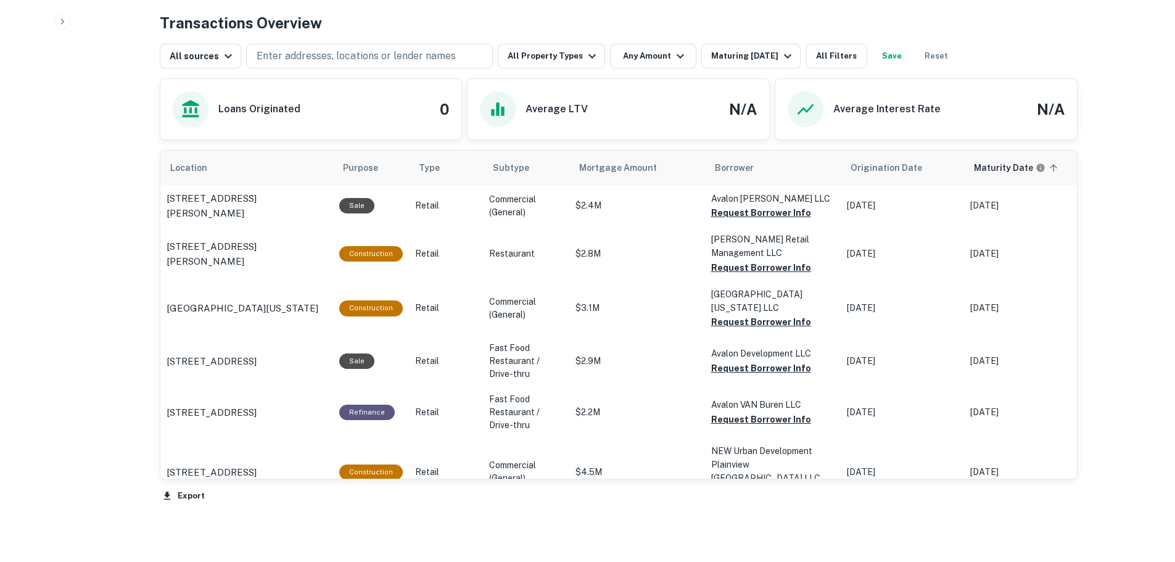
click at [207, 196] on p "5745 S Hulen St Fort Worth, TX 76132" at bounding box center [246, 205] width 160 height 29
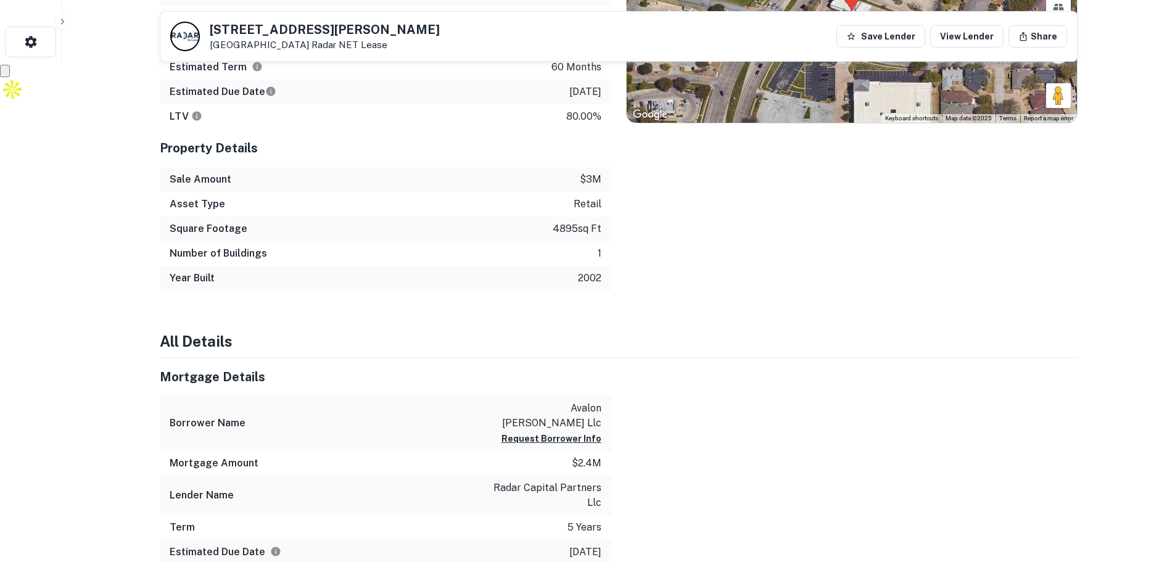
scroll to position [370, 0]
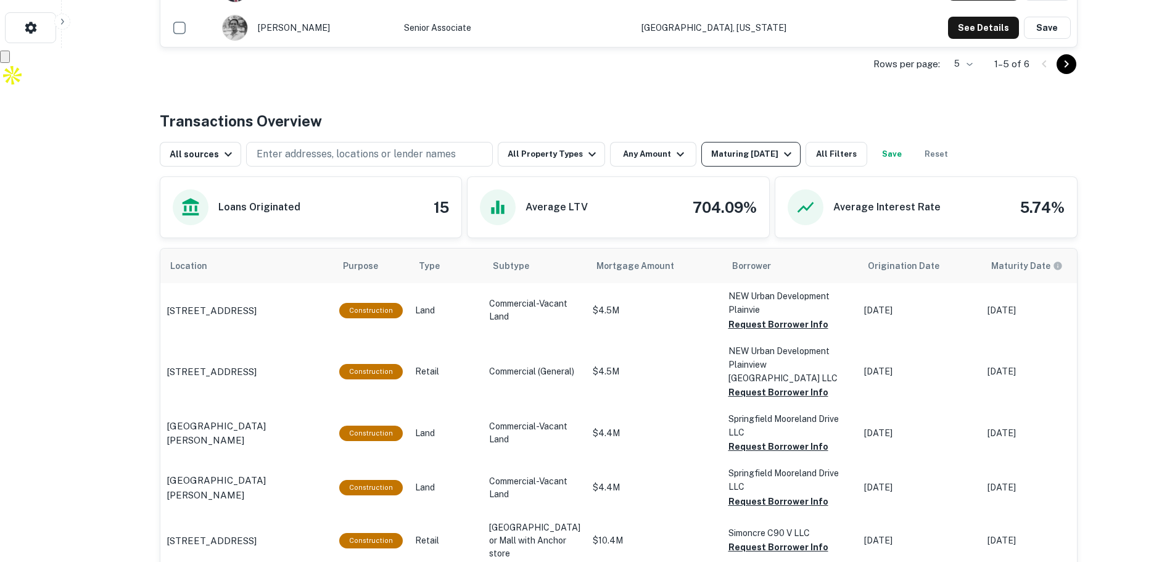
click at [768, 158] on div "Maturing [DATE]" at bounding box center [753, 154] width 84 height 15
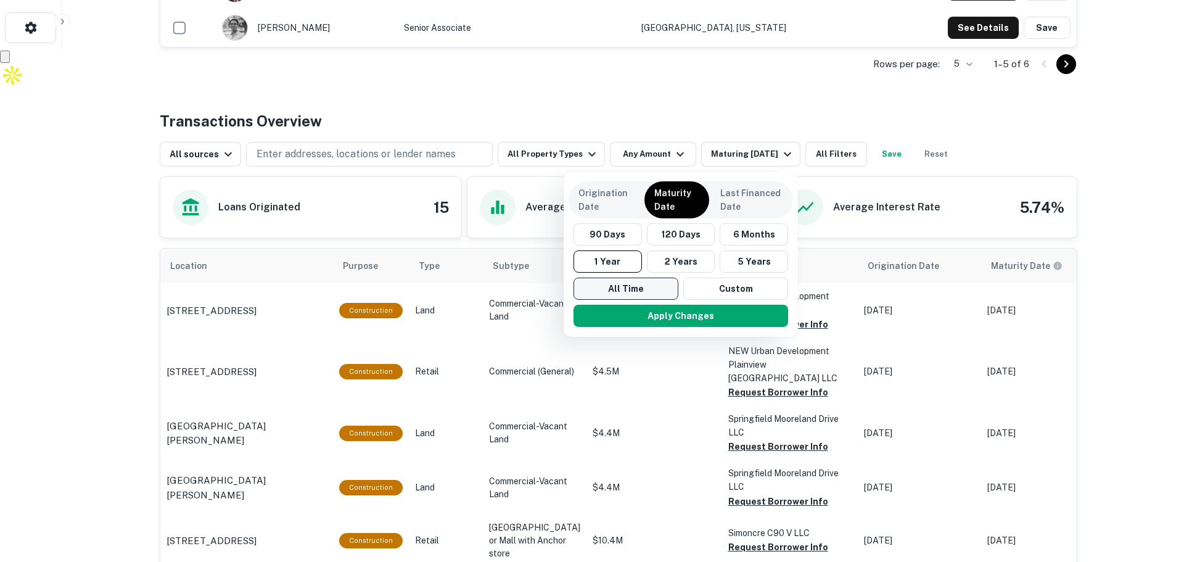
click at [632, 293] on button "All Time" at bounding box center [625, 288] width 105 height 22
click at [654, 309] on button "Apply Changes" at bounding box center [680, 316] width 215 height 22
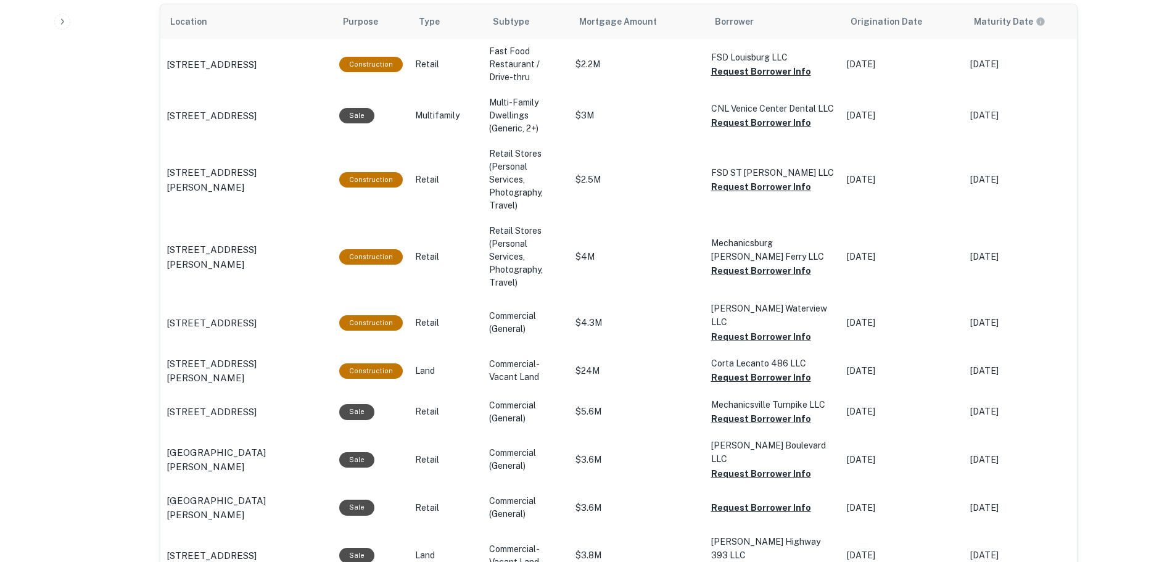
scroll to position [760, 0]
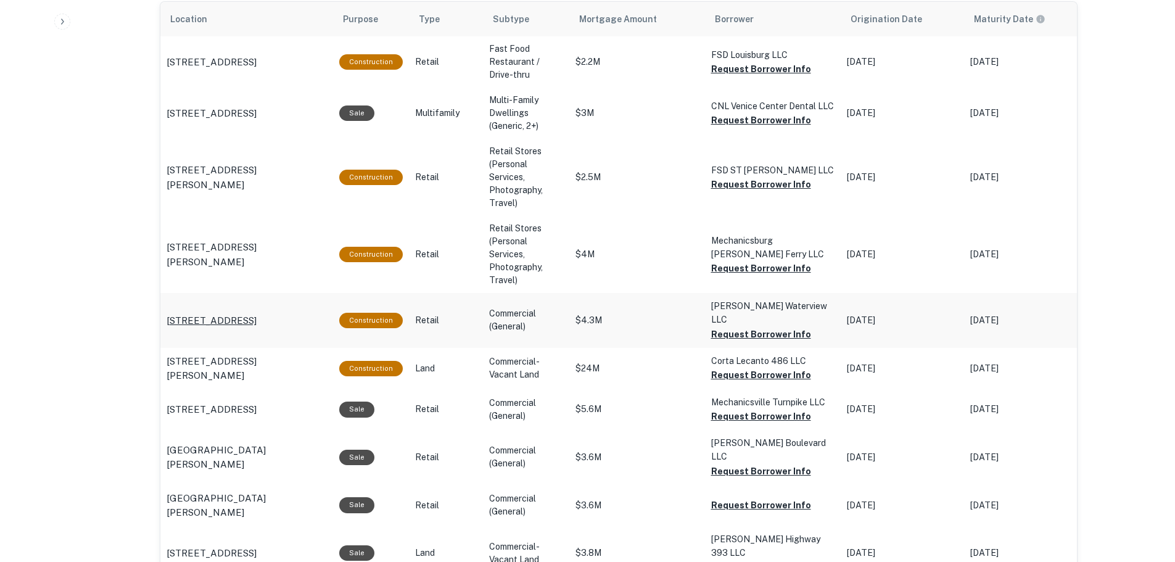
click at [212, 313] on p "[STREET_ADDRESS]" at bounding box center [211, 320] width 90 height 15
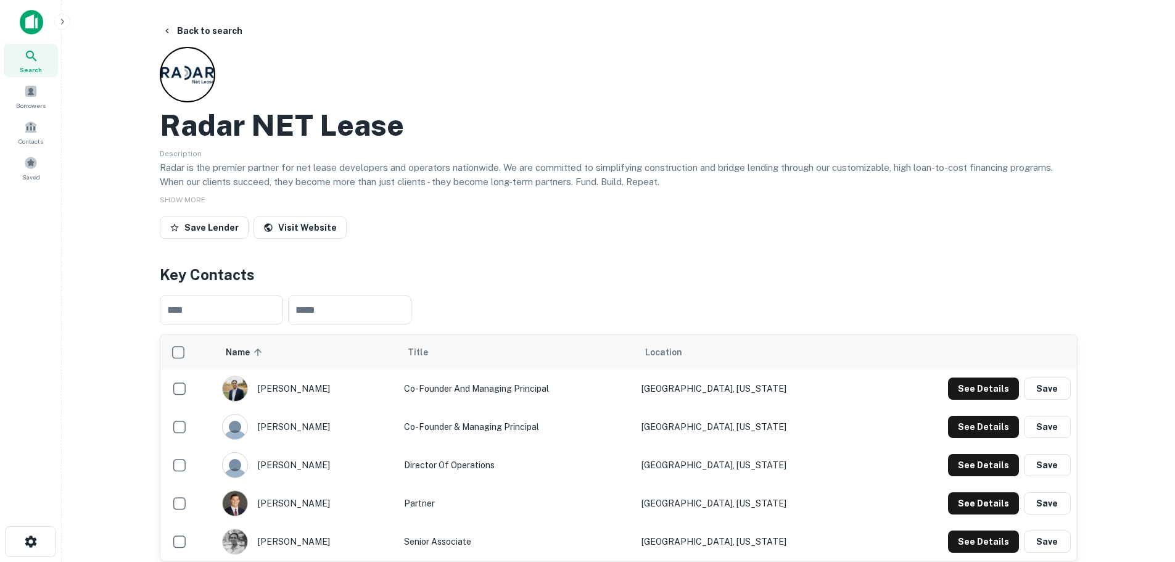
click at [191, 15] on main "Back to search Radar NET Lease Description Radar is the premier partner for net…" at bounding box center [618, 281] width 1113 height 562
click at [186, 28] on button "Back to search" at bounding box center [202, 31] width 90 height 22
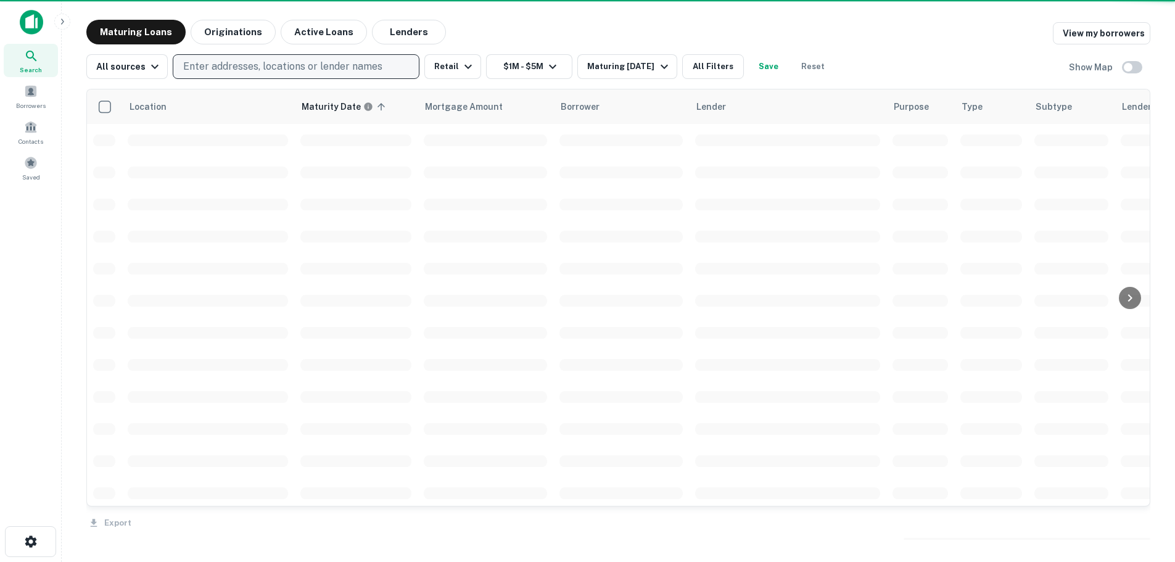
click at [256, 81] on div "Location Maturity Date sorted ascending Mortgage Amount Borrower Lender Purpose…" at bounding box center [618, 312] width 1064 height 466
click at [253, 71] on p "Enter addresses, locations or lender names" at bounding box center [282, 66] width 199 height 15
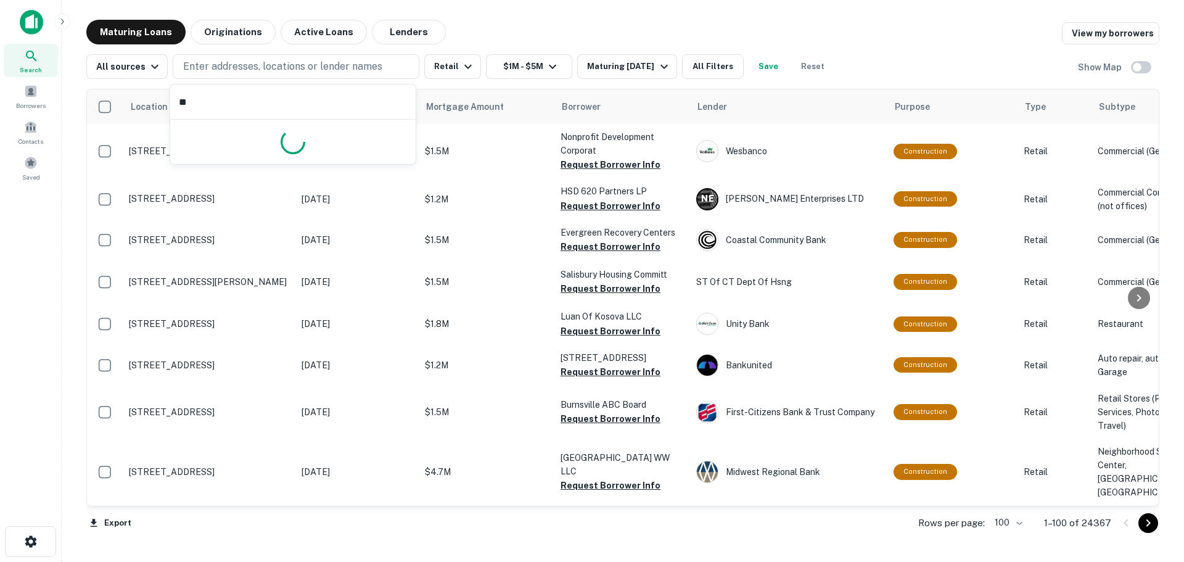
type input "*"
type input "**********"
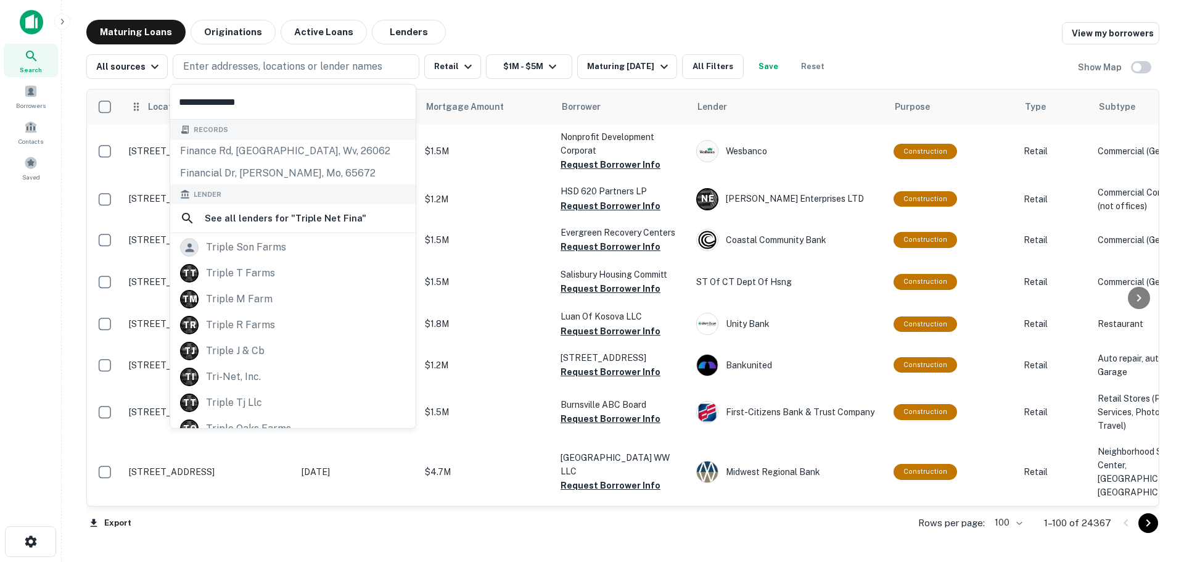
drag, startPoint x: 274, startPoint y: 92, endPoint x: 148, endPoint y: 96, distance: 126.5
click at [148, 96] on body "Search Borrowers Contacts Saved Maturing Loans Originations Active Loans Lender…" at bounding box center [592, 281] width 1184 height 562
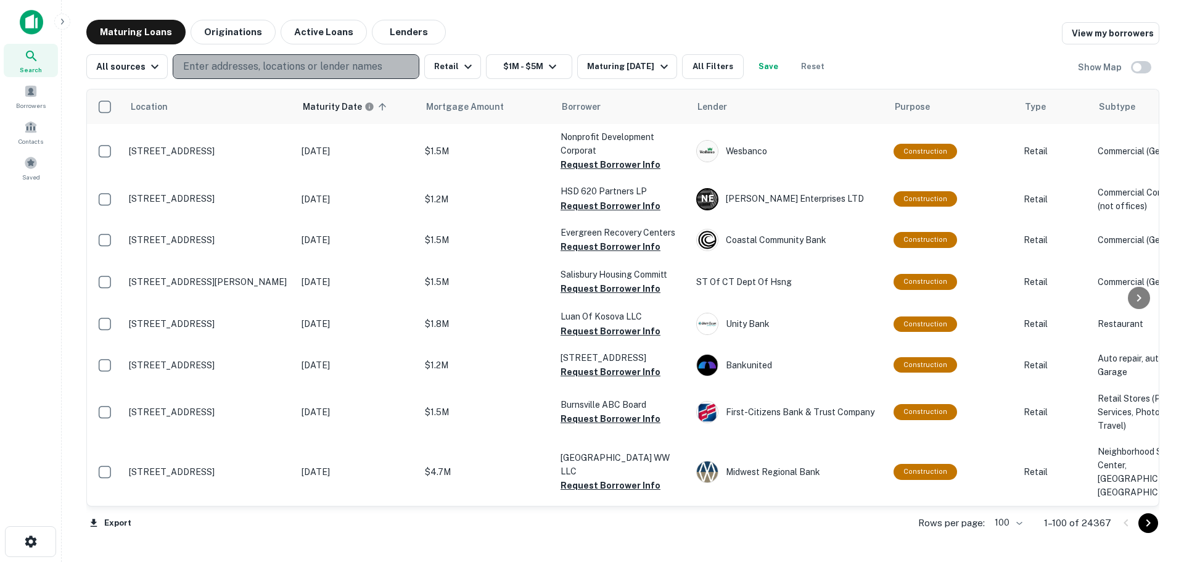
click at [231, 59] on p "Enter addresses, locations or lender names" at bounding box center [282, 66] width 199 height 15
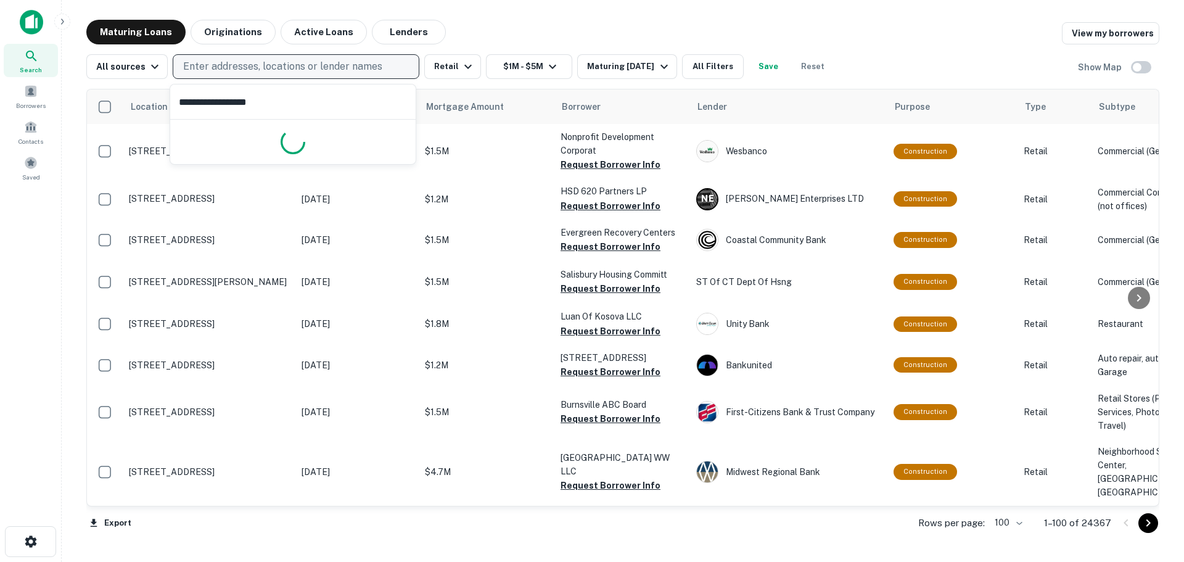
type input "**********"
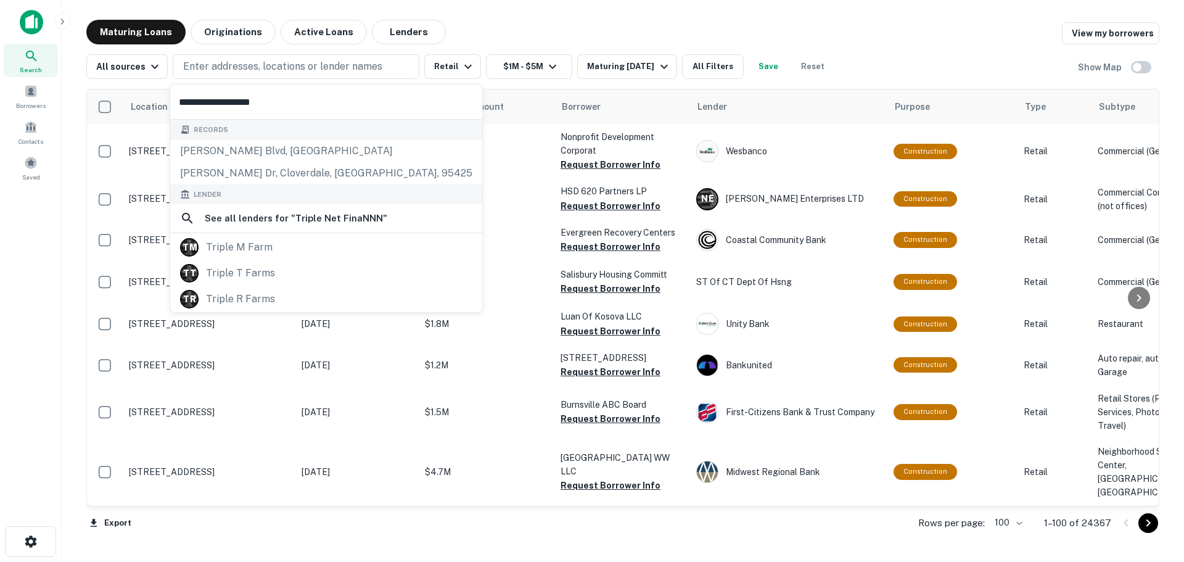
drag, startPoint x: 245, startPoint y: 99, endPoint x: 117, endPoint y: 86, distance: 129.5
click at [117, 86] on body "Search Borrowers Contacts Saved Maturing Loans Originations Active Loans Lender…" at bounding box center [592, 281] width 1184 height 562
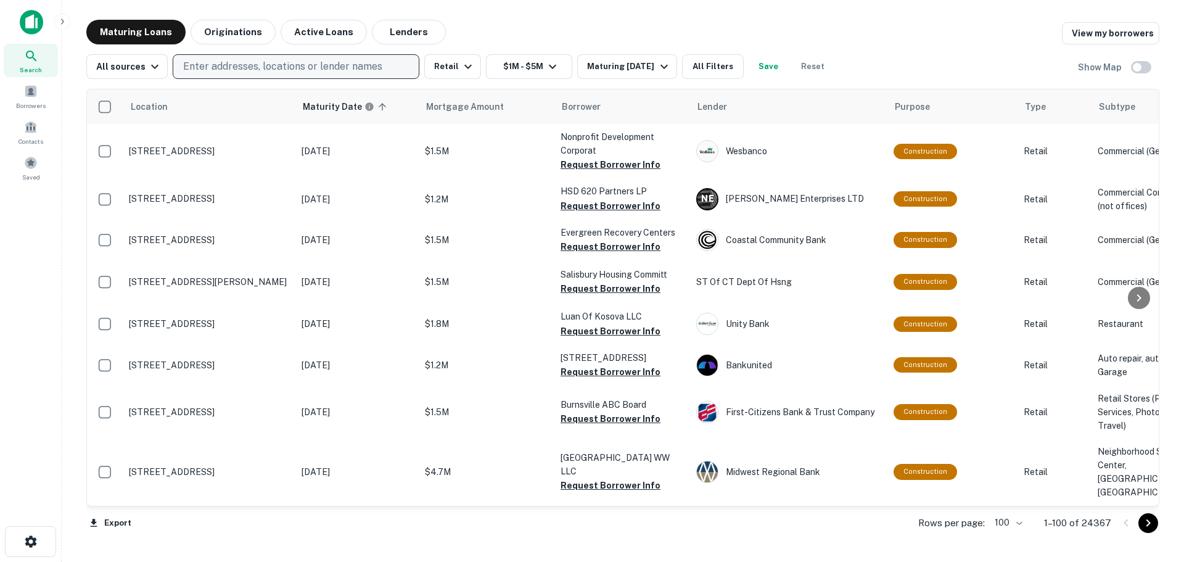
click at [208, 61] on p "Enter addresses, locations or lender names" at bounding box center [282, 66] width 199 height 15
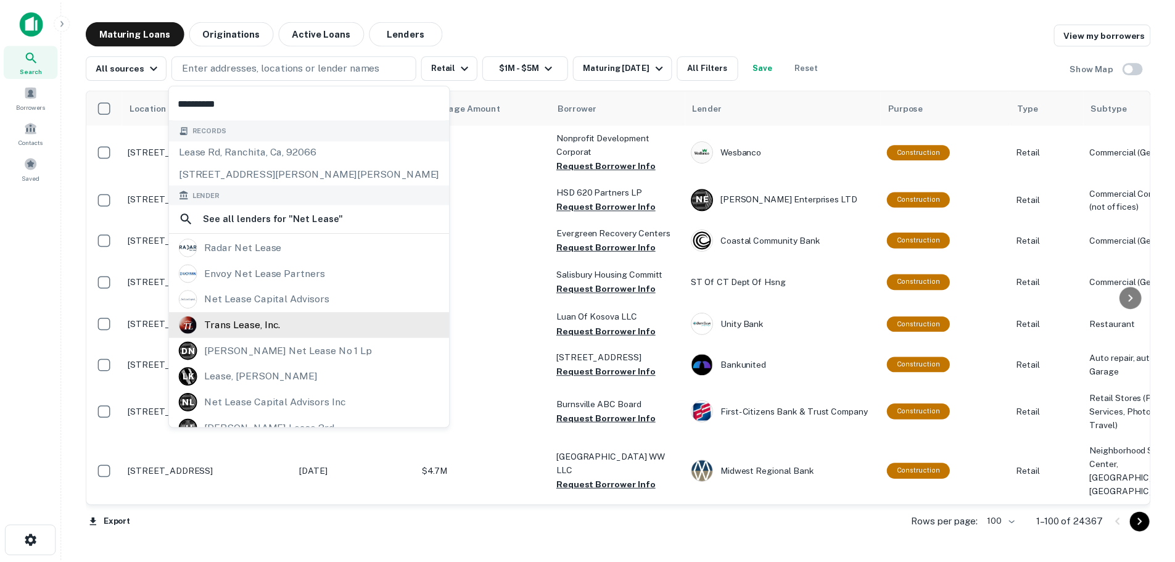
scroll to position [65, 0]
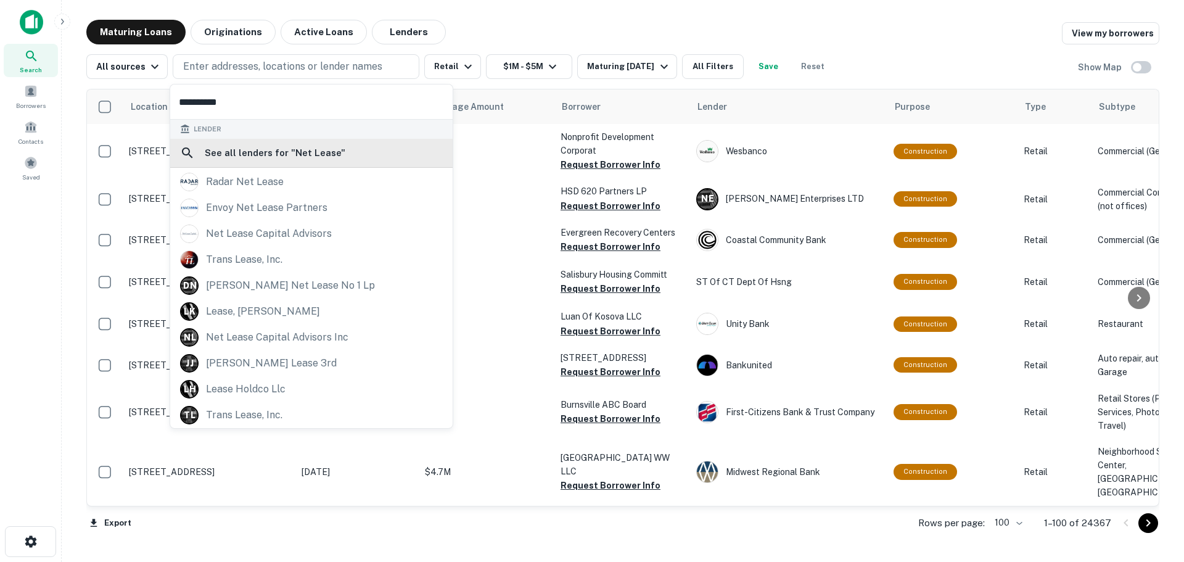
type input "*********"
click at [268, 155] on h6 "See all lenders for " Net Lease "" at bounding box center [275, 153] width 141 height 15
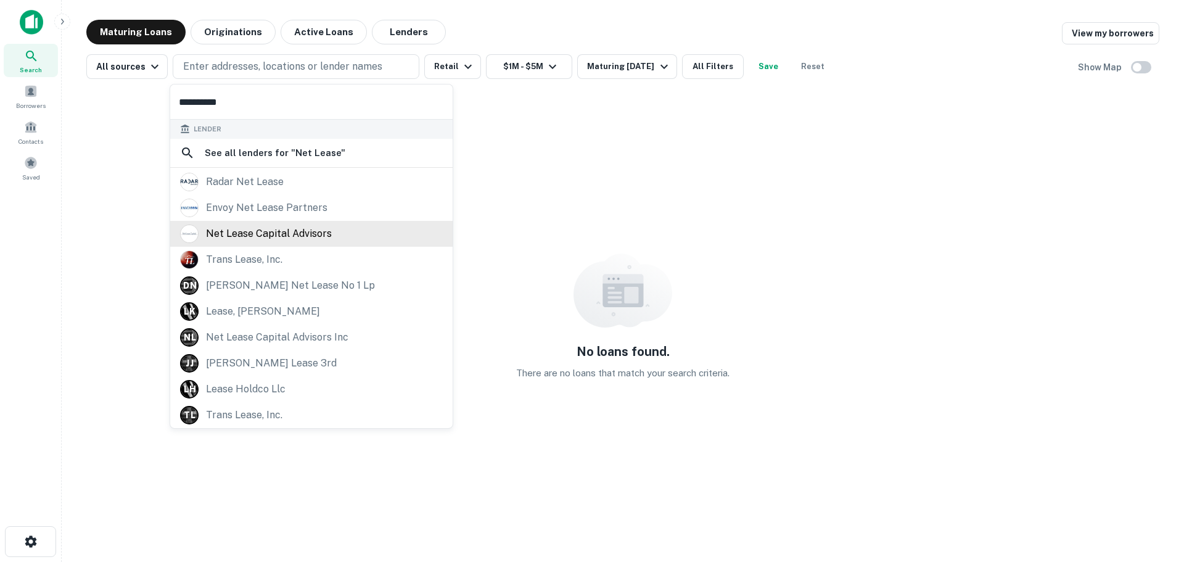
click at [237, 229] on div "net lease capital advisors" at bounding box center [269, 233] width 126 height 18
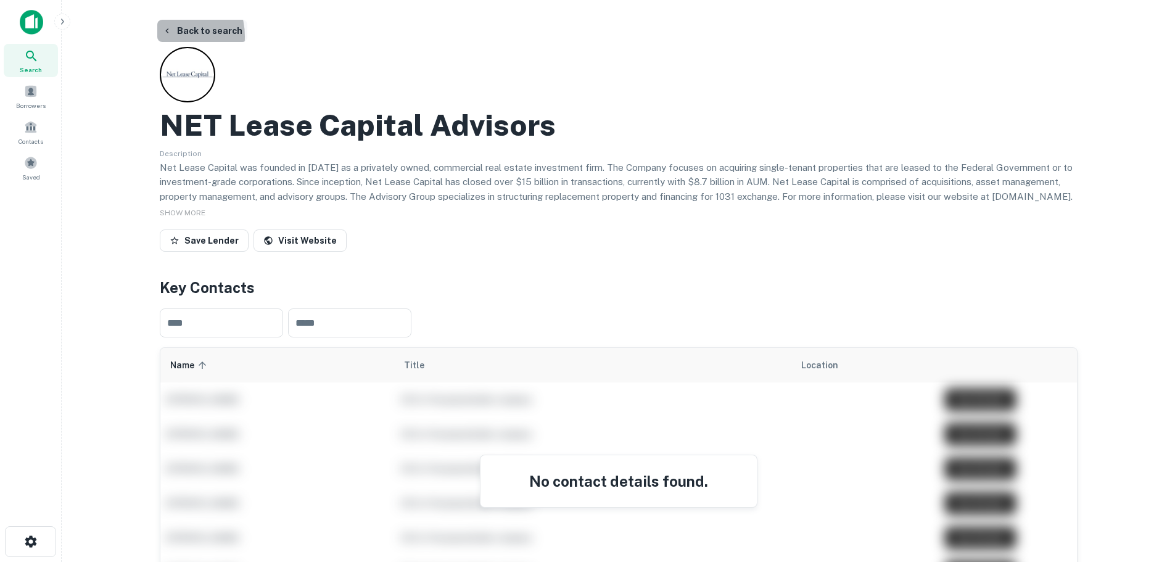
click at [166, 36] on button "Back to search" at bounding box center [202, 31] width 90 height 22
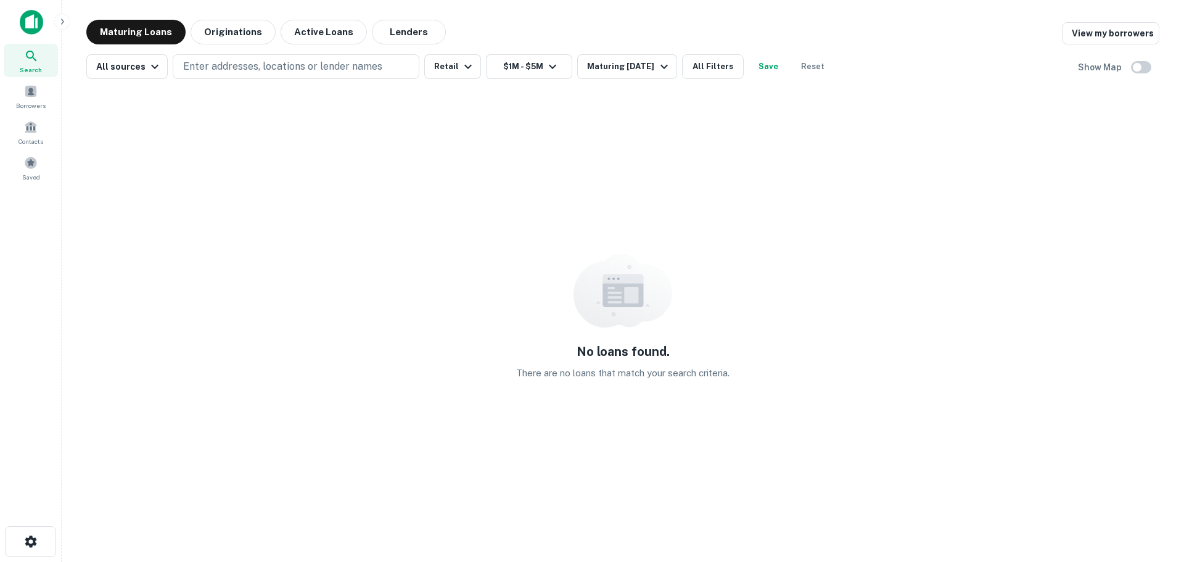
click at [465, 253] on div "No loans found. There are no loans that match your search criteria." at bounding box center [622, 317] width 1073 height 456
click at [23, 53] on div "Search" at bounding box center [31, 60] width 54 height 33
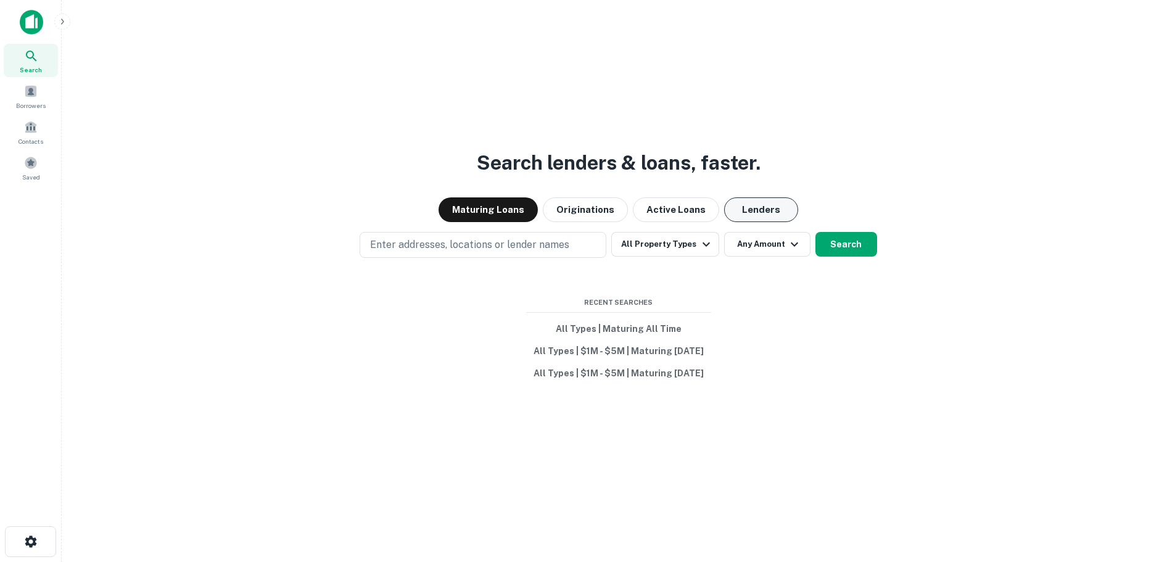
click at [756, 201] on button "Lenders" at bounding box center [761, 209] width 74 height 25
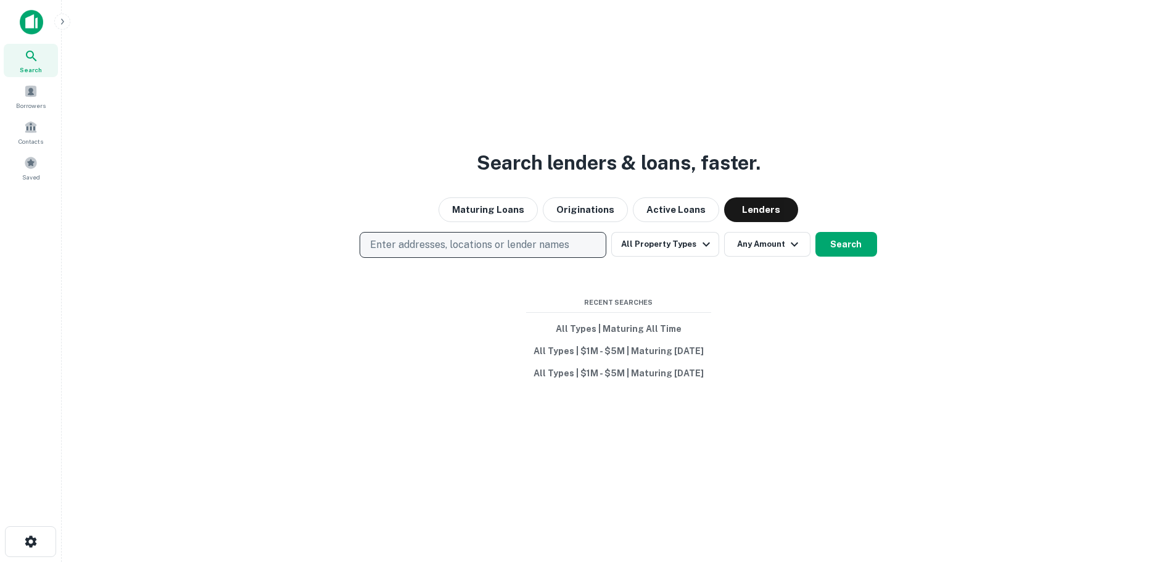
click at [416, 249] on p "Enter addresses, locations or lender names" at bounding box center [469, 244] width 199 height 15
click at [495, 212] on button "Maturing Loans" at bounding box center [487, 209] width 99 height 25
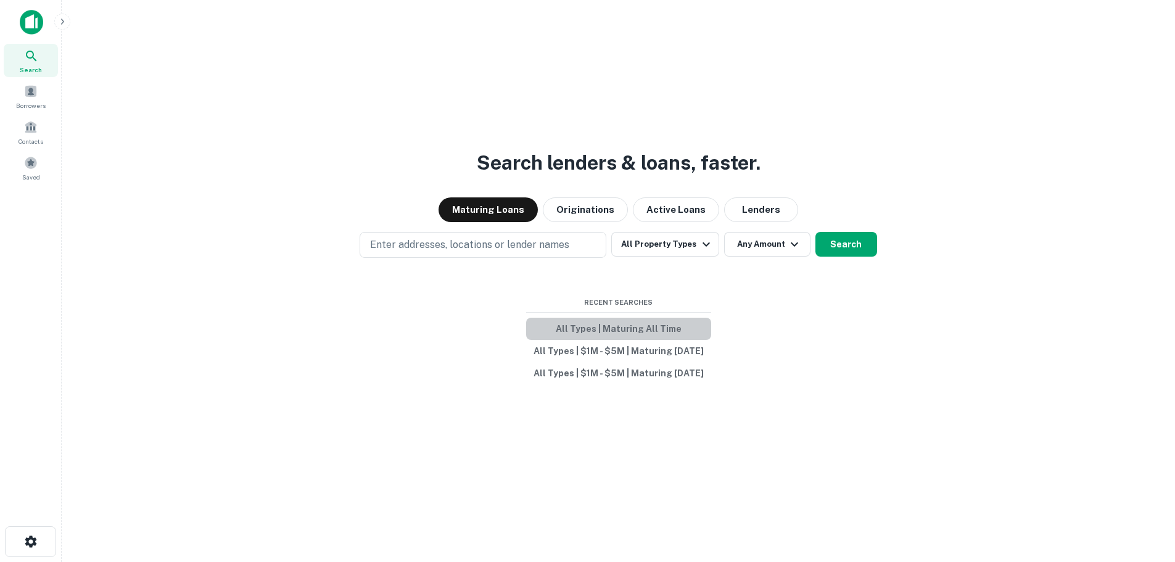
click at [619, 326] on button "All Types | Maturing All Time" at bounding box center [618, 329] width 185 height 22
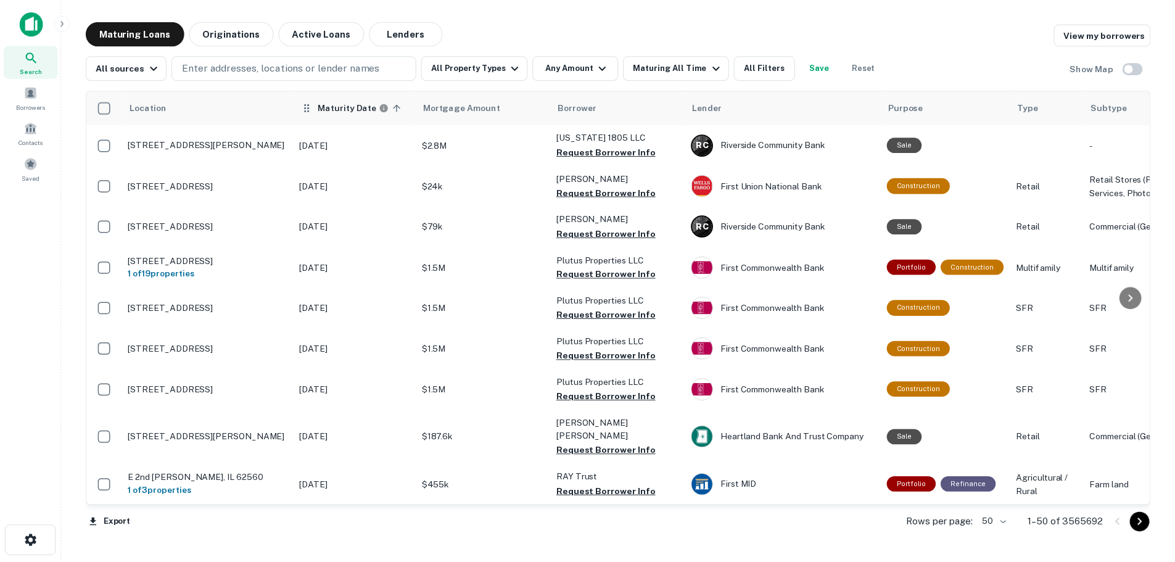
scroll to position [1815, 0]
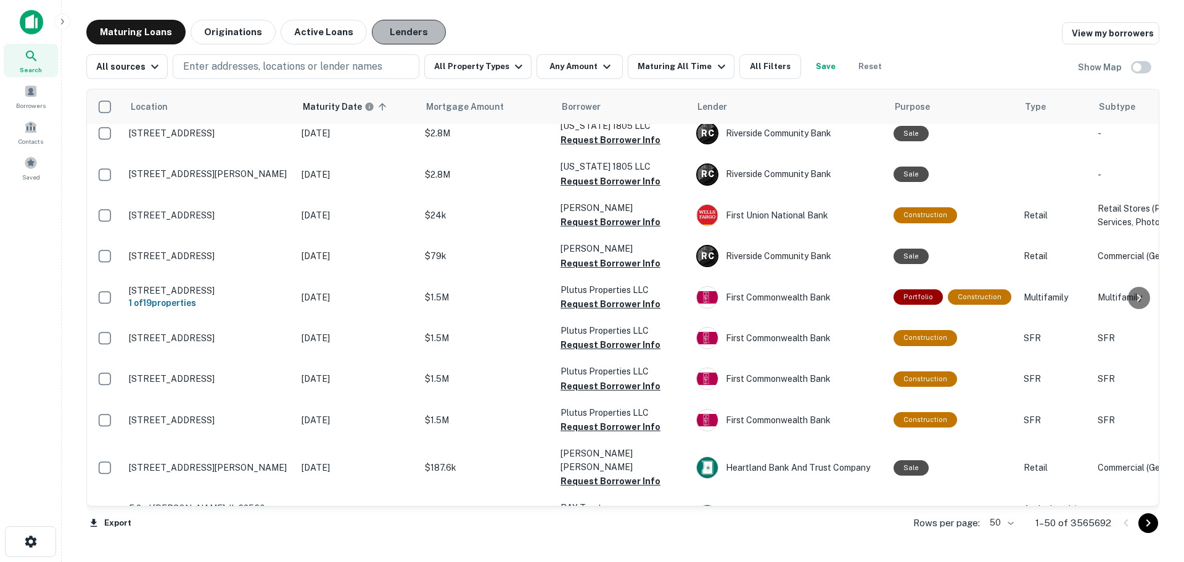
click at [384, 35] on button "Lenders" at bounding box center [409, 32] width 74 height 25
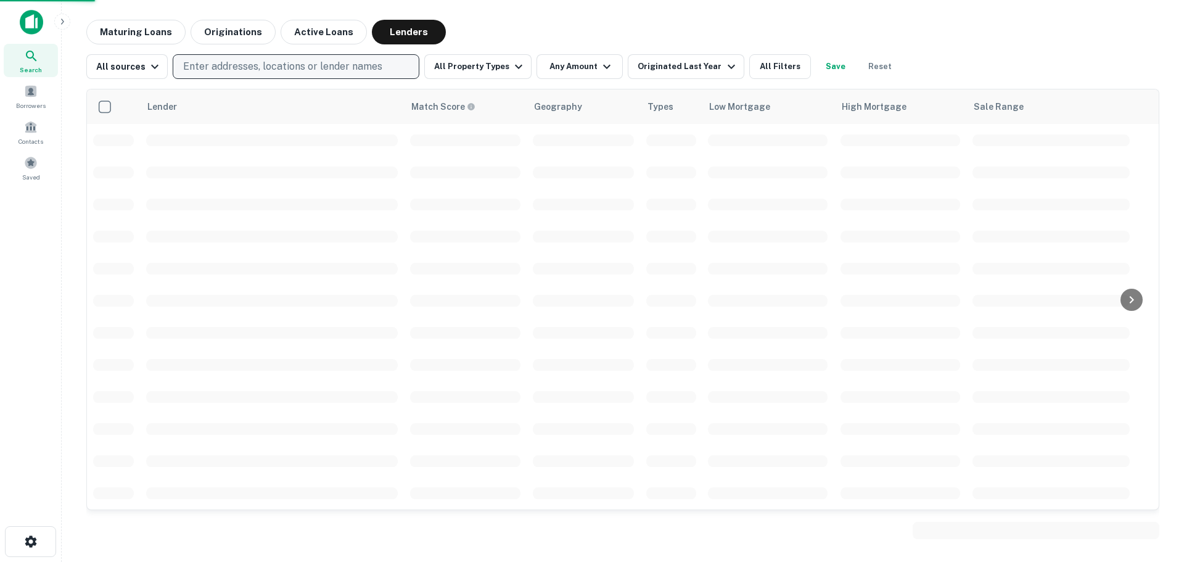
click at [284, 55] on button "Enter addresses, locations or lender names" at bounding box center [296, 66] width 247 height 25
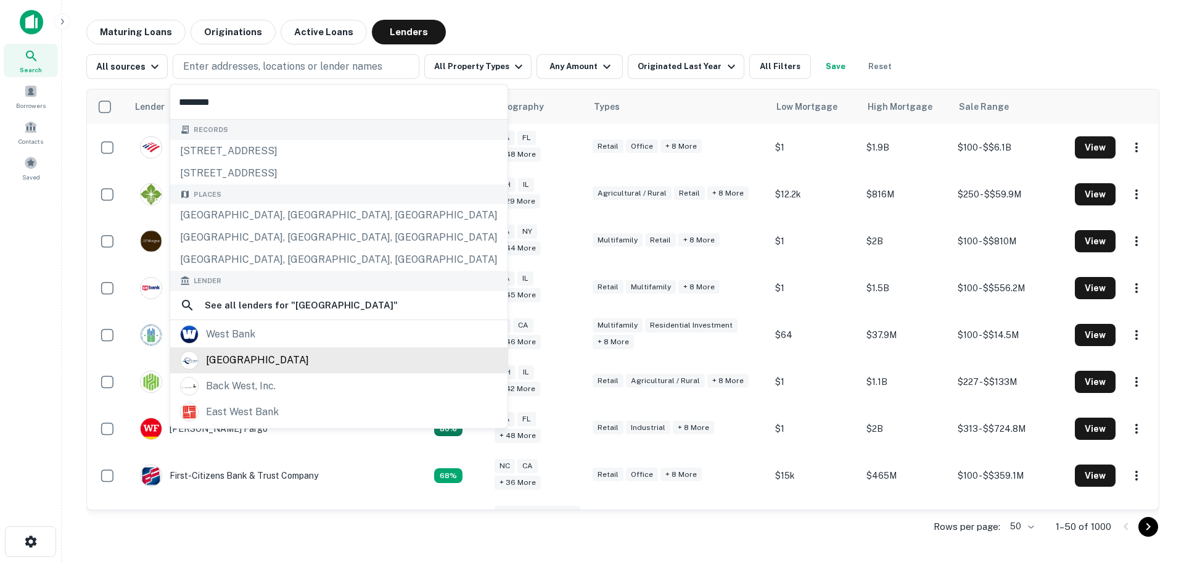
type input "********"
click at [240, 360] on div "west bay capital" at bounding box center [257, 360] width 103 height 18
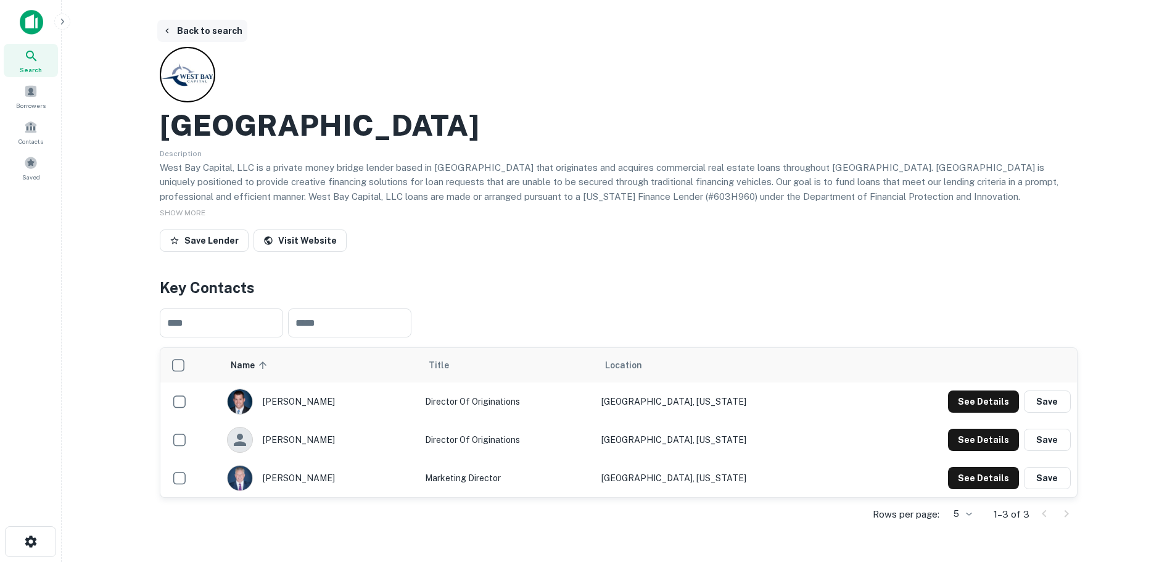
click at [195, 28] on button "Back to search" at bounding box center [202, 31] width 90 height 22
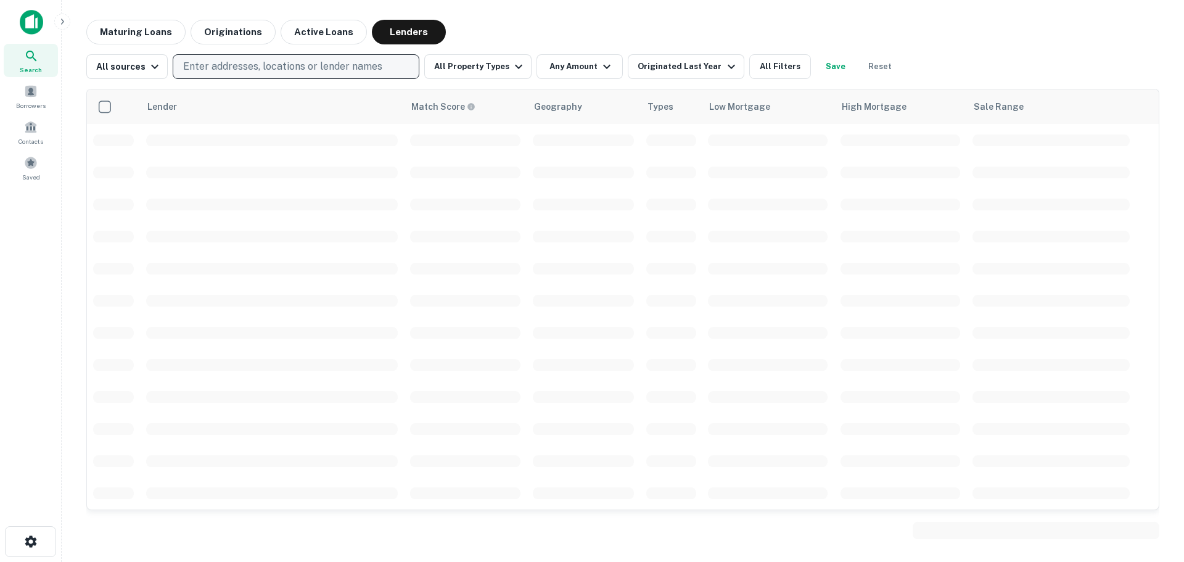
click at [237, 68] on p "Enter addresses, locations or lender names" at bounding box center [282, 66] width 199 height 15
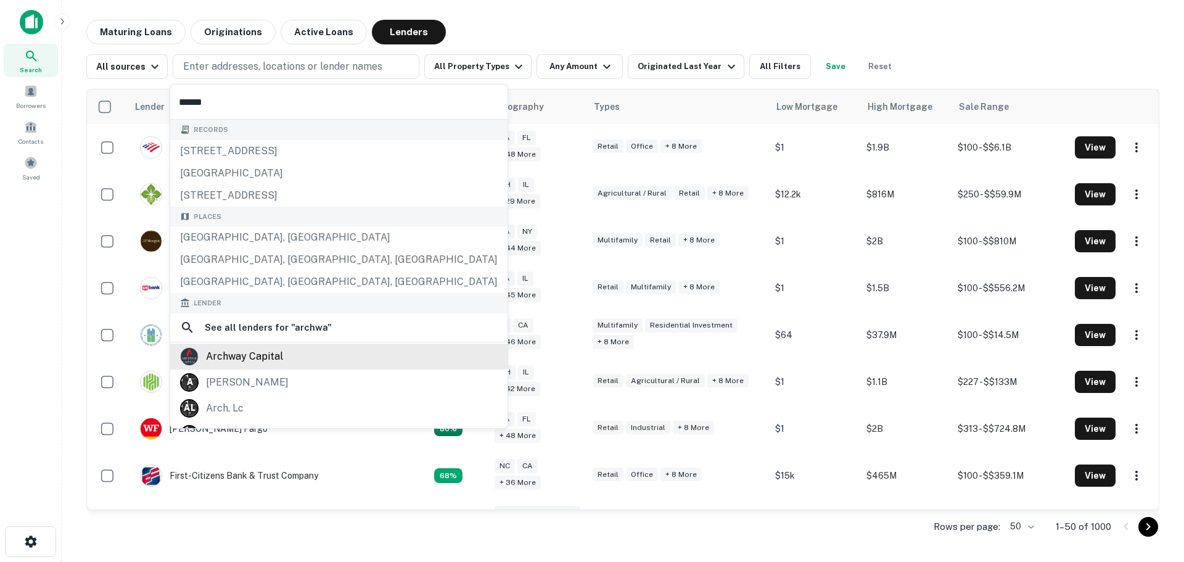
type input "******"
click at [232, 355] on div "archway capital" at bounding box center [244, 356] width 77 height 18
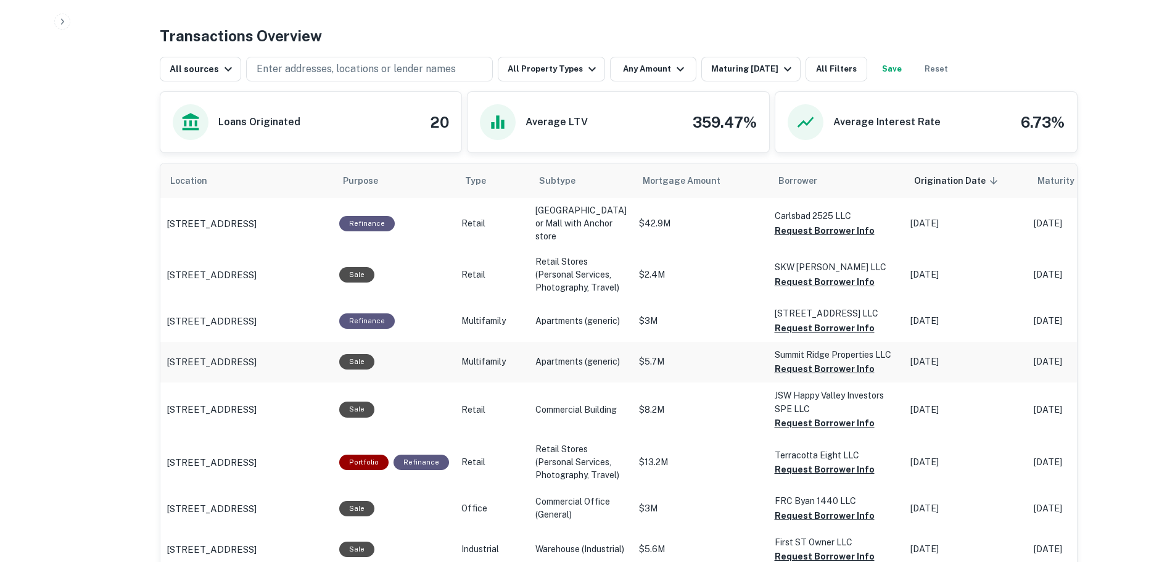
scroll to position [617, 0]
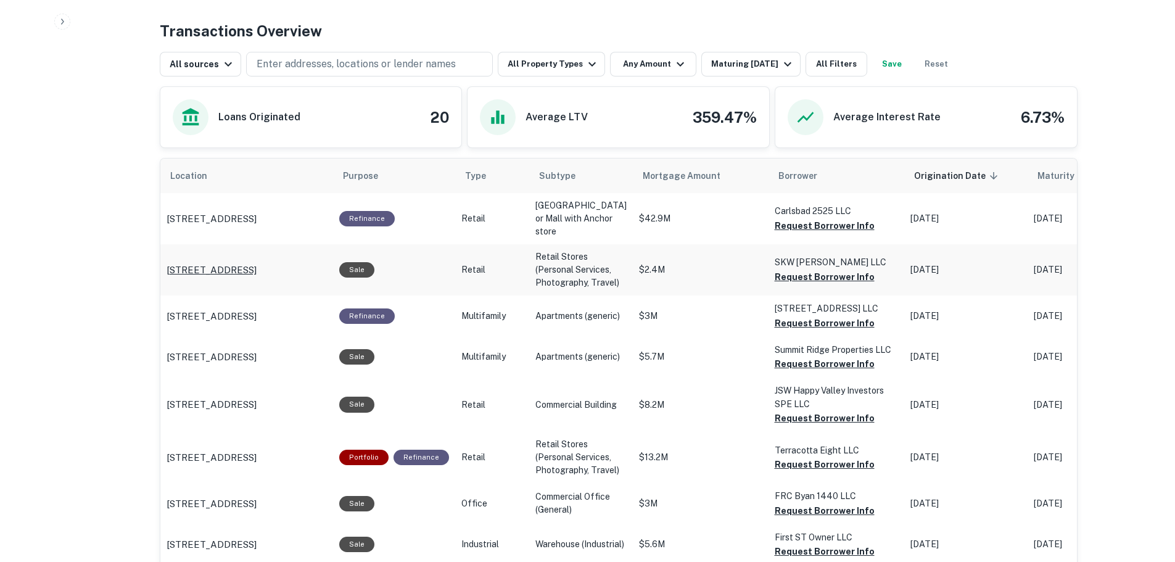
click at [245, 277] on p "[STREET_ADDRESS]" at bounding box center [211, 270] width 90 height 15
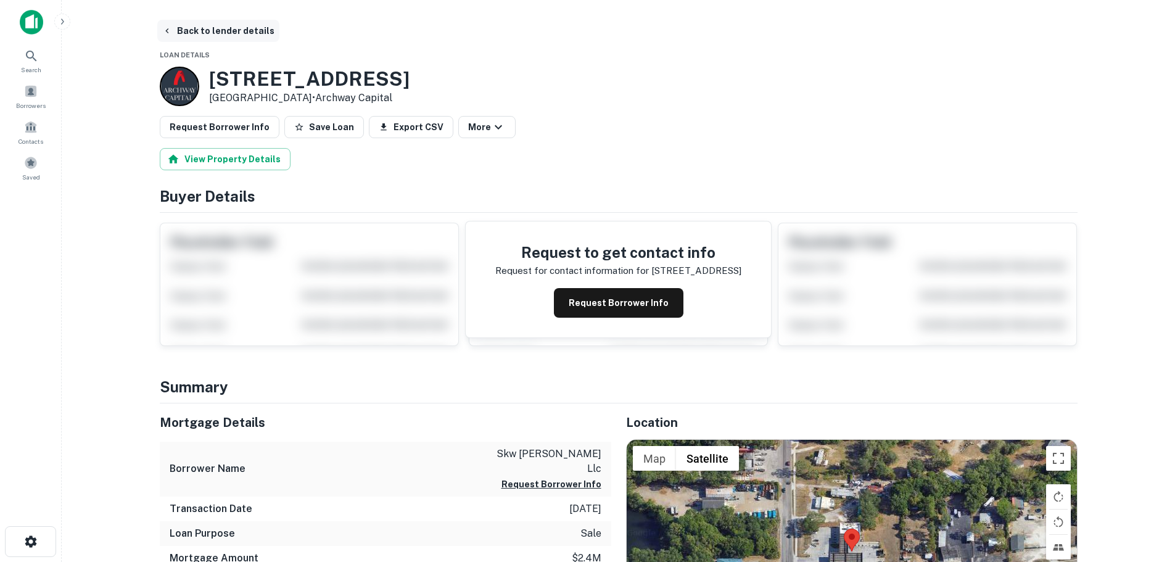
click at [178, 31] on button "Back to lender details" at bounding box center [218, 31] width 122 height 22
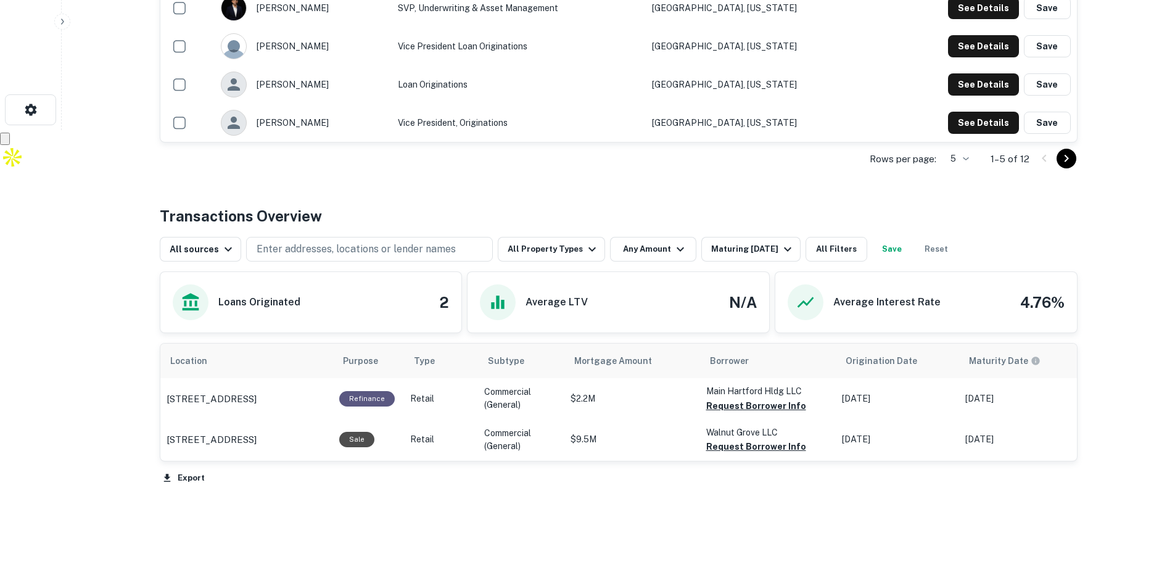
scroll to position [475, 0]
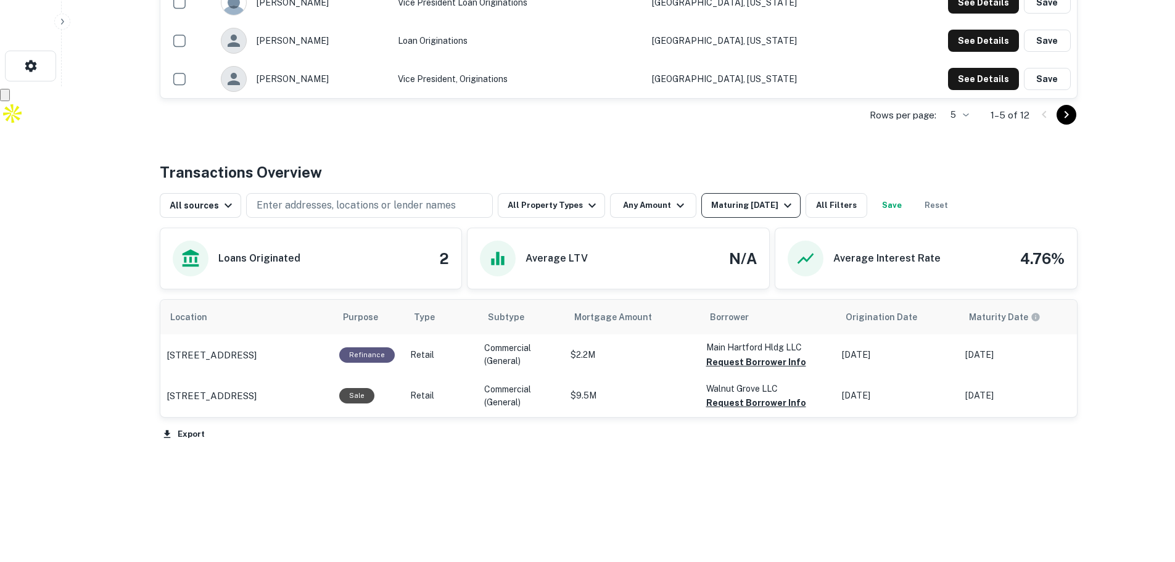
click at [784, 204] on icon "button" at bounding box center [787, 205] width 7 height 4
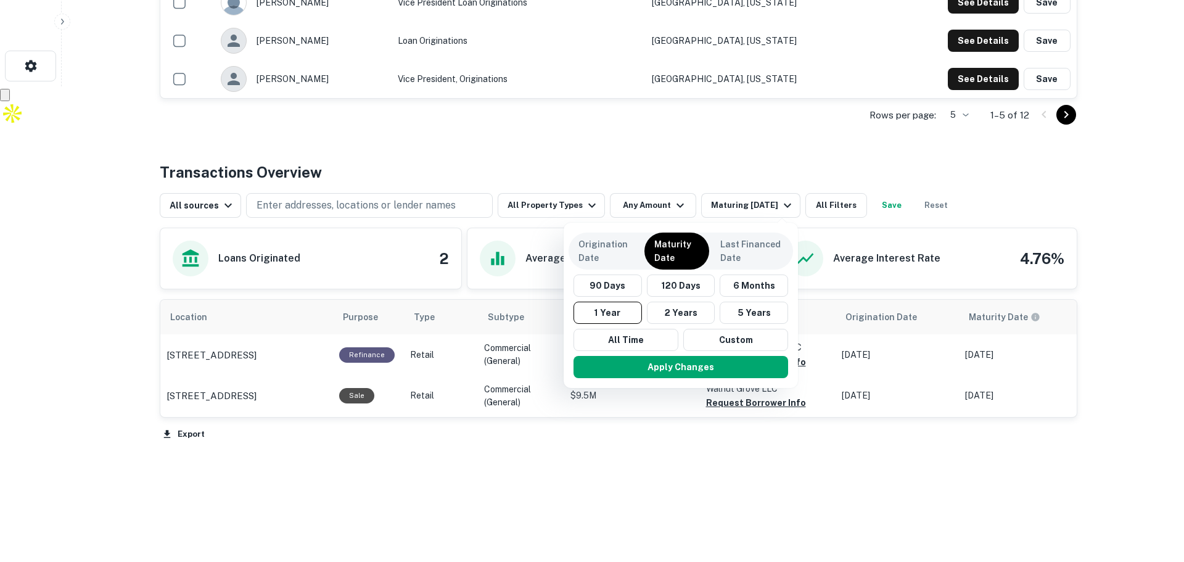
click at [927, 197] on div at bounding box center [592, 281] width 1184 height 562
click at [927, 201] on div at bounding box center [592, 281] width 1184 height 562
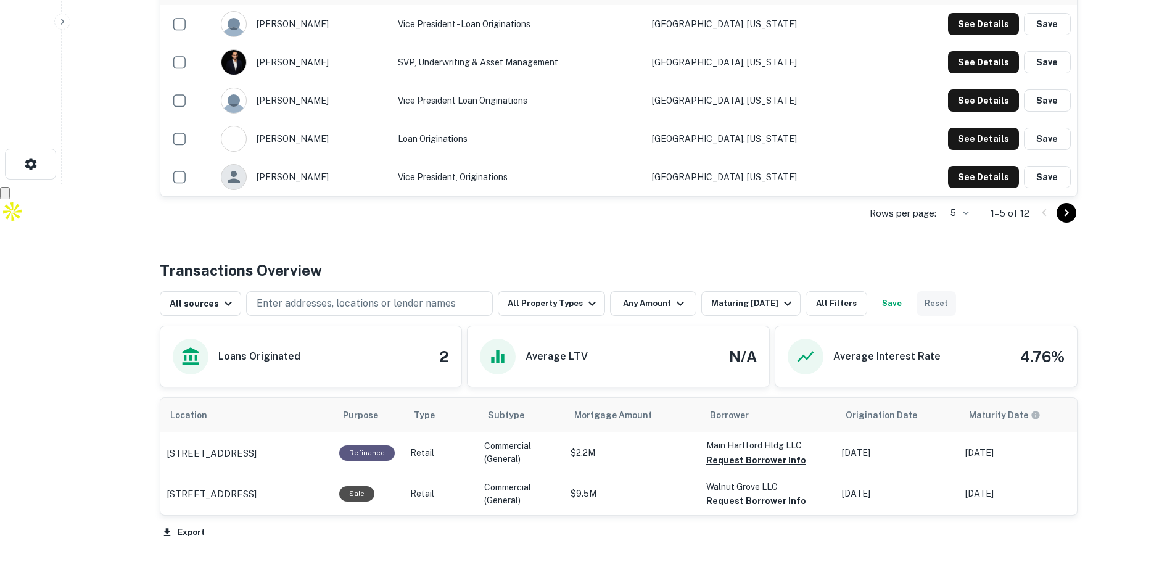
scroll to position [475, 0]
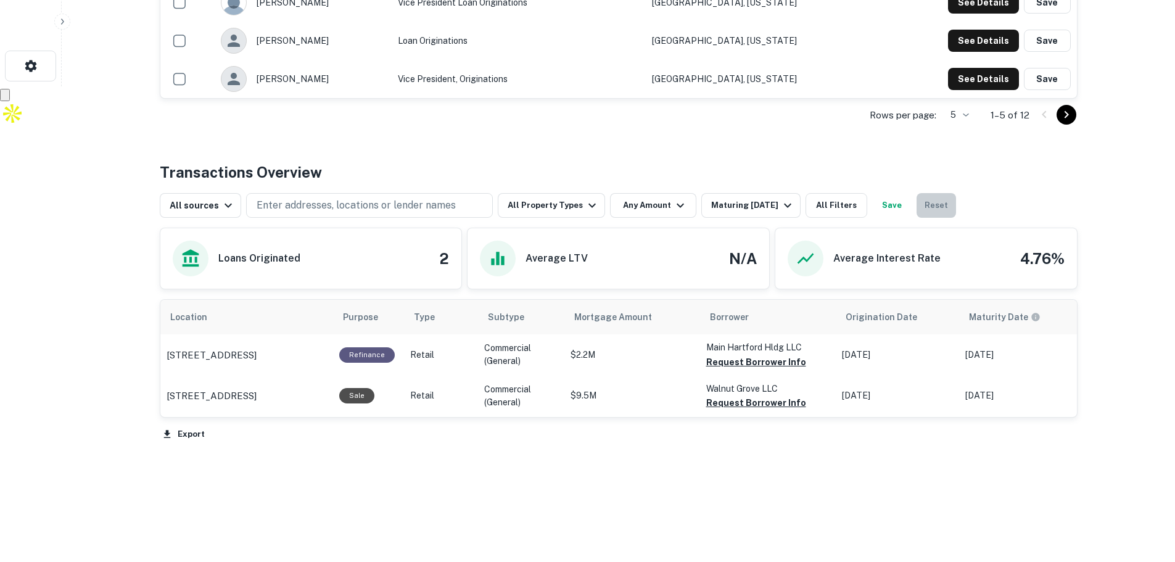
click at [934, 208] on button "Reset" at bounding box center [935, 205] width 39 height 25
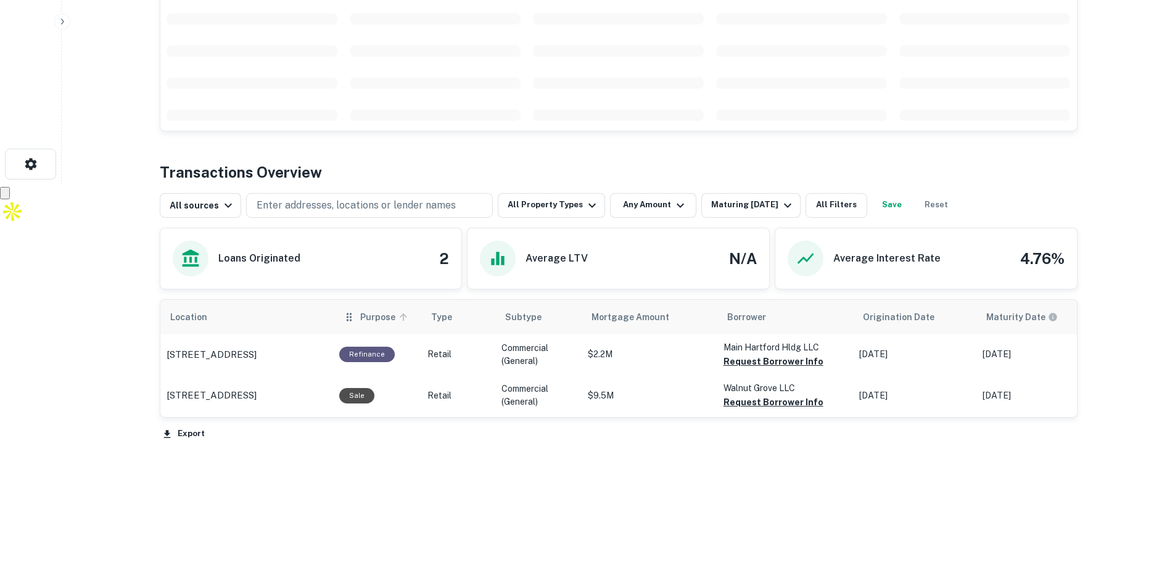
scroll to position [475, 0]
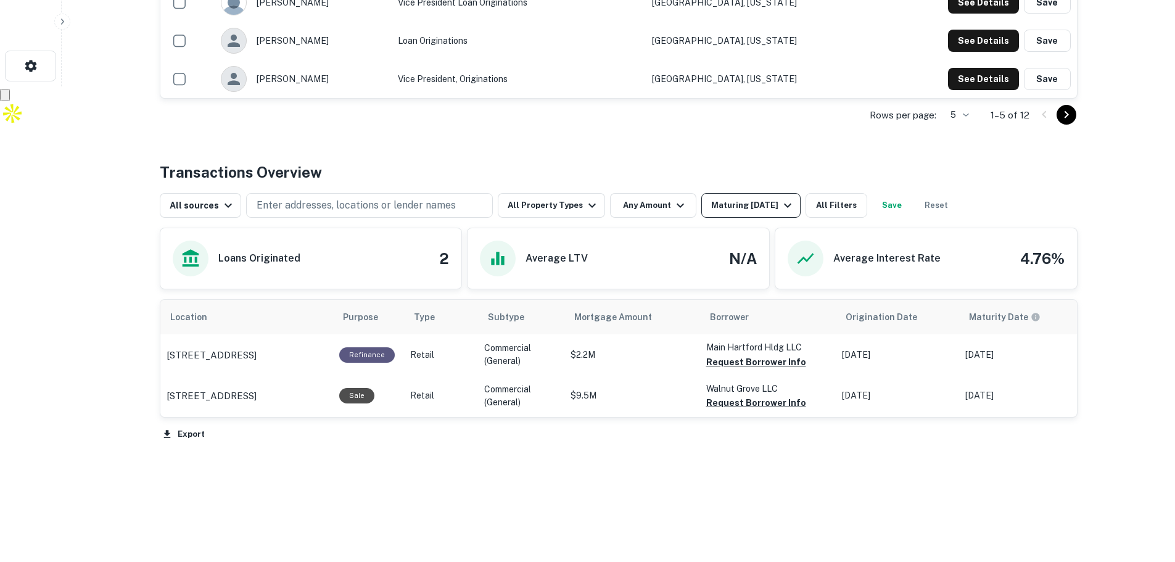
click at [767, 207] on div "Maturing [DATE]" at bounding box center [753, 205] width 84 height 15
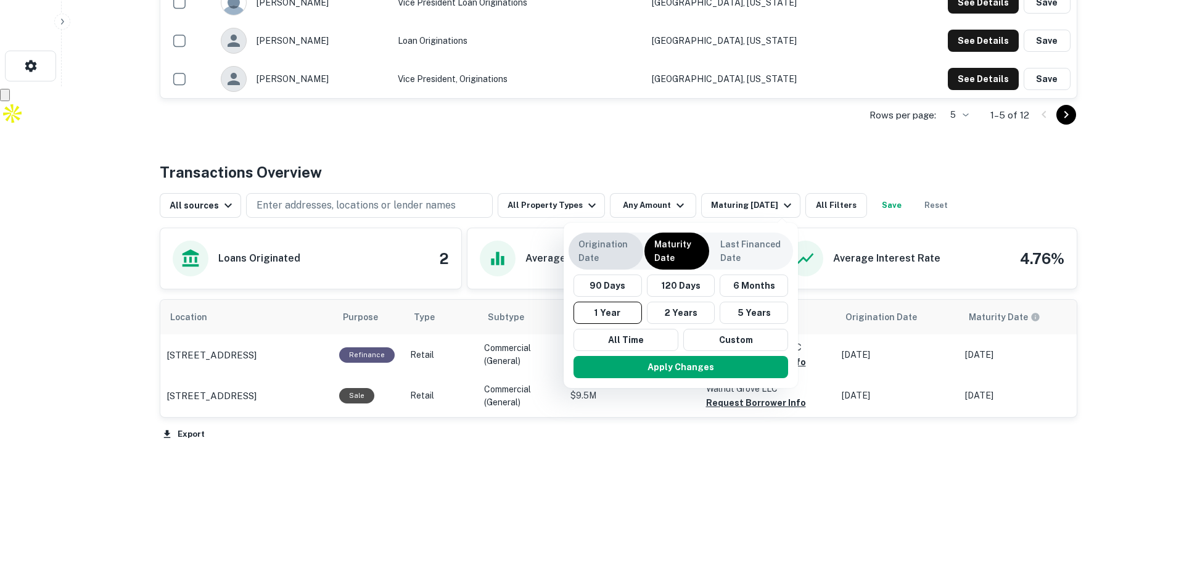
click at [588, 251] on p "Origination Date" at bounding box center [605, 250] width 55 height 27
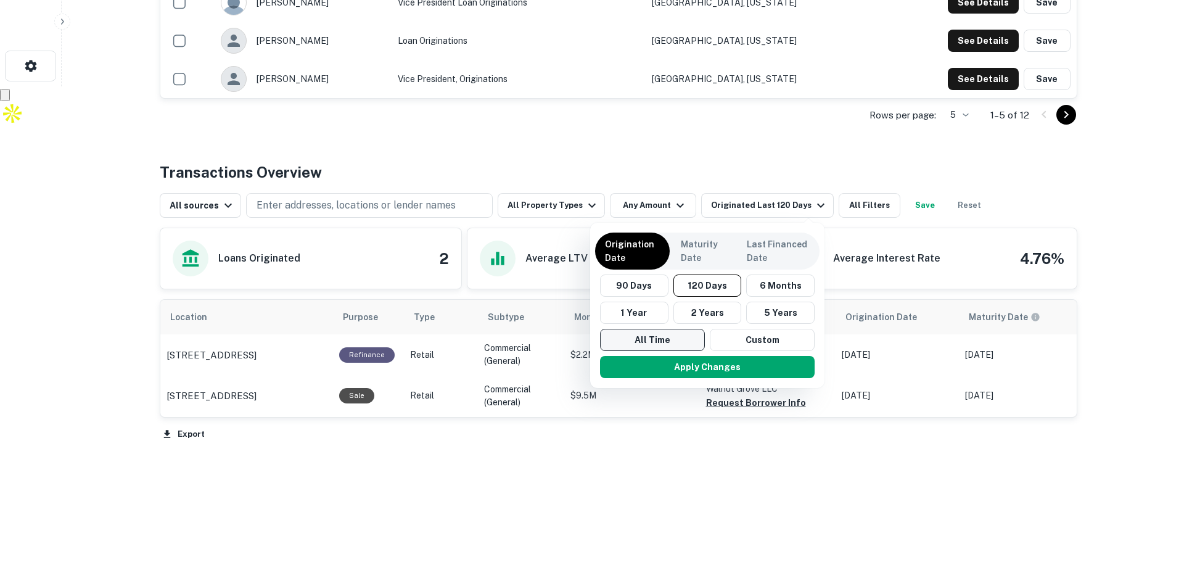
click at [653, 341] on button "All Time" at bounding box center [652, 340] width 105 height 22
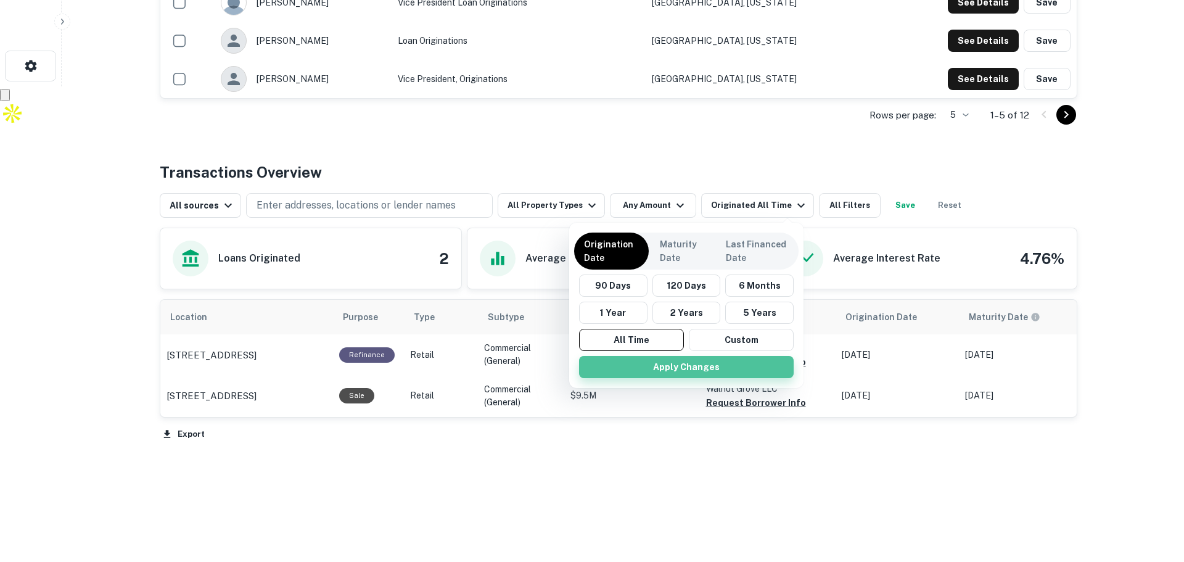
click at [662, 360] on button "Apply Changes" at bounding box center [686, 367] width 215 height 22
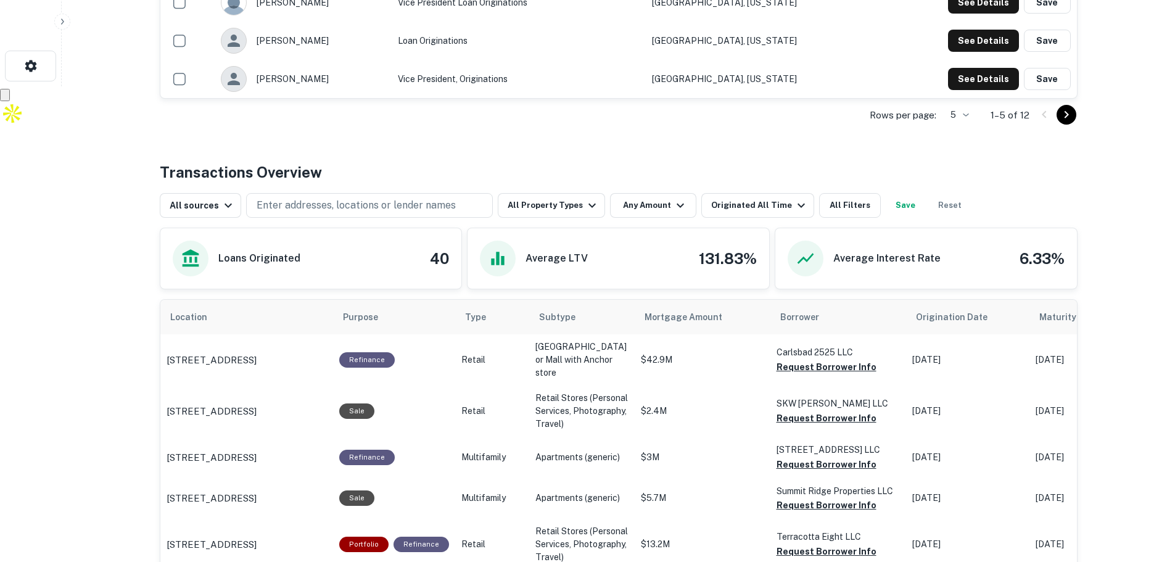
click at [894, 205] on button "Save" at bounding box center [904, 205] width 39 height 25
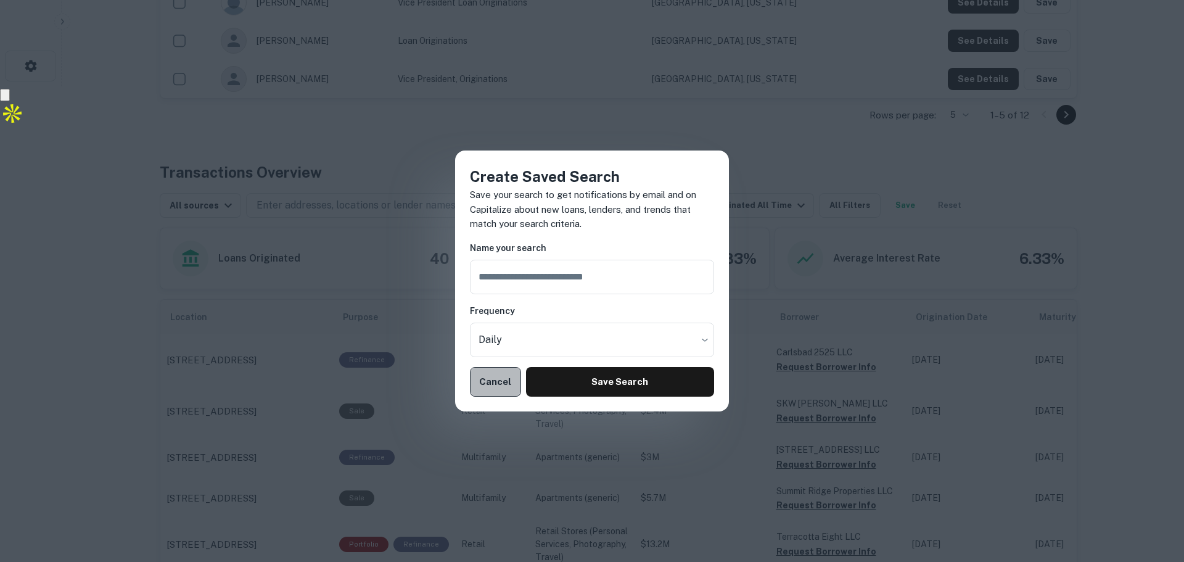
click at [493, 381] on button "Cancel" at bounding box center [495, 382] width 51 height 30
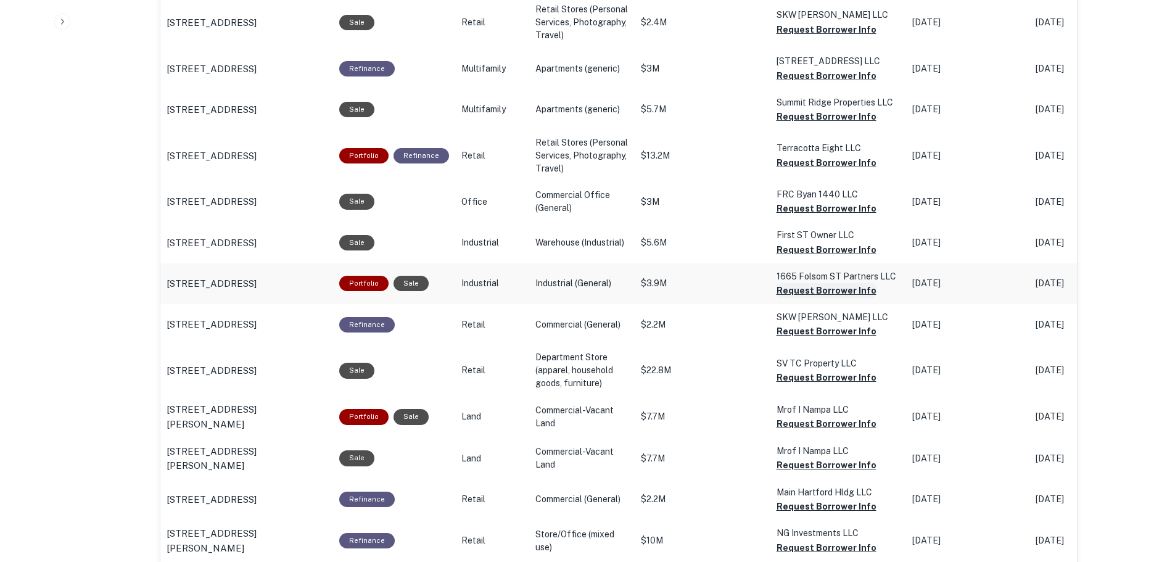
scroll to position [784, 0]
